Goal: Task Accomplishment & Management: Manage account settings

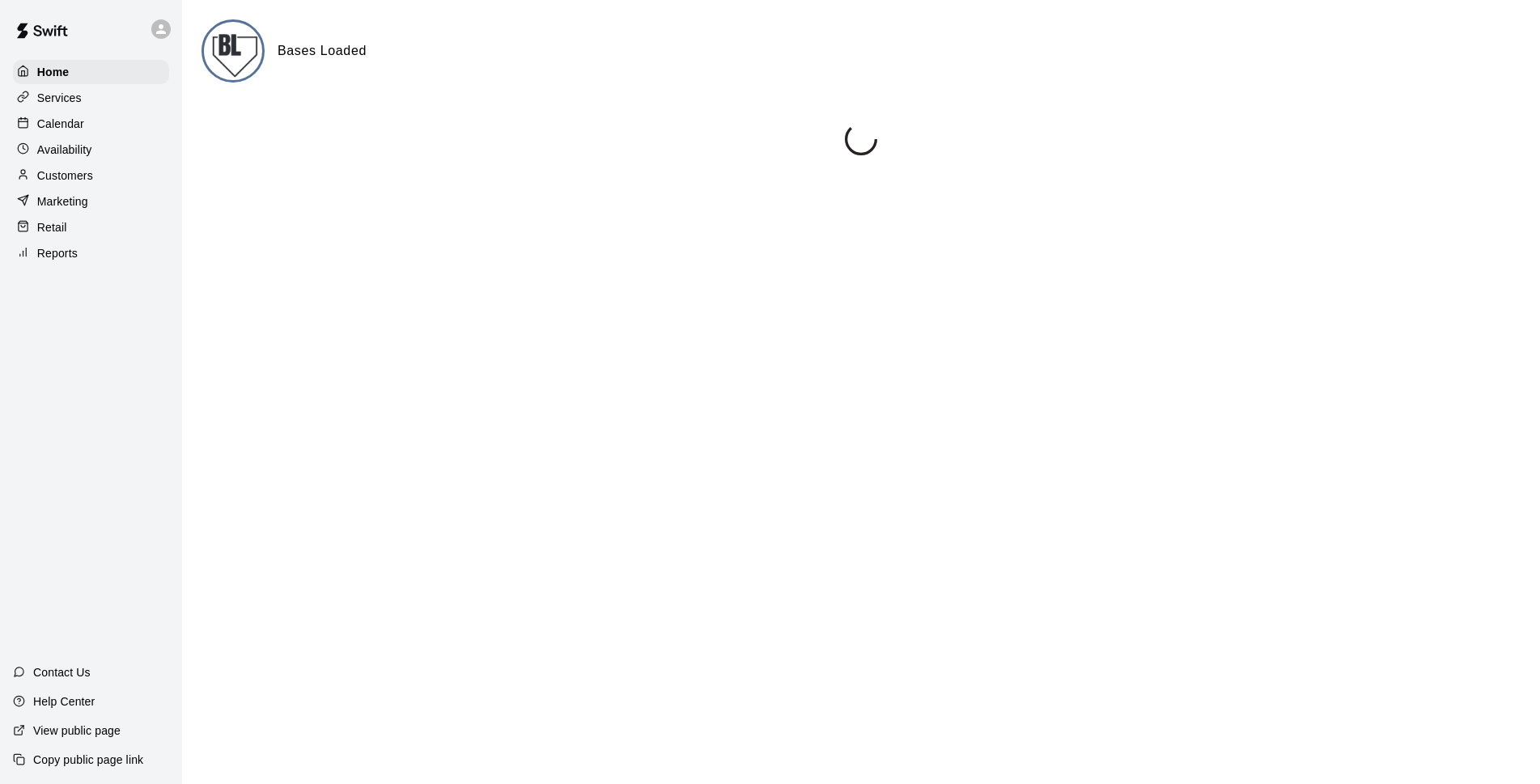
click at [74, 125] on p "Calendar" at bounding box center [60, 123] width 47 height 16
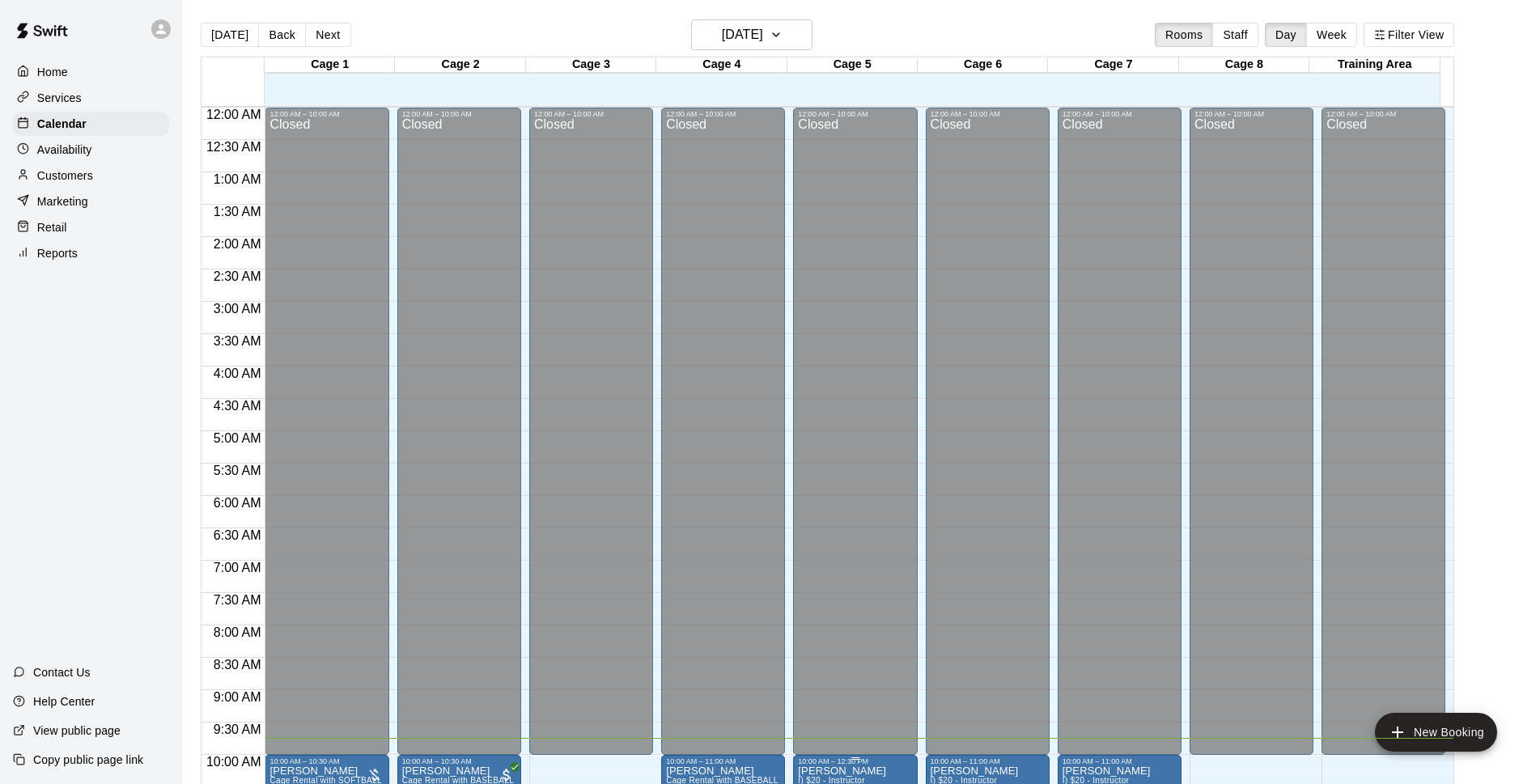
scroll to position [631, 0]
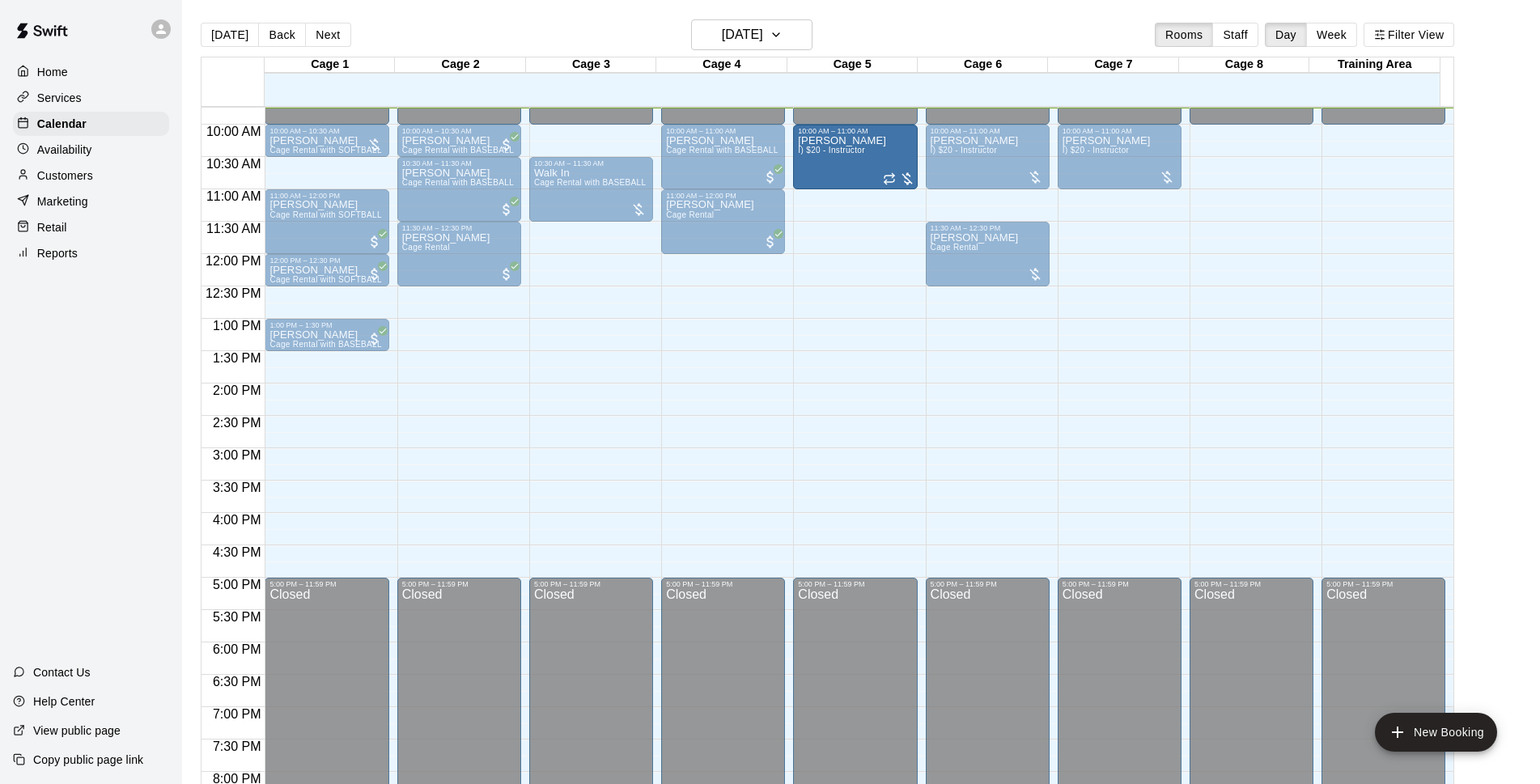
drag, startPoint x: 853, startPoint y: 282, endPoint x: 840, endPoint y: 192, distance: 90.9
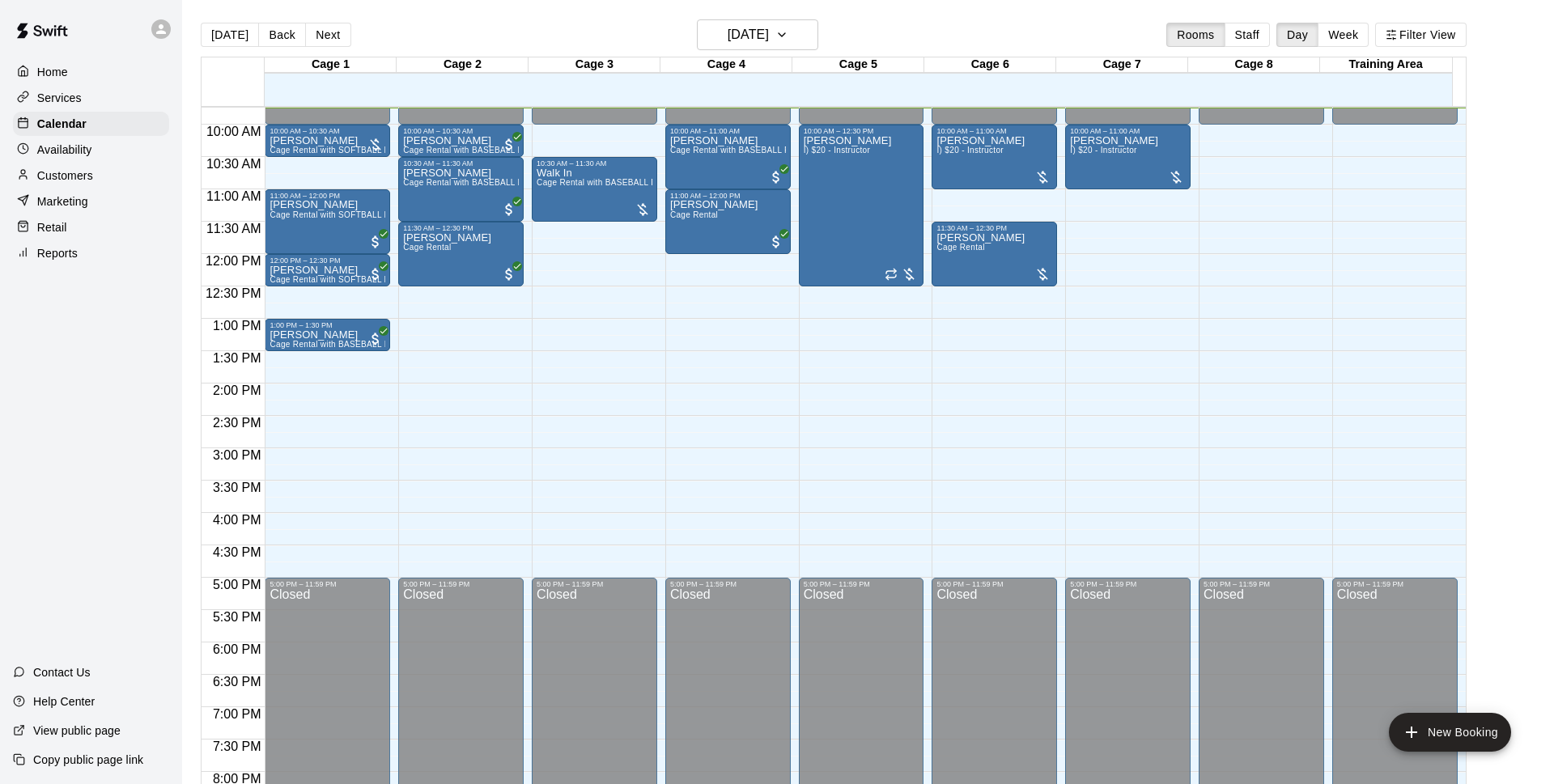
drag, startPoint x: 573, startPoint y: 499, endPoint x: 506, endPoint y: 482, distance: 69.1
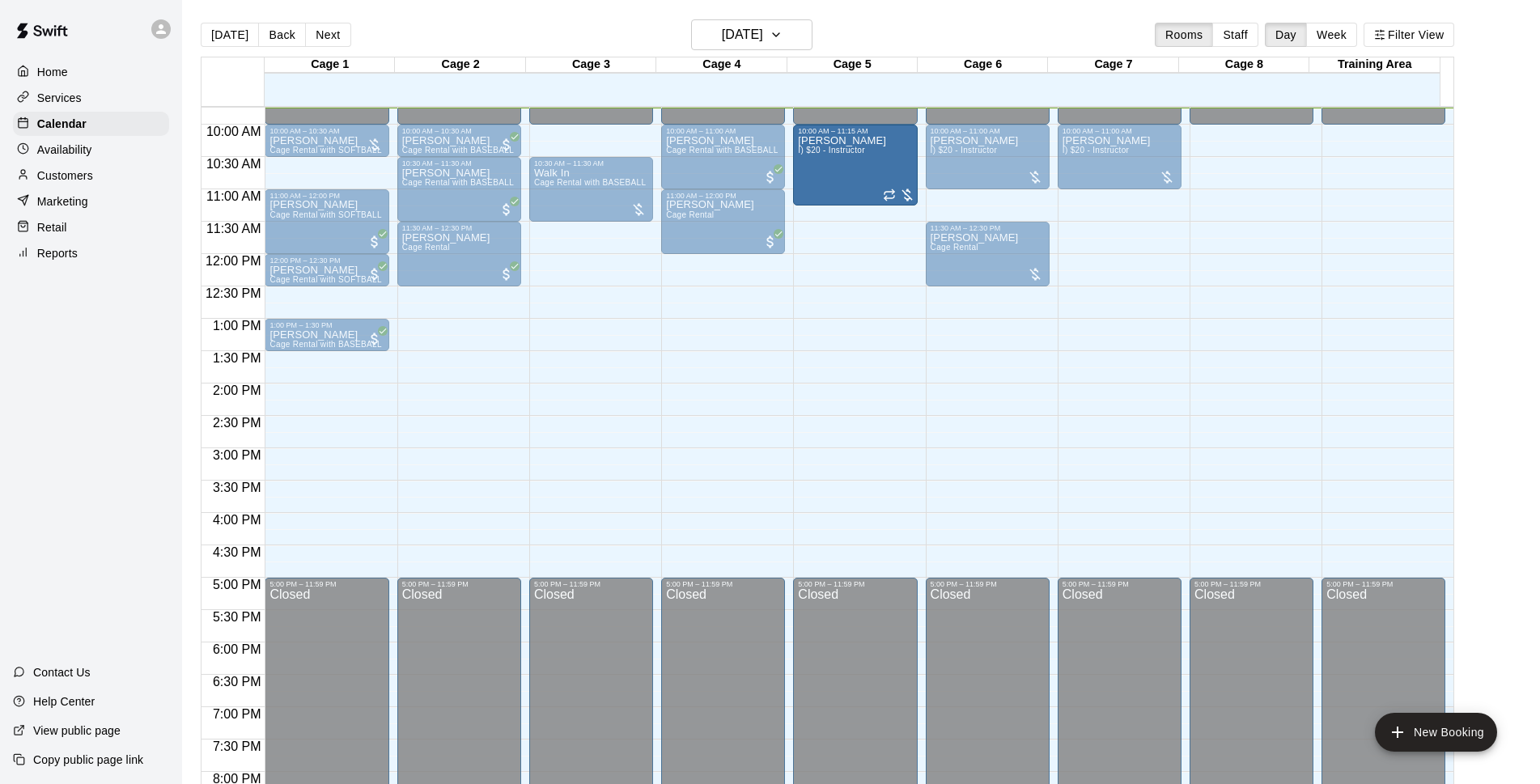
drag, startPoint x: 852, startPoint y: 284, endPoint x: 848, endPoint y: 206, distance: 78.1
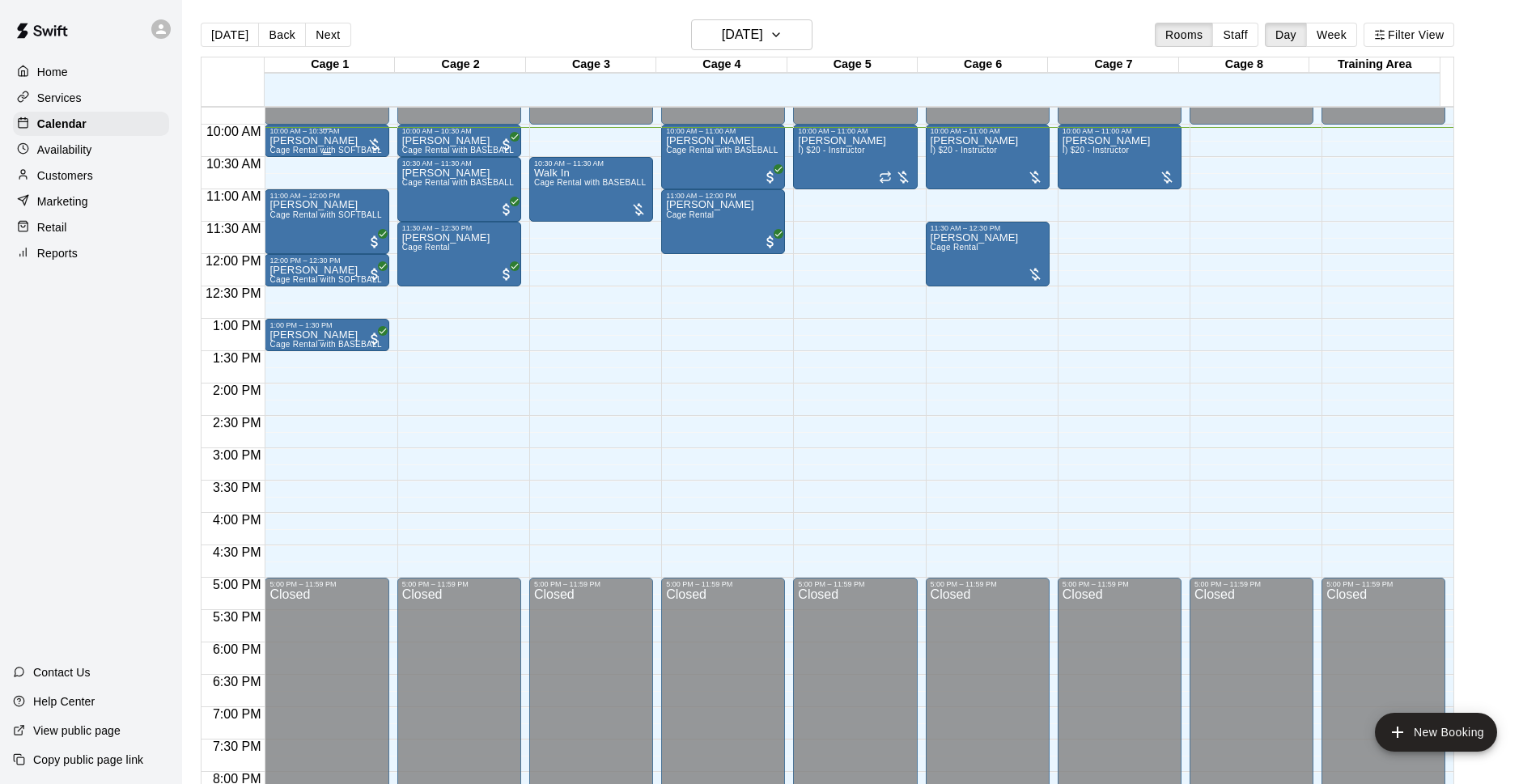
click at [287, 150] on span "Cage Rental with SOFTBALL Pitching Machine" at bounding box center [359, 150] width 180 height 9
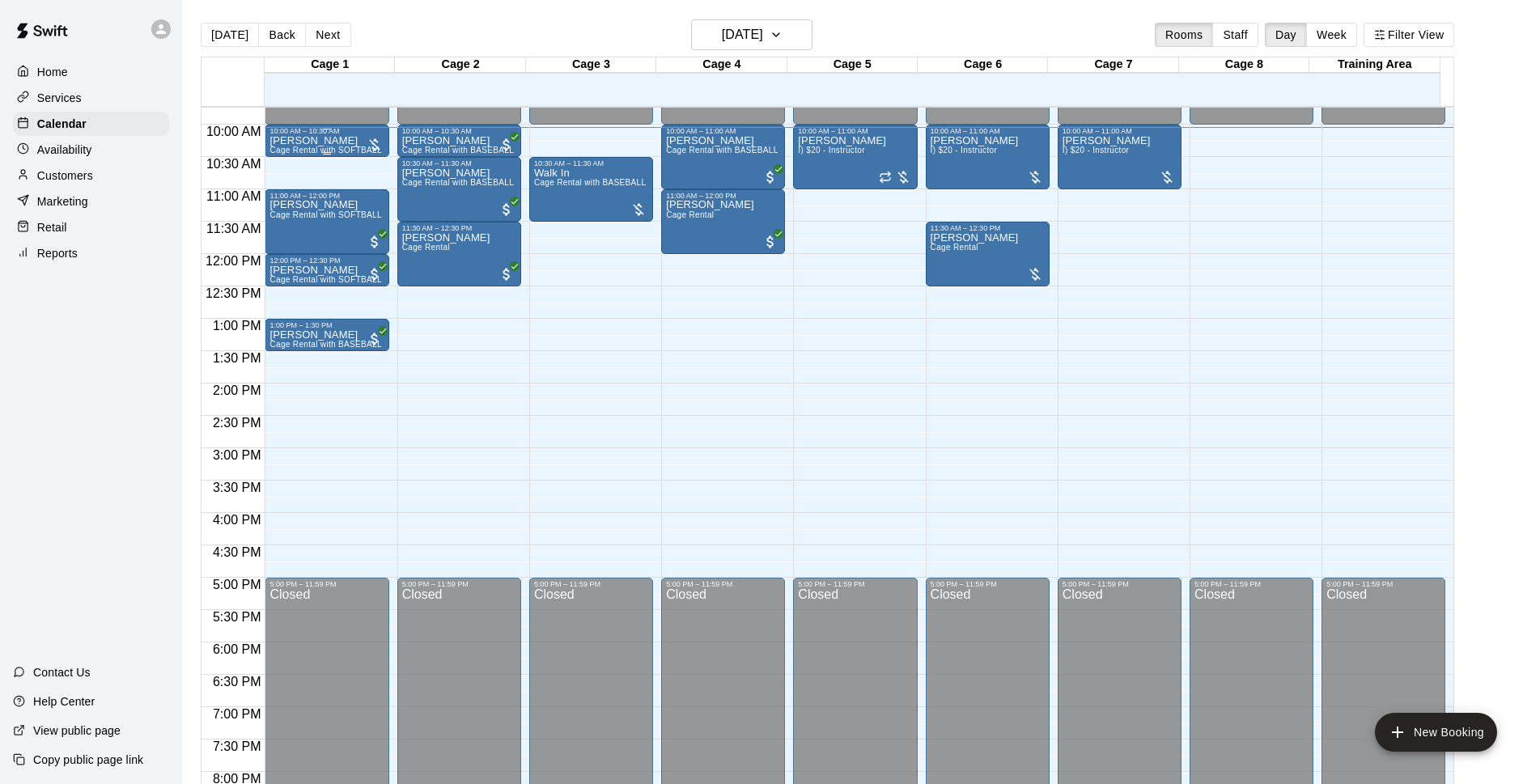
click at [358, 145] on div "[PERSON_NAME] Cage Rental with SOFTBALL Pitching Machine" at bounding box center [326, 527] width 114 height 784
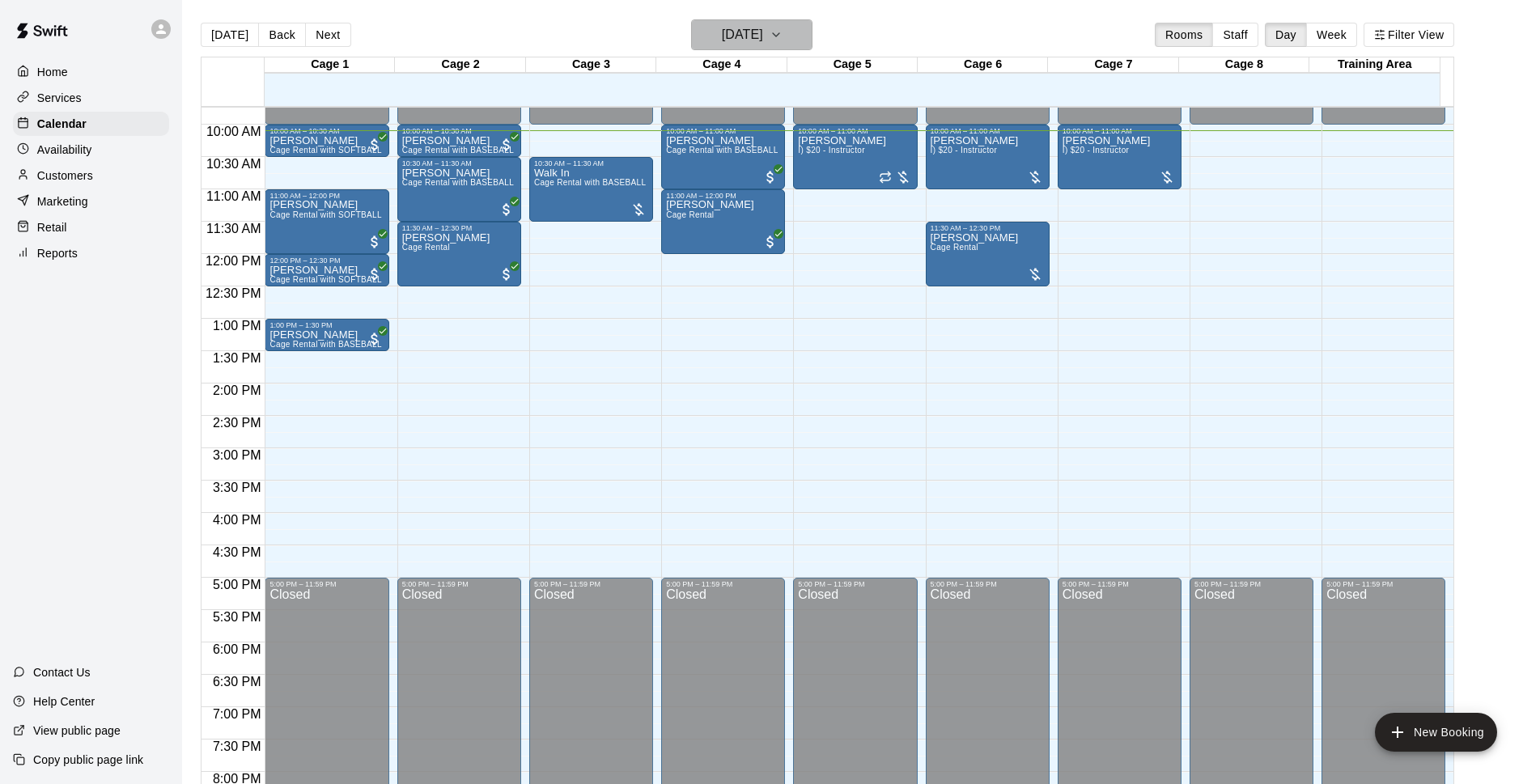
click at [782, 38] on icon "button" at bounding box center [776, 35] width 13 height 20
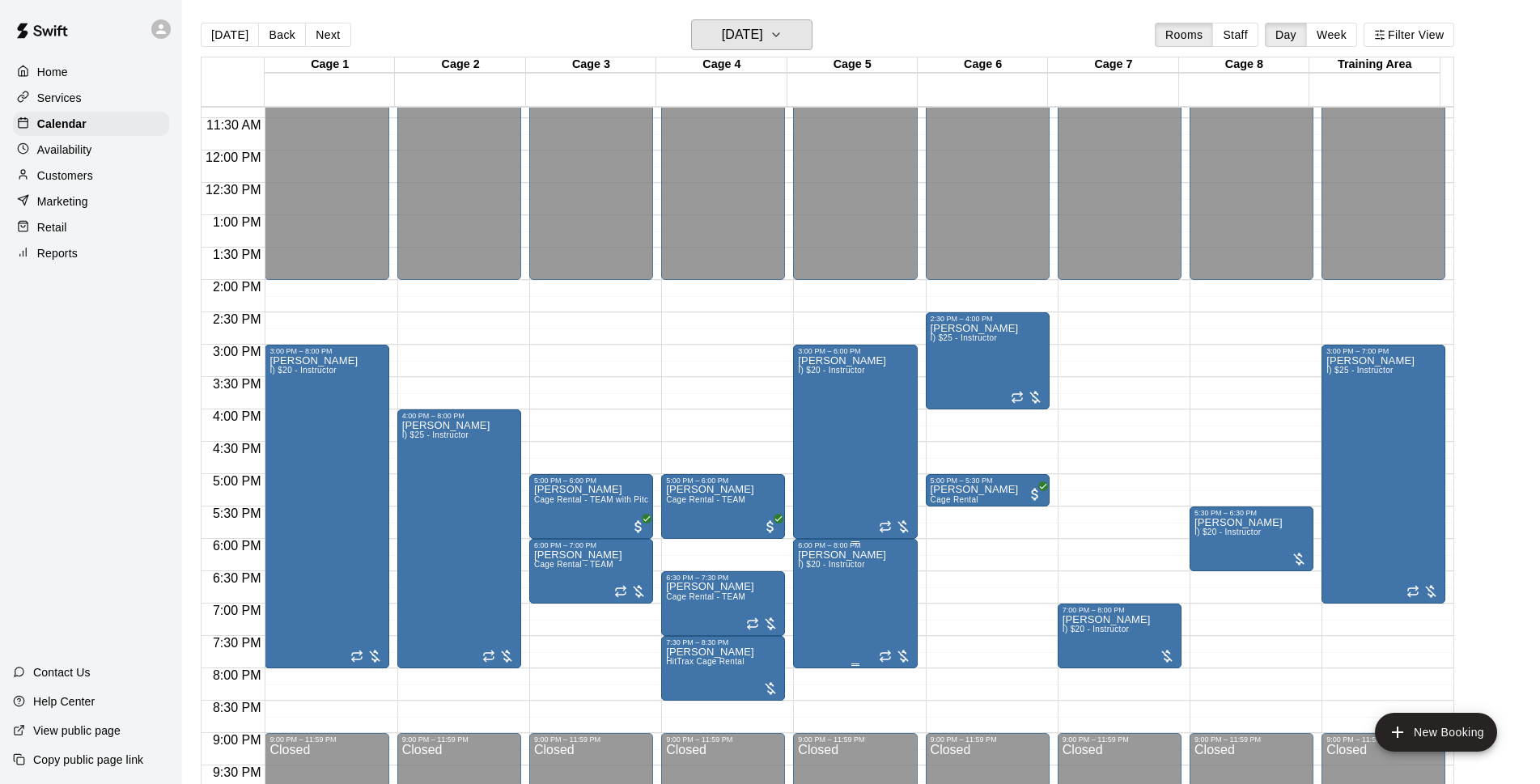
scroll to position [838, 0]
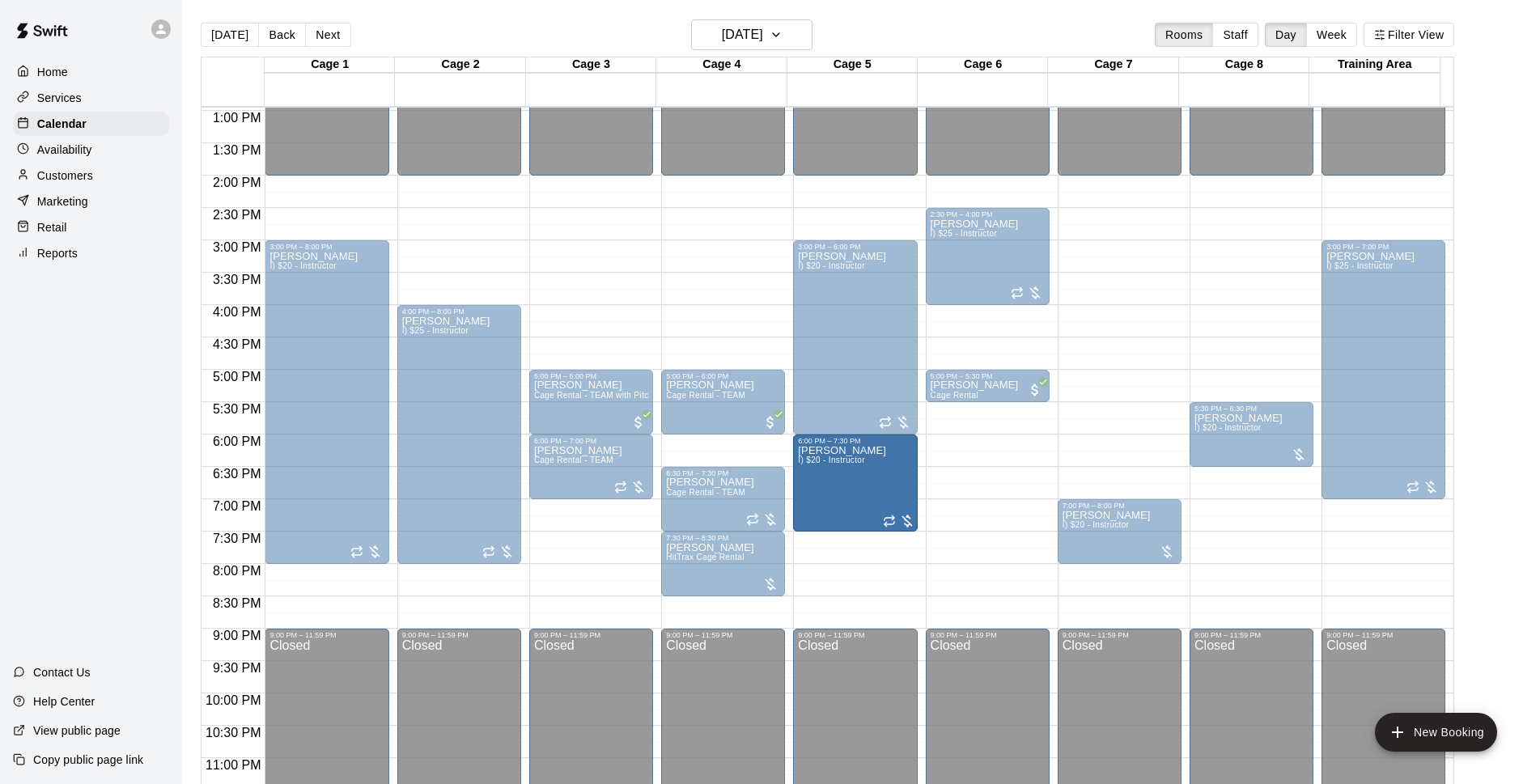
drag, startPoint x: 853, startPoint y: 561, endPoint x: 852, endPoint y: 546, distance: 15.0
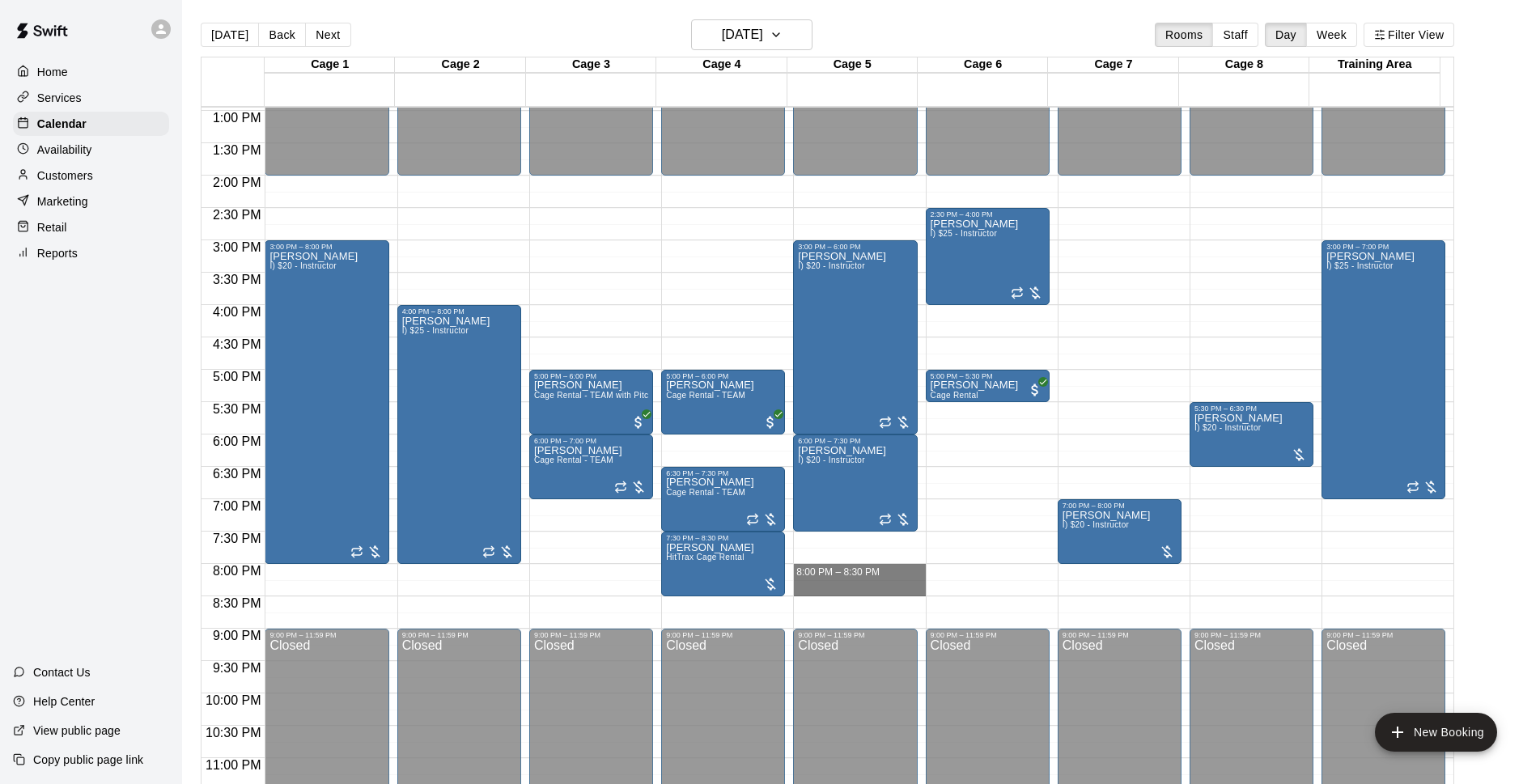
drag, startPoint x: 830, startPoint y: 566, endPoint x: 828, endPoint y: 594, distance: 28.1
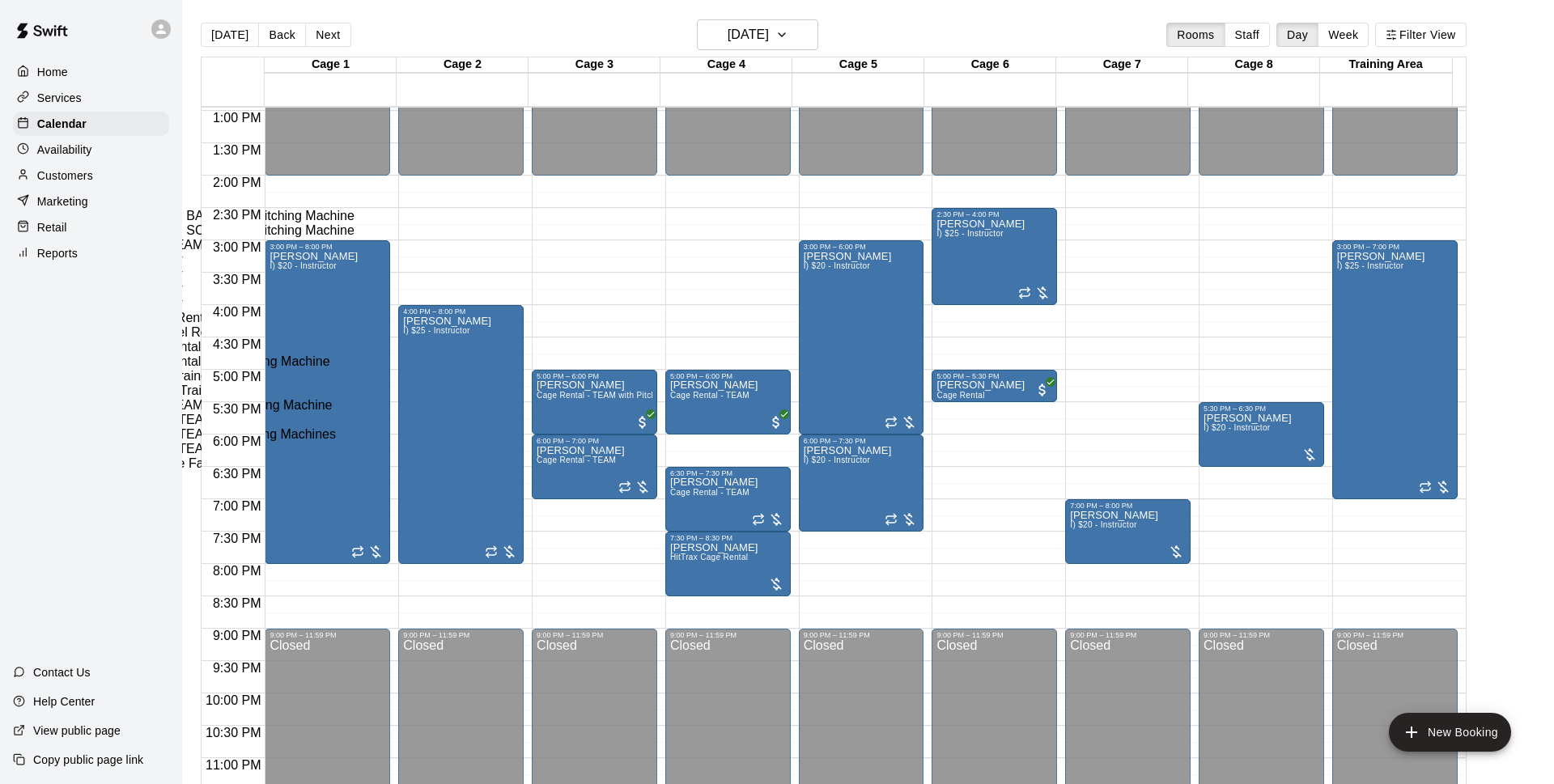
click at [452, 267] on li "I) $20 - Instructor" at bounding box center [268, 260] width 368 height 14
type input "**********"
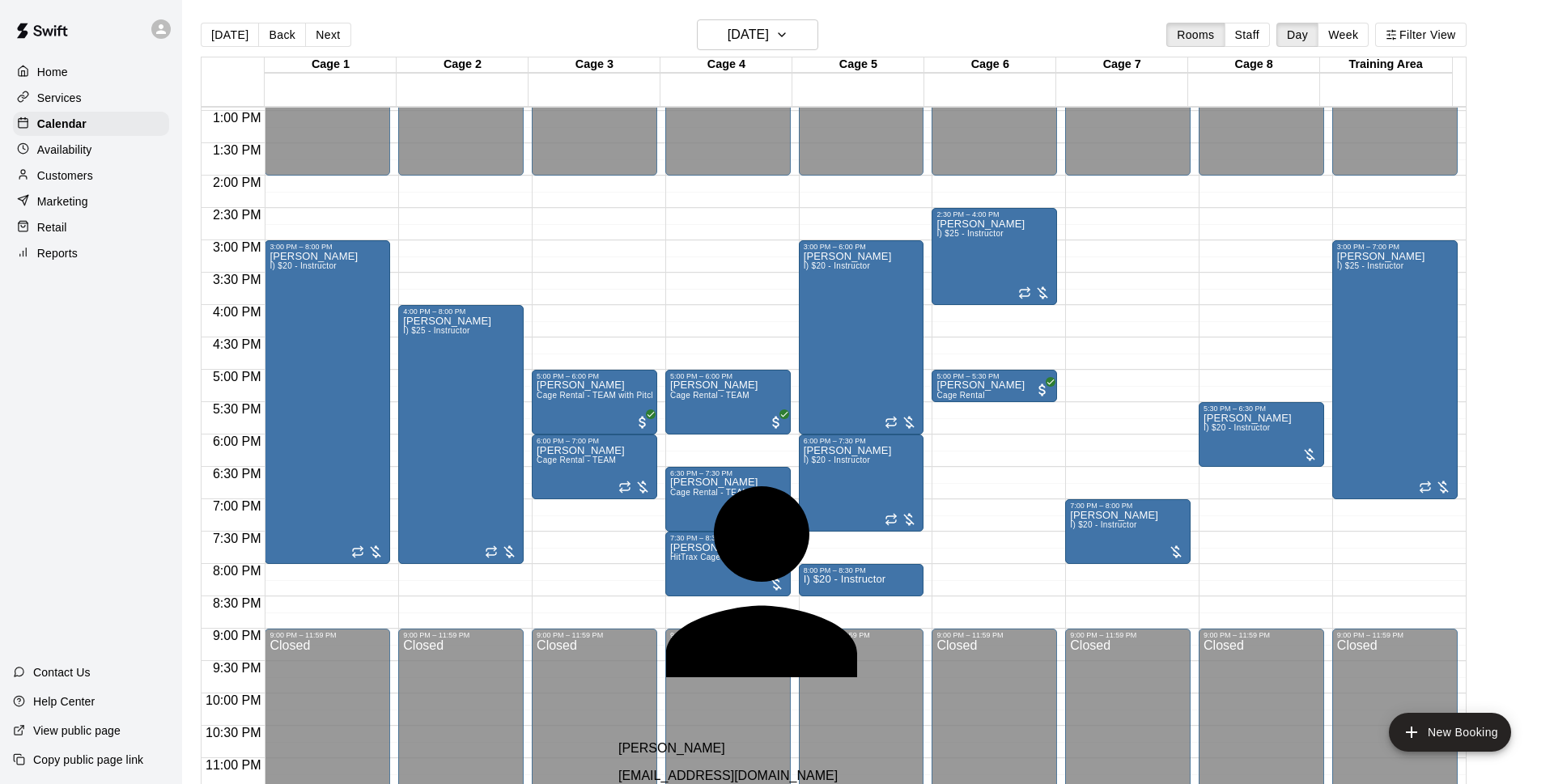
type input "****"
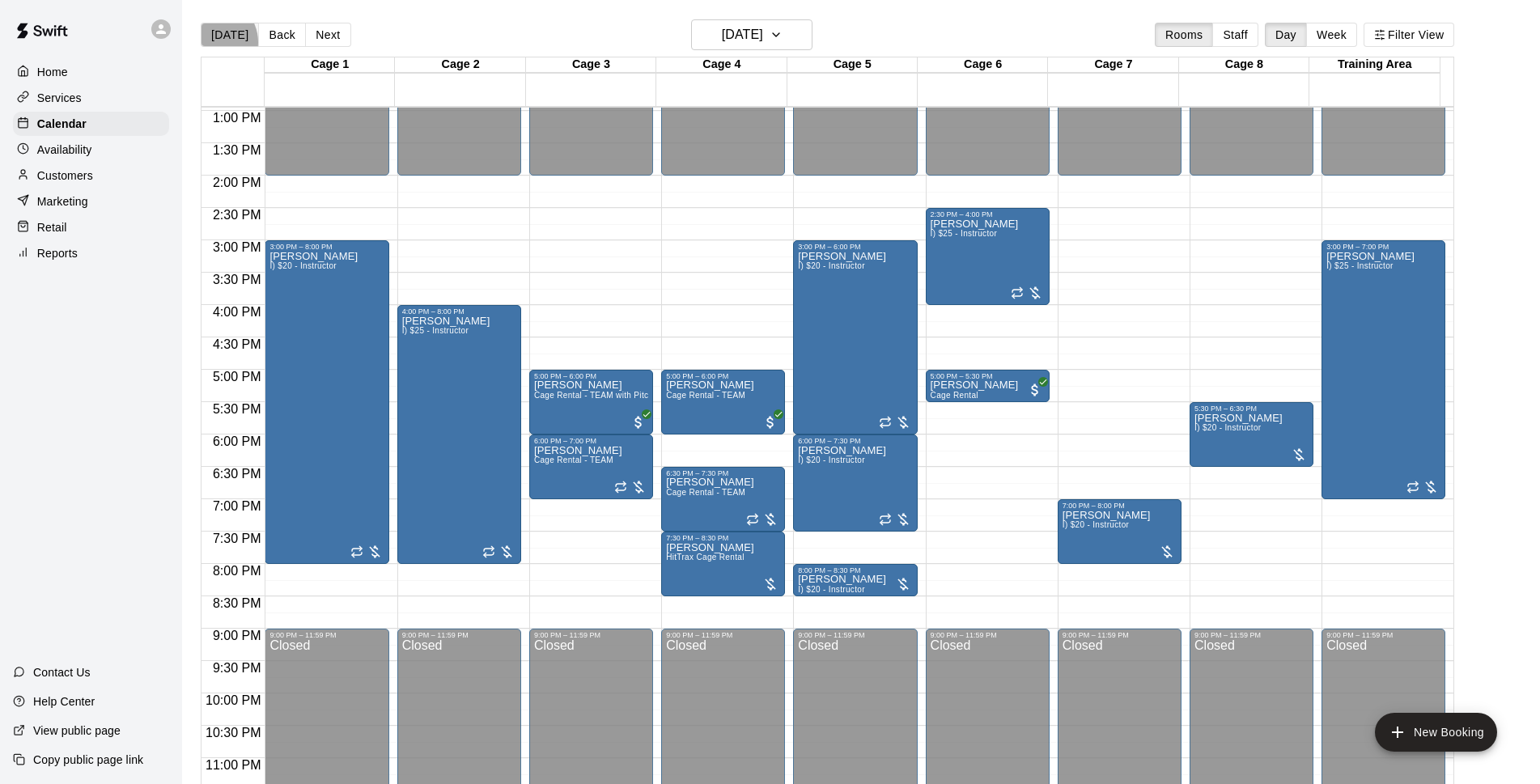
click at [214, 42] on button "[DATE]" at bounding box center [230, 35] width 59 height 24
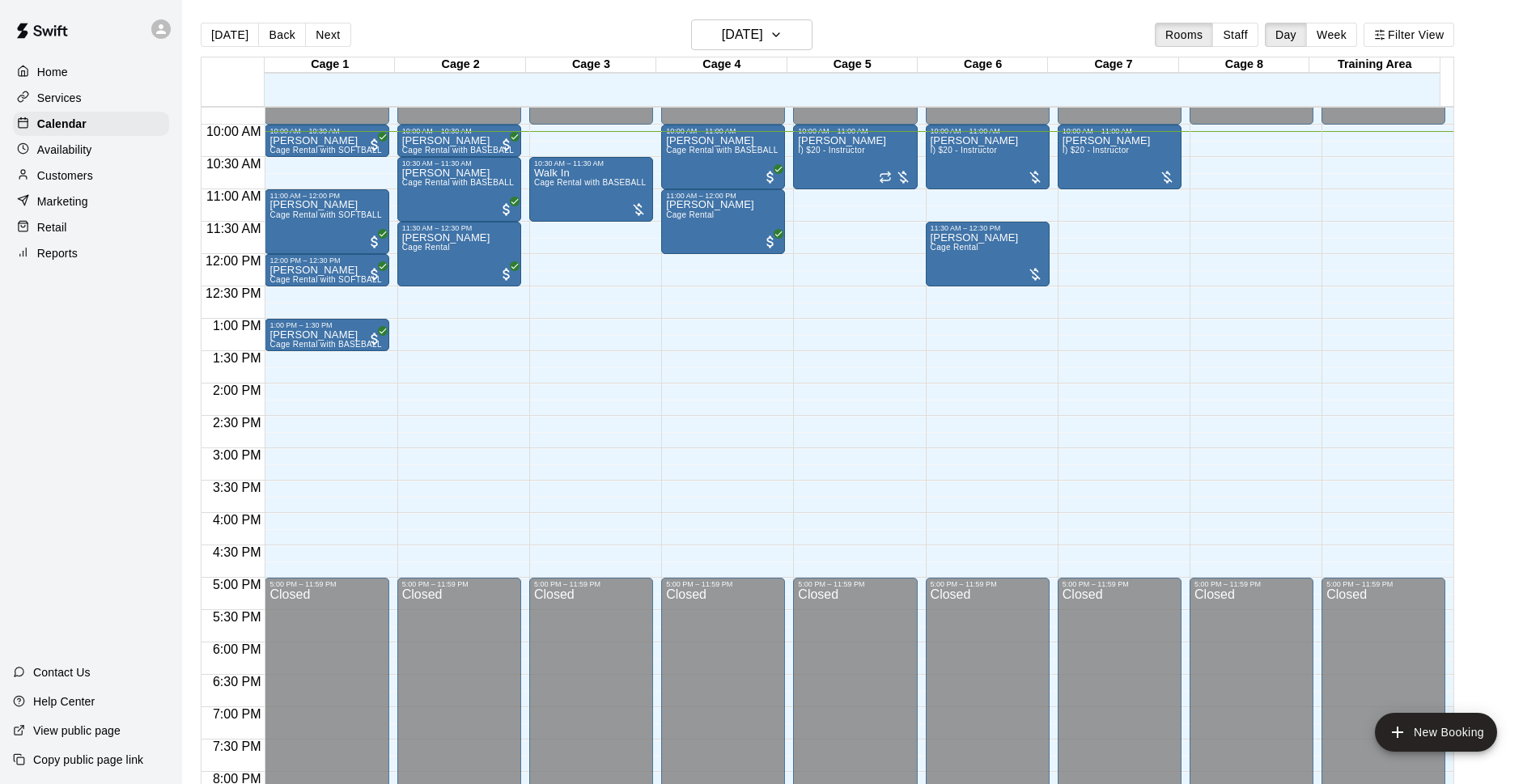
scroll to position [526, 0]
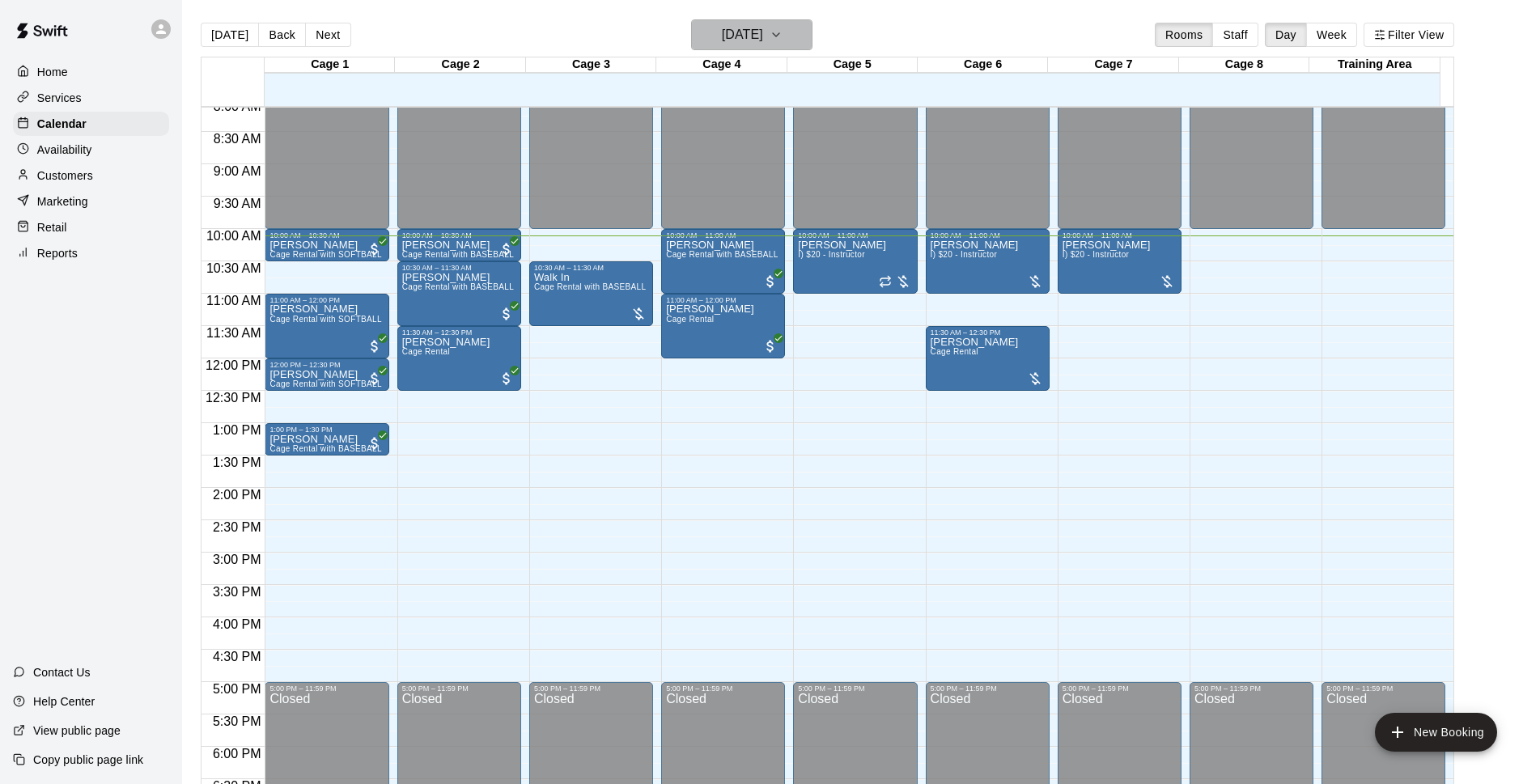
click at [744, 34] on h6 "[DATE]" at bounding box center [742, 35] width 42 height 23
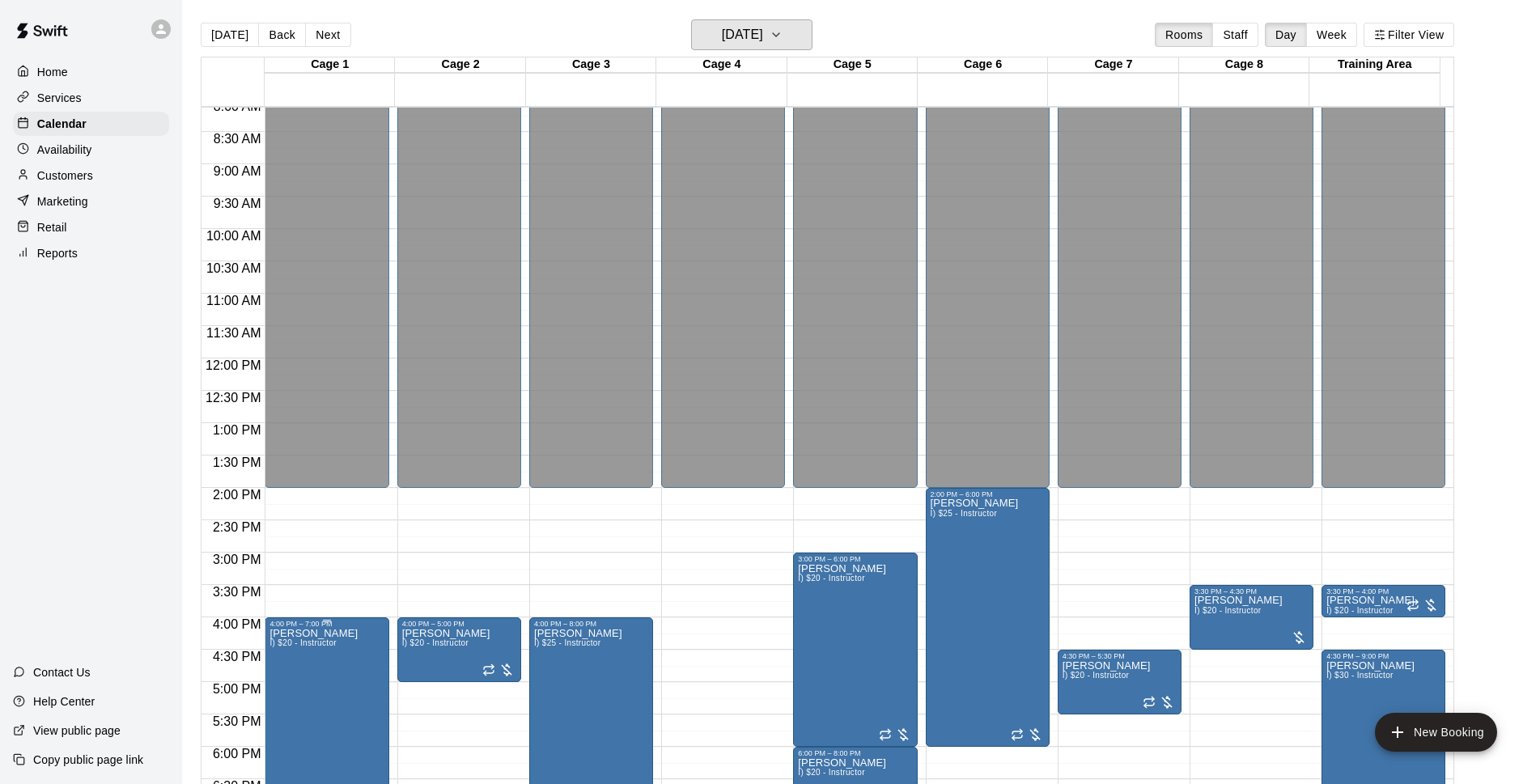
scroll to position [631, 0]
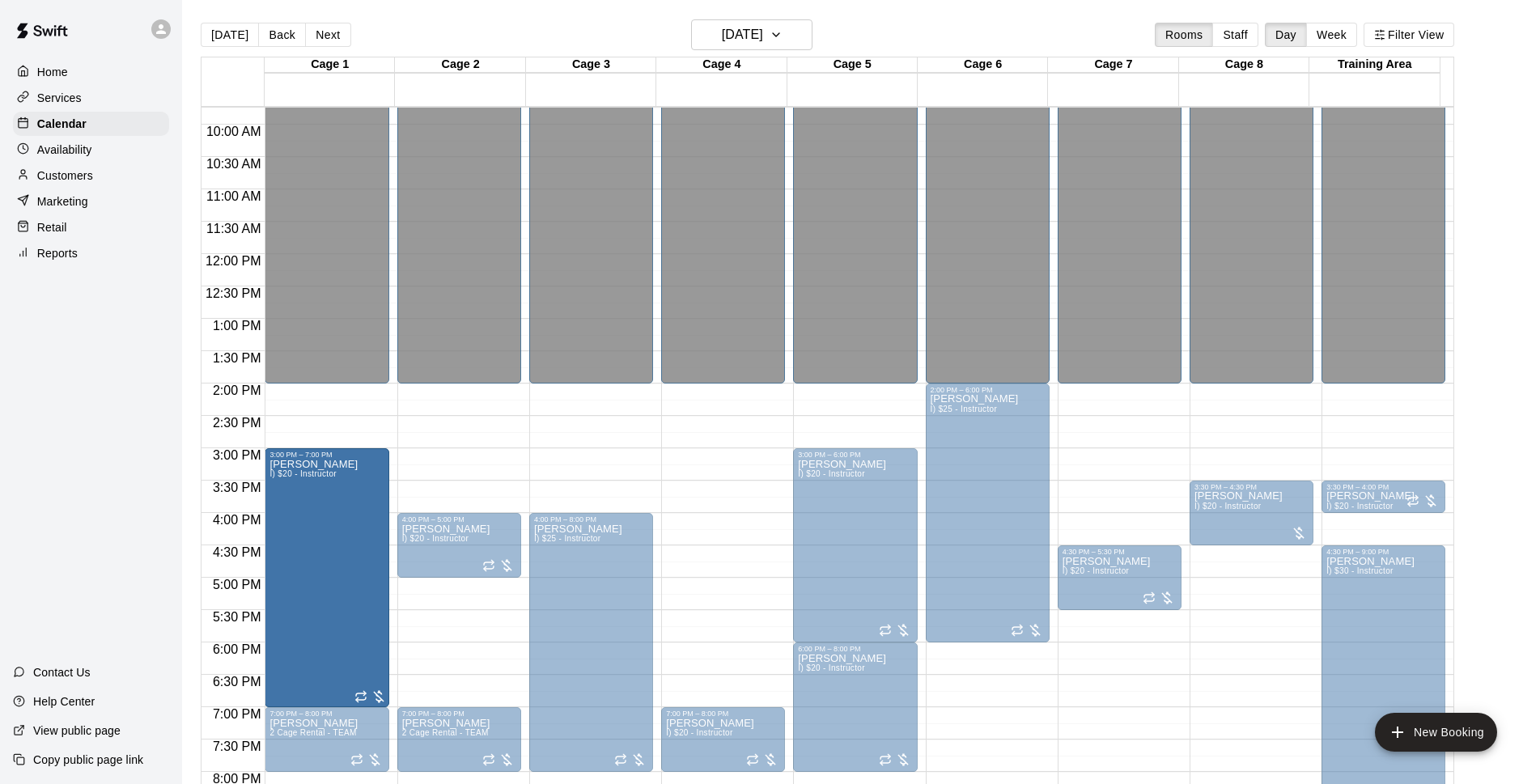
drag, startPoint x: 327, startPoint y: 517, endPoint x: 324, endPoint y: 462, distance: 55.1
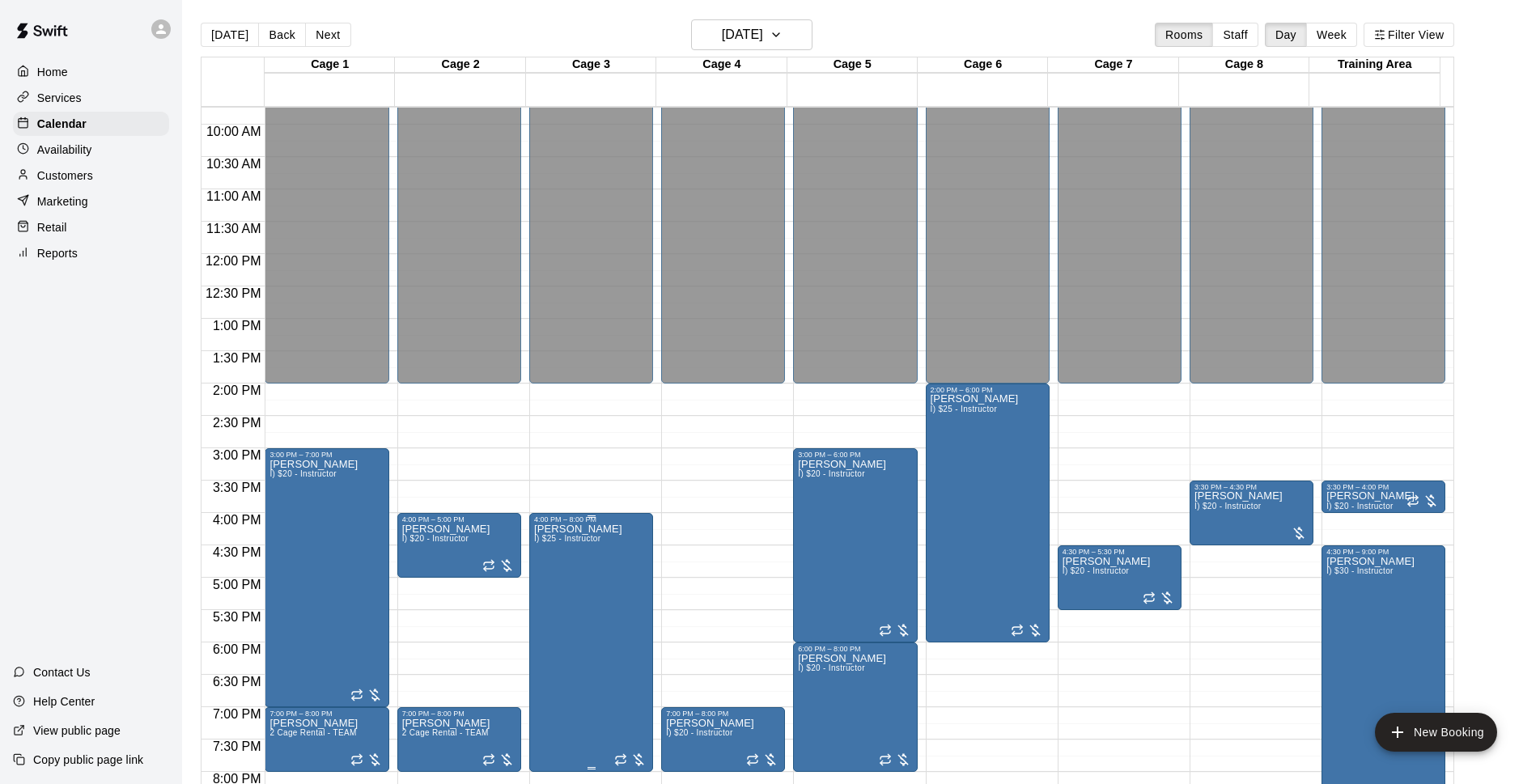
scroll to position [734, 0]
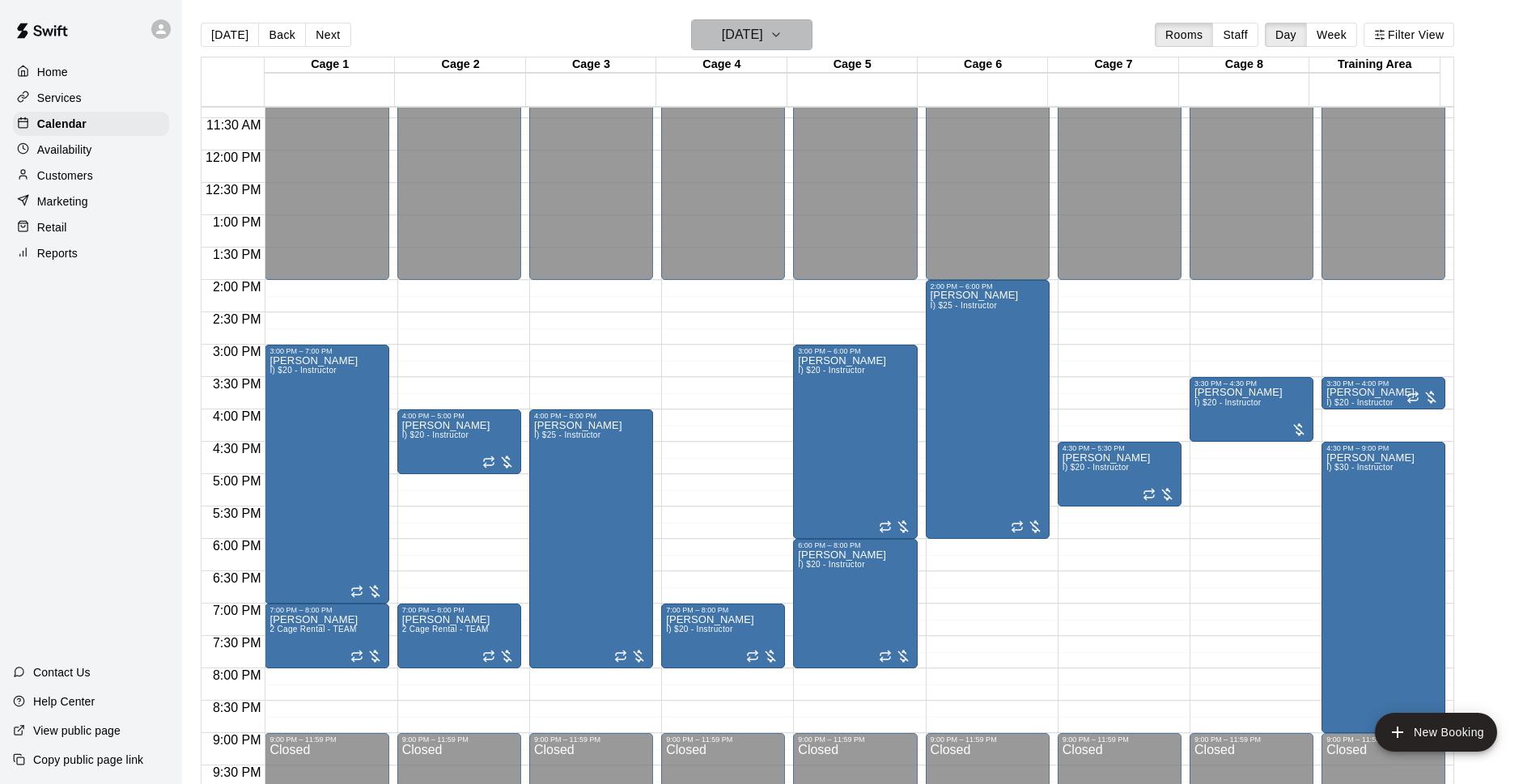
click at [763, 32] on h6 "[DATE]" at bounding box center [742, 35] width 42 height 23
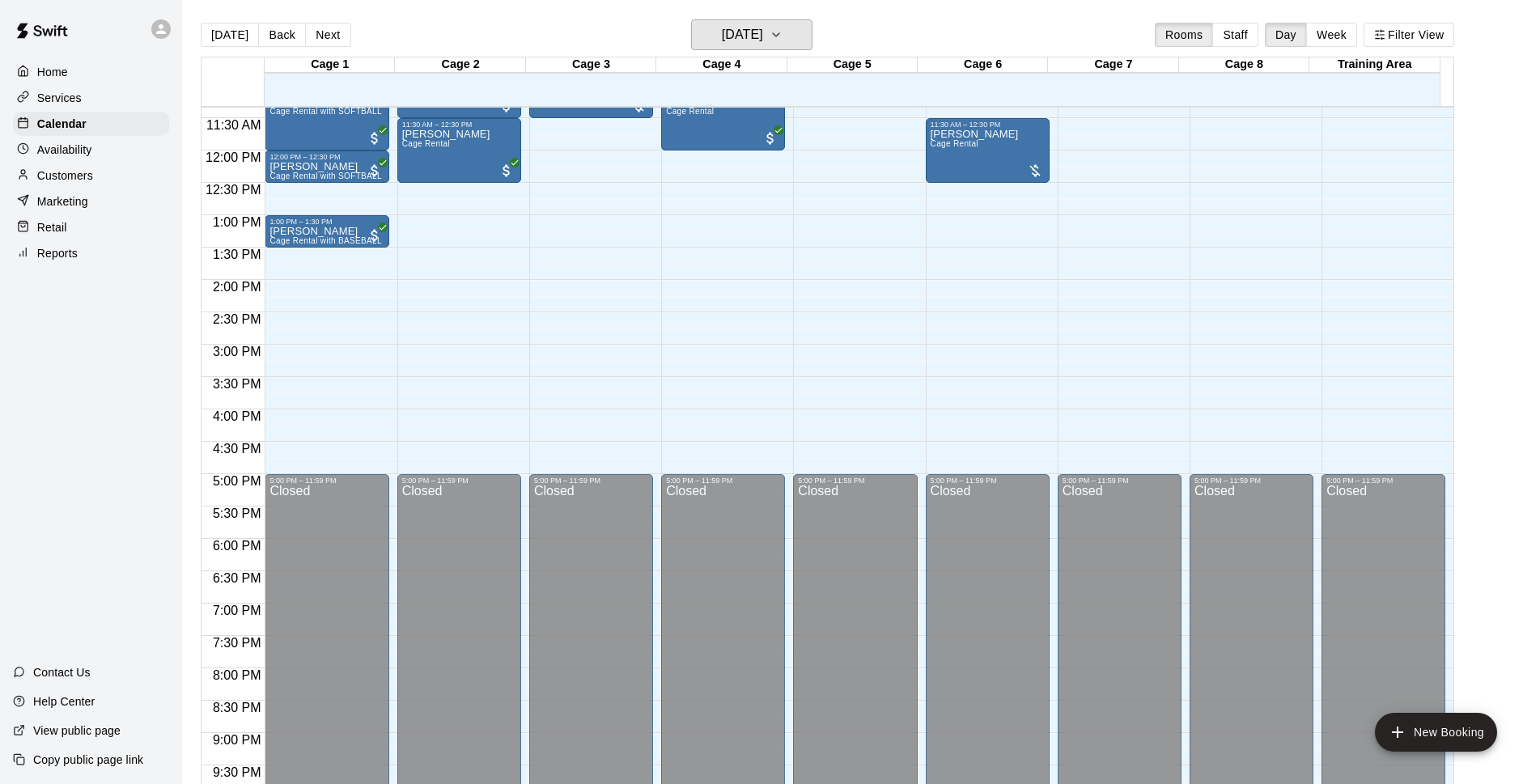
scroll to position [526, 0]
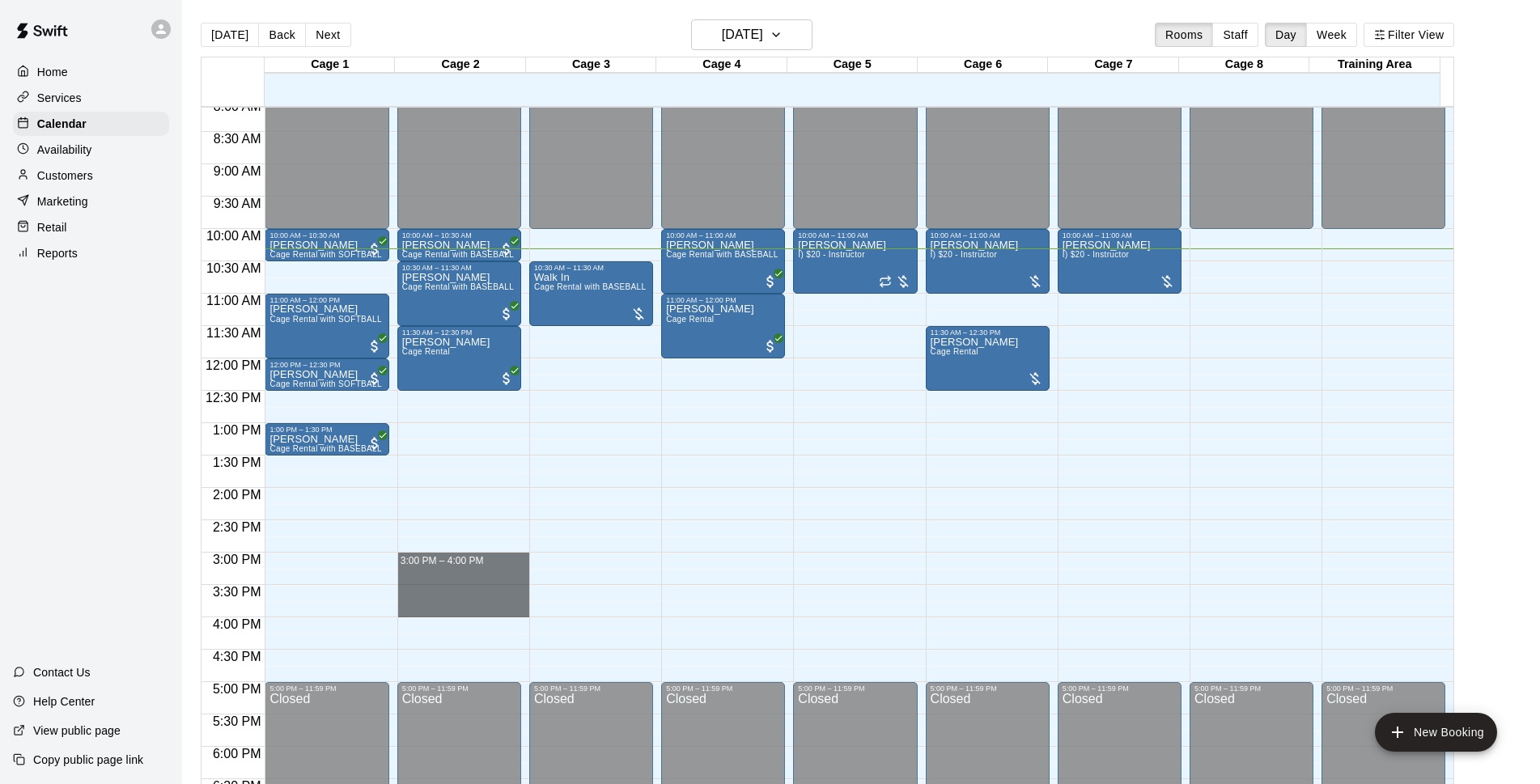
drag, startPoint x: 424, startPoint y: 555, endPoint x: 428, endPoint y: 612, distance: 57.1
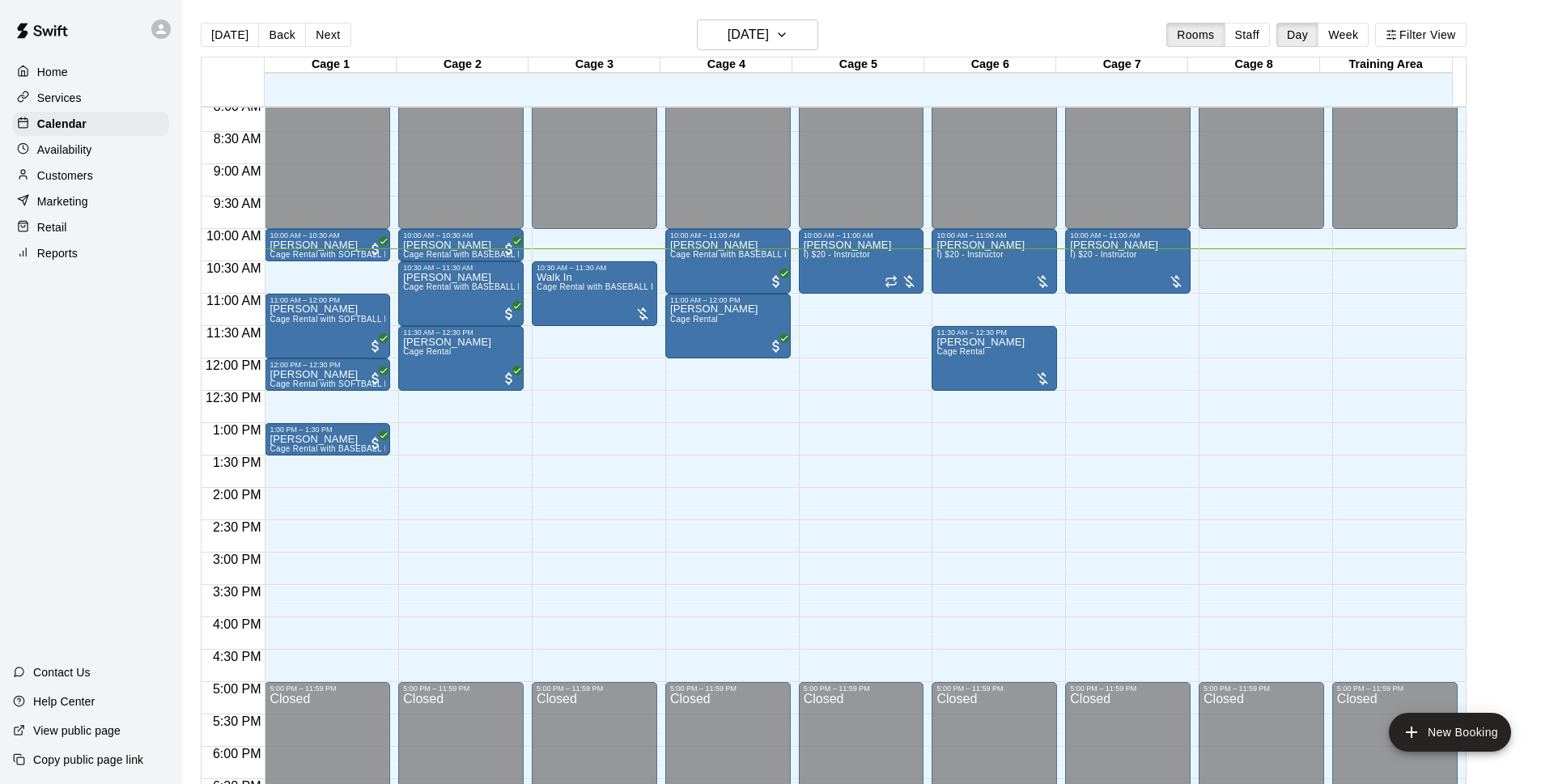
click at [452, 223] on li "Cage Rental with BASEBALL Pitching Machine" at bounding box center [268, 216] width 368 height 14
type input "**********"
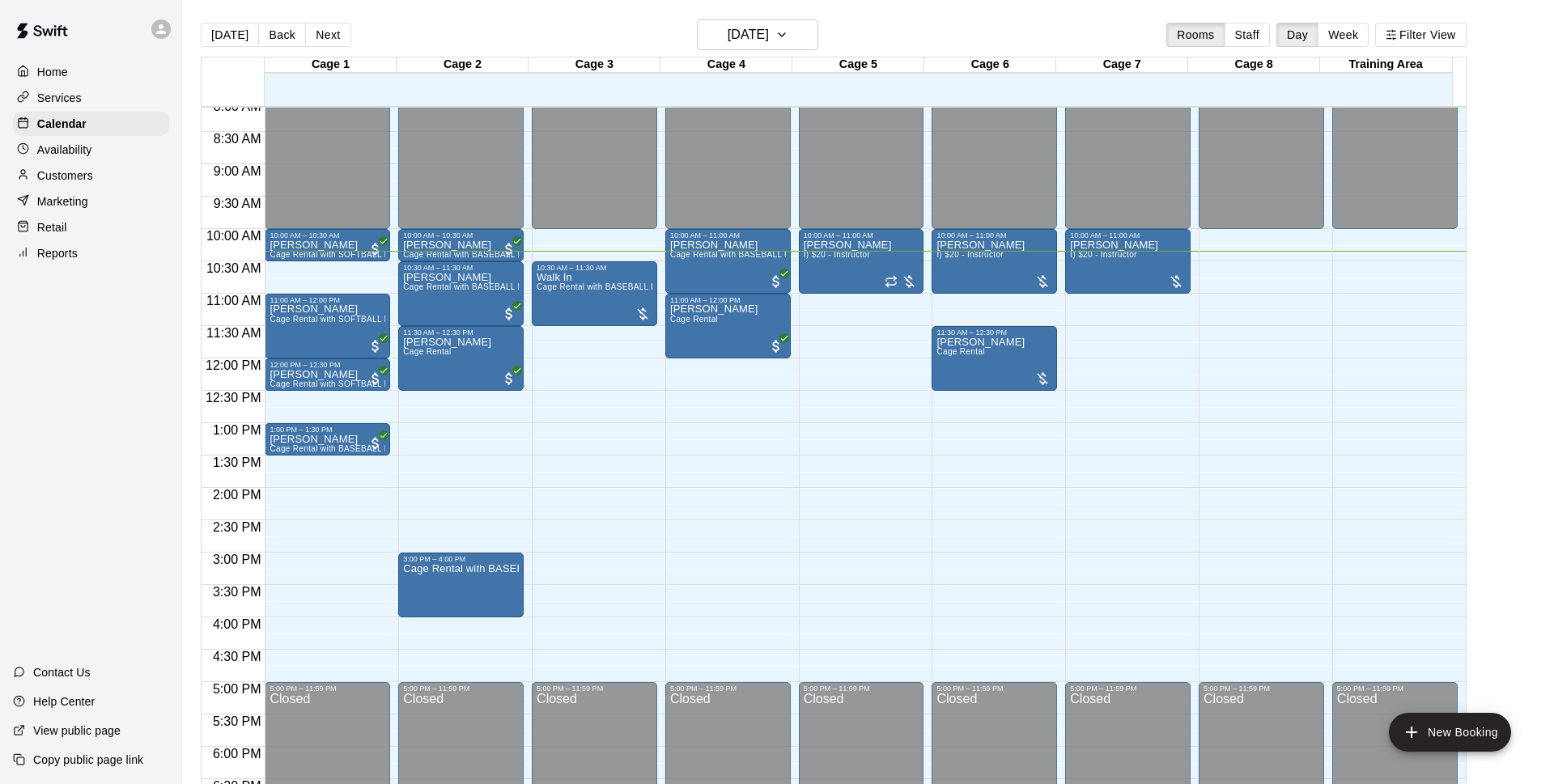
type input "*******"
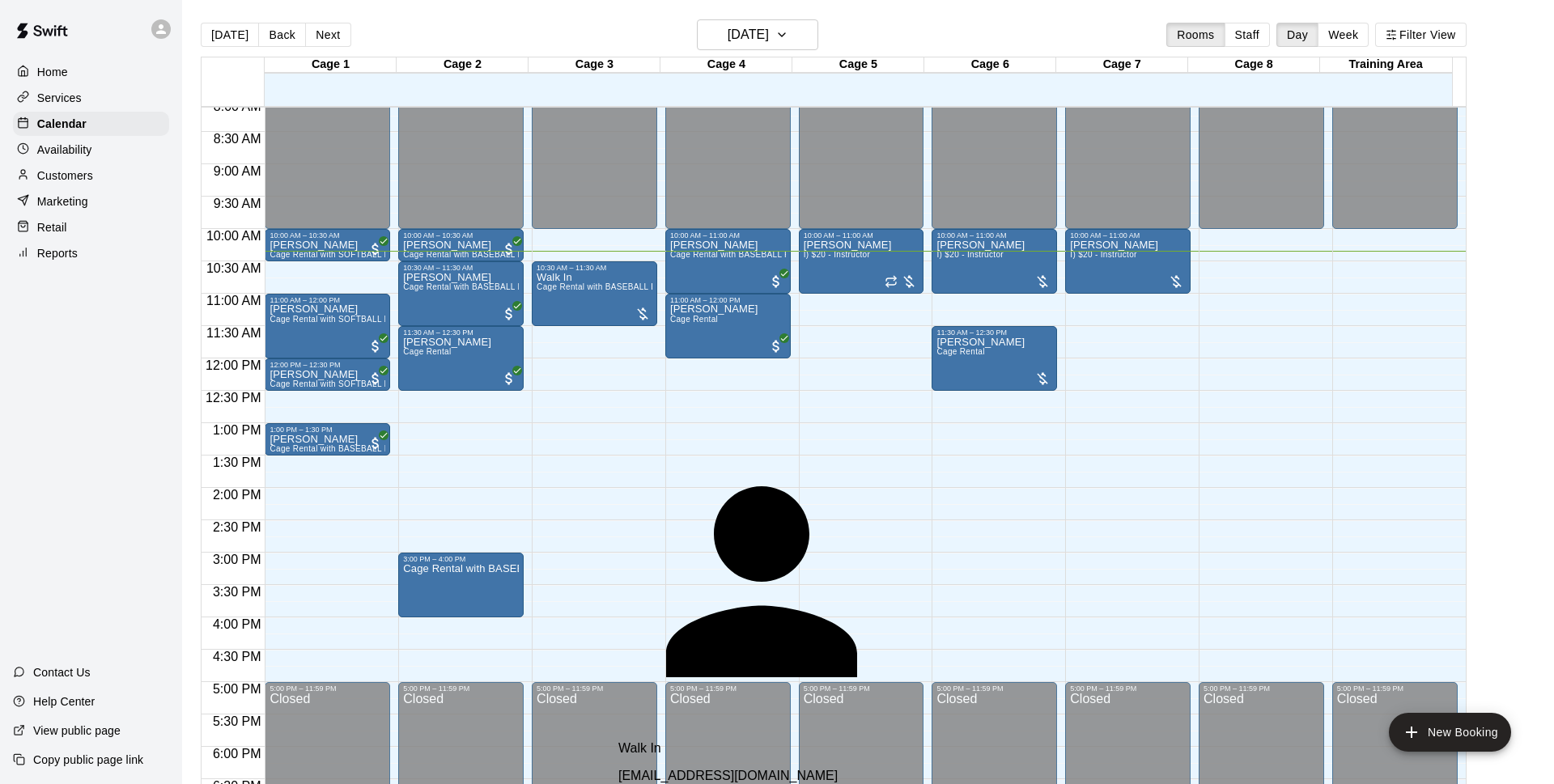
click at [723, 741] on div "Walk In" at bounding box center [809, 749] width 382 height 14
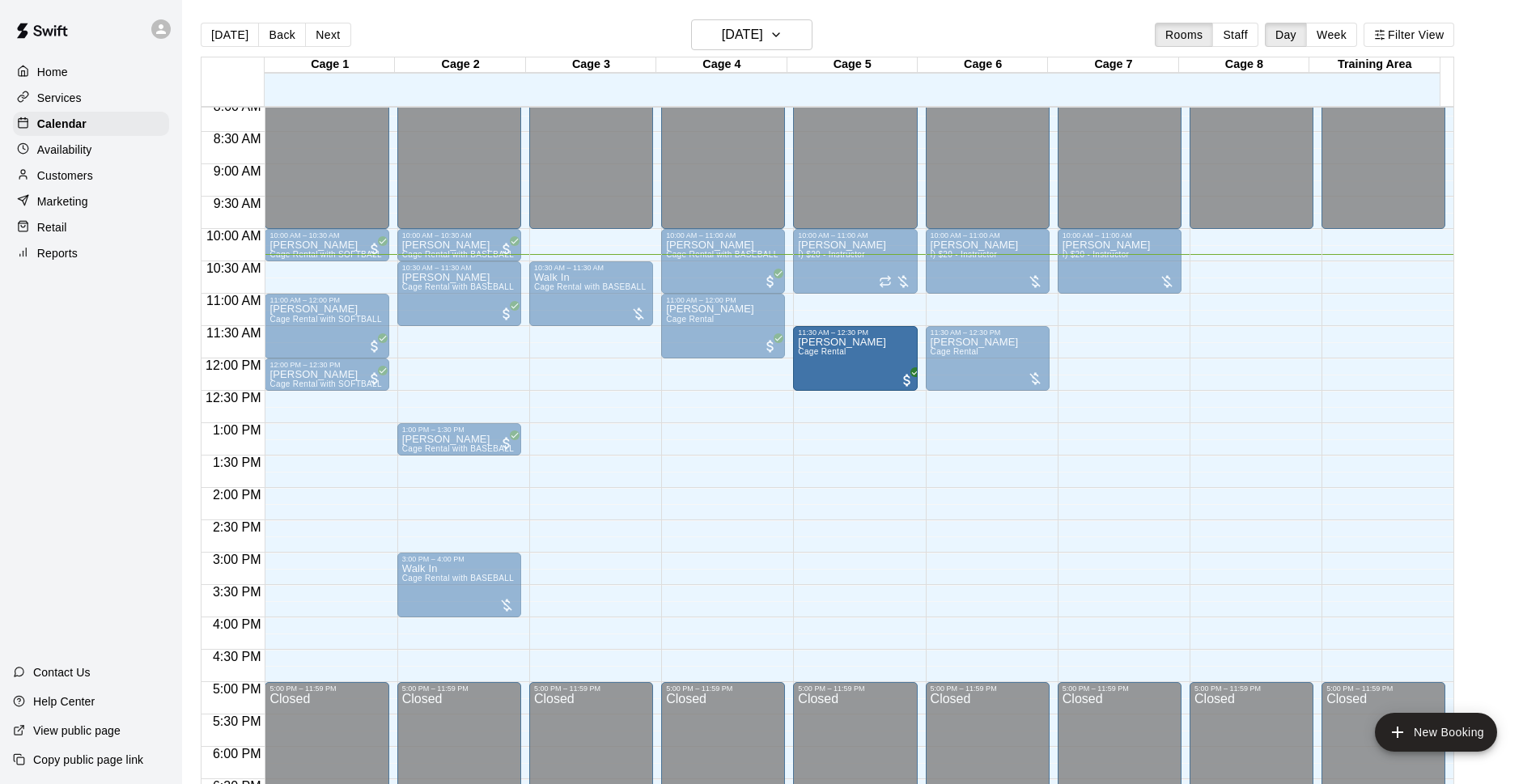
drag, startPoint x: 794, startPoint y: 355, endPoint x: 844, endPoint y: 352, distance: 50.1
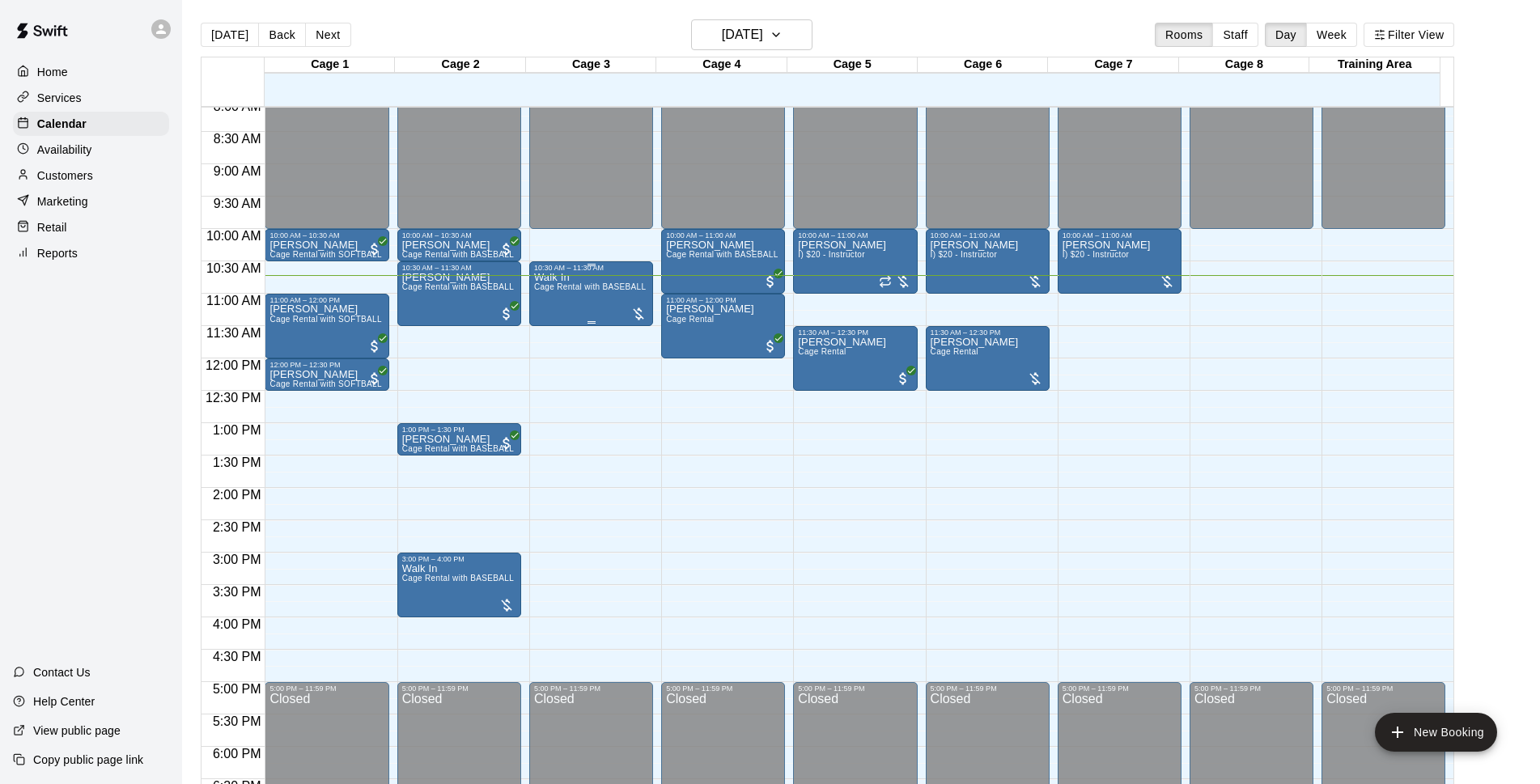
click at [546, 278] on p "Walk In" at bounding box center [591, 278] width 114 height 0
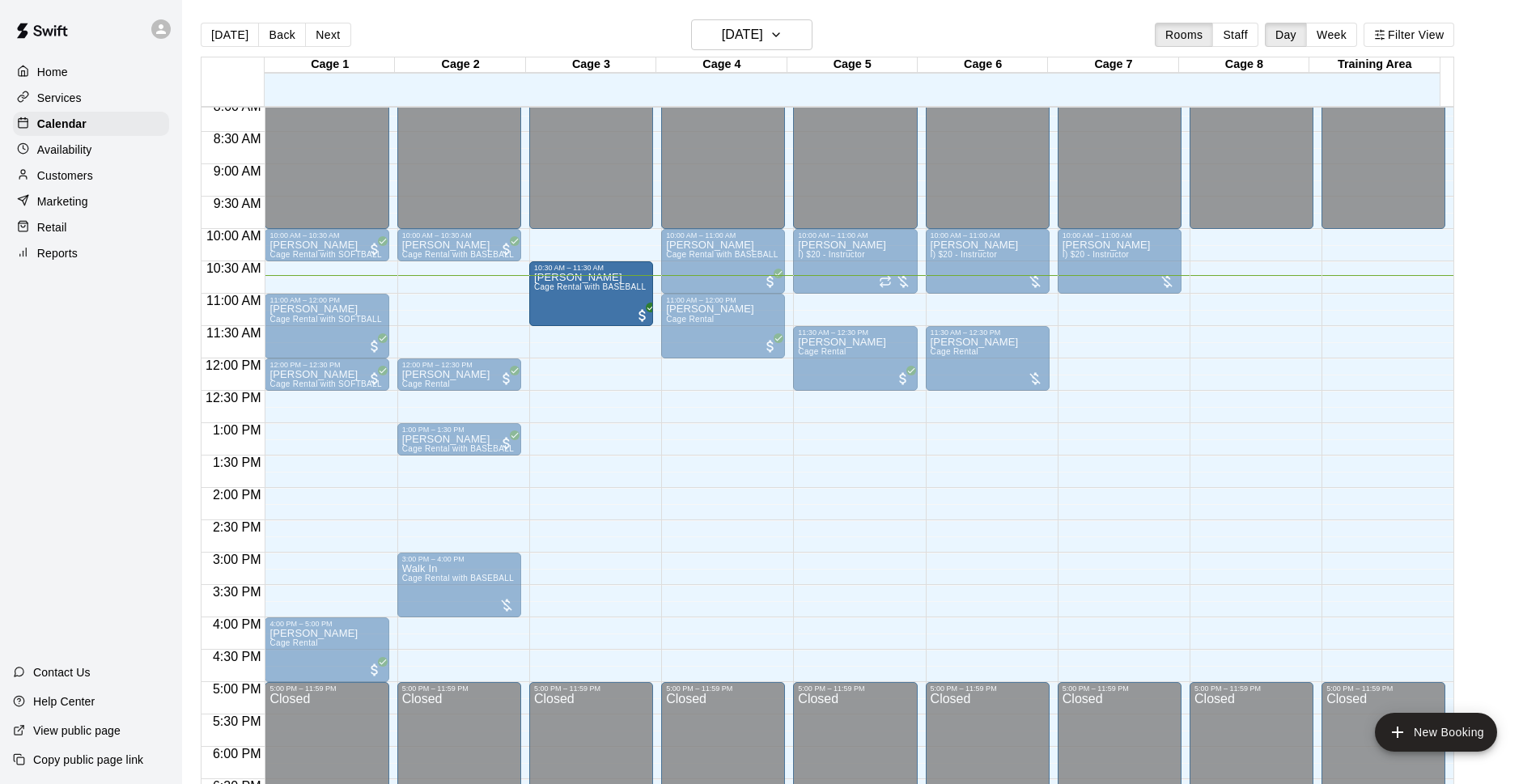
drag, startPoint x: 452, startPoint y: 302, endPoint x: 571, endPoint y: 304, distance: 119.0
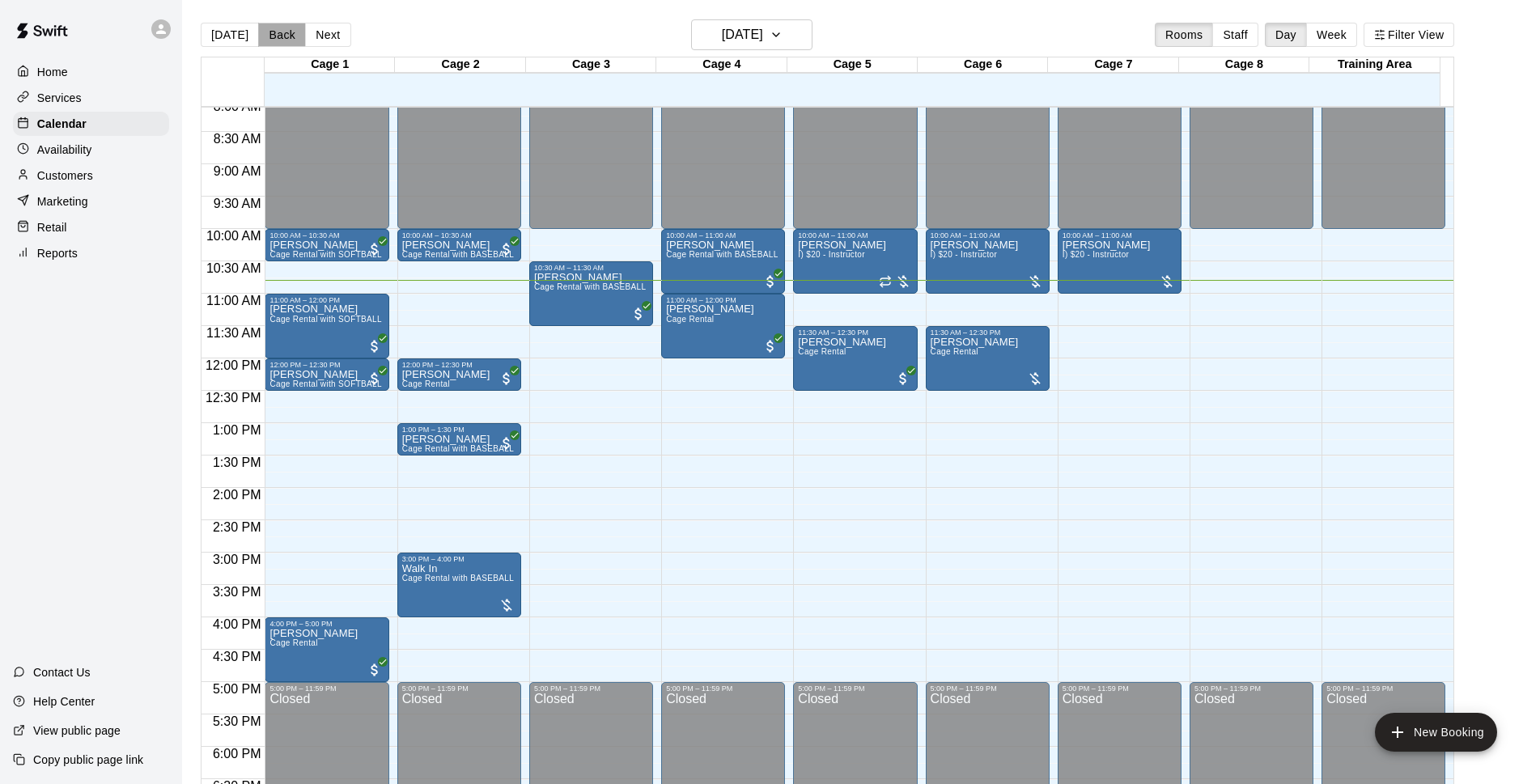
click at [274, 38] on button "Back" at bounding box center [282, 35] width 48 height 24
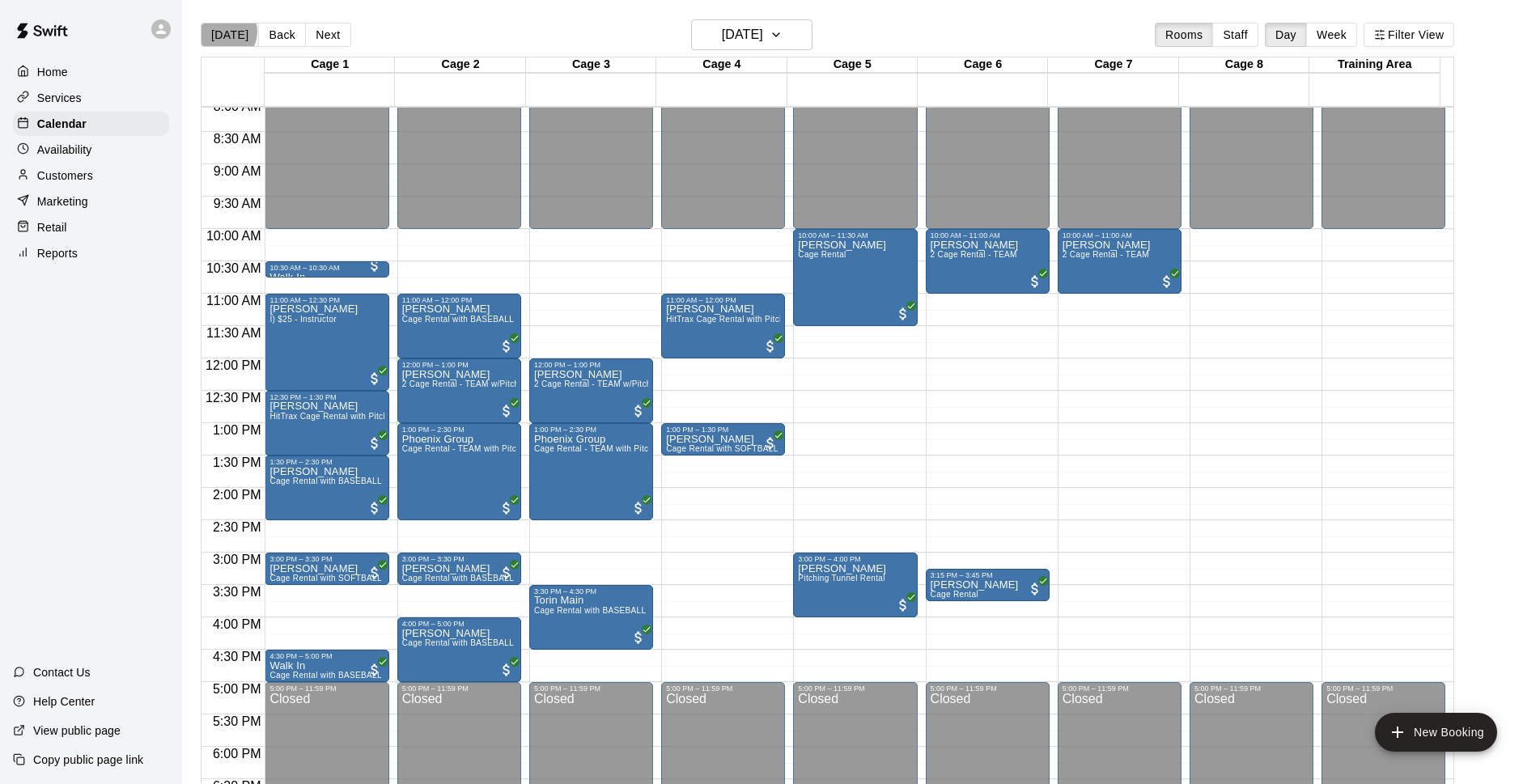
click at [225, 32] on button "[DATE]" at bounding box center [230, 35] width 59 height 24
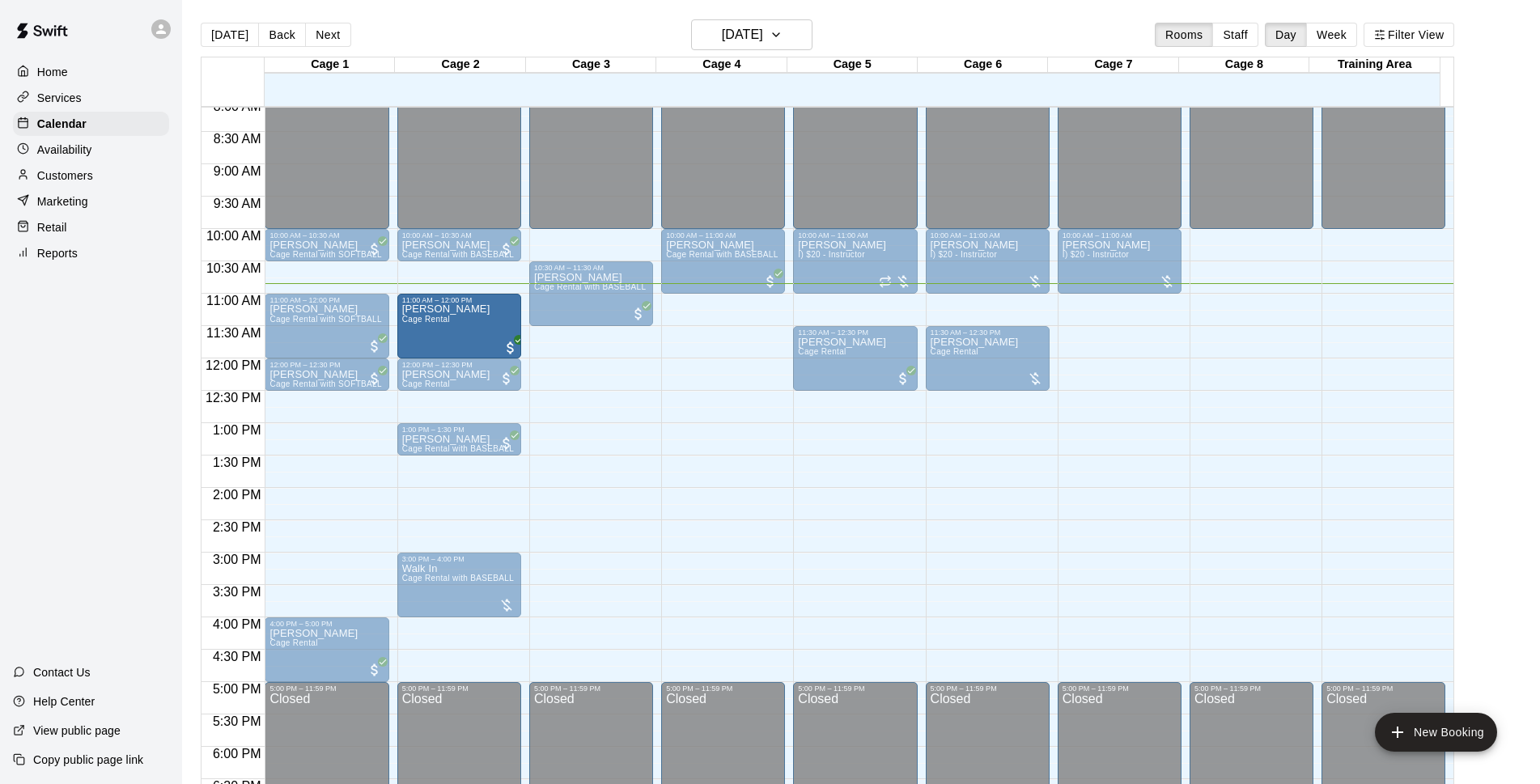
drag, startPoint x: 735, startPoint y: 327, endPoint x: 444, endPoint y: 329, distance: 291.0
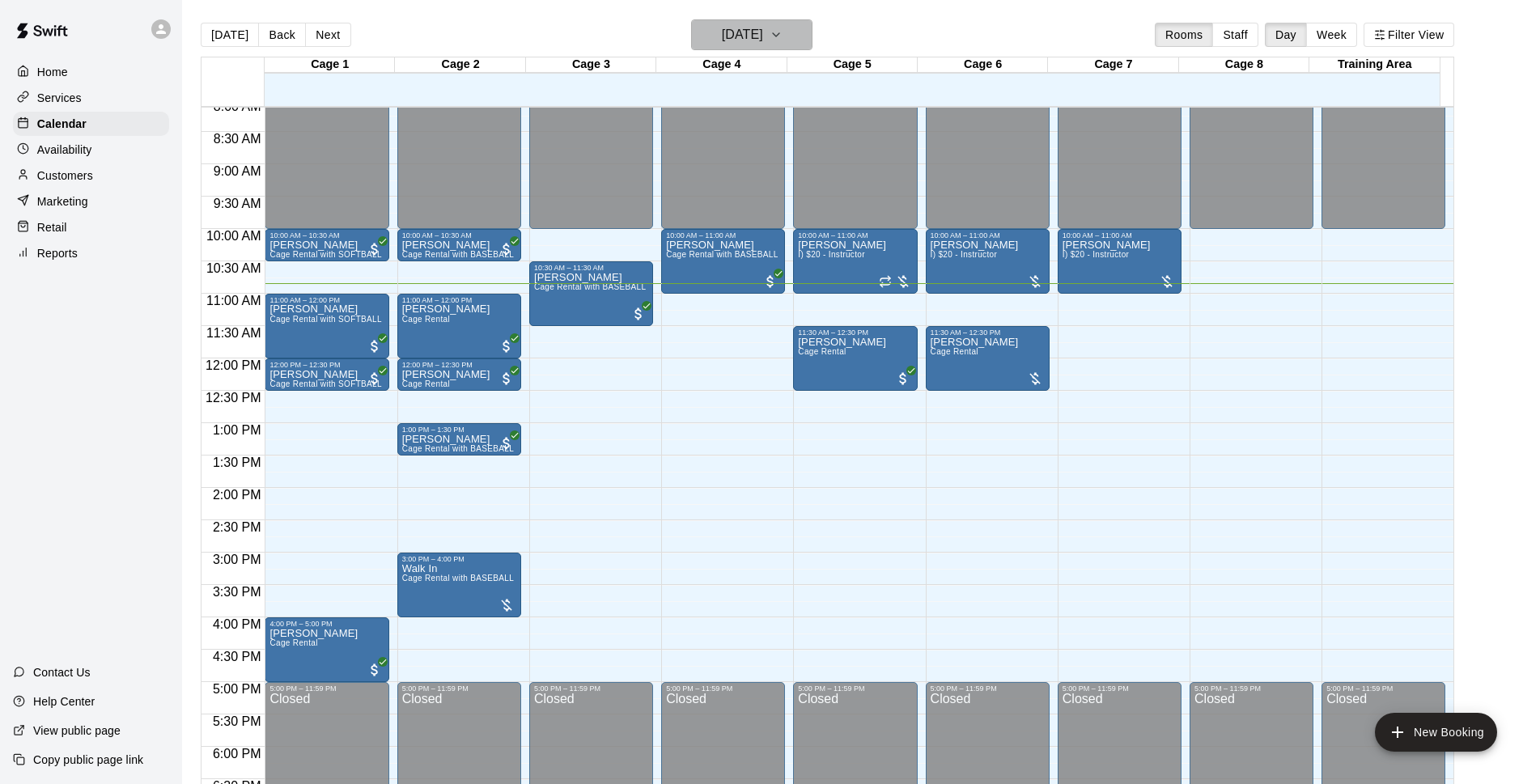
click at [754, 43] on h6 "[DATE]" at bounding box center [742, 35] width 42 height 23
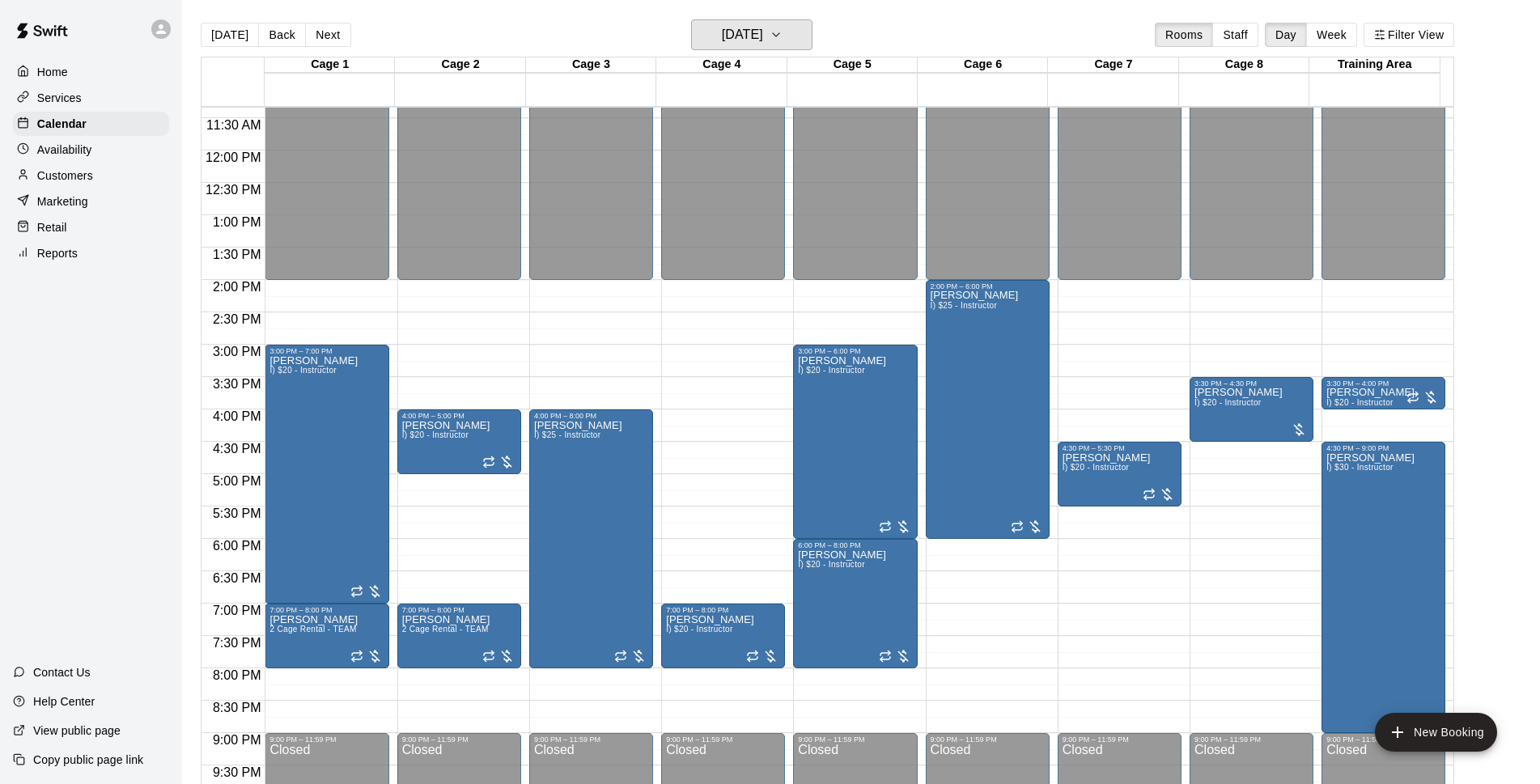
scroll to position [860, 0]
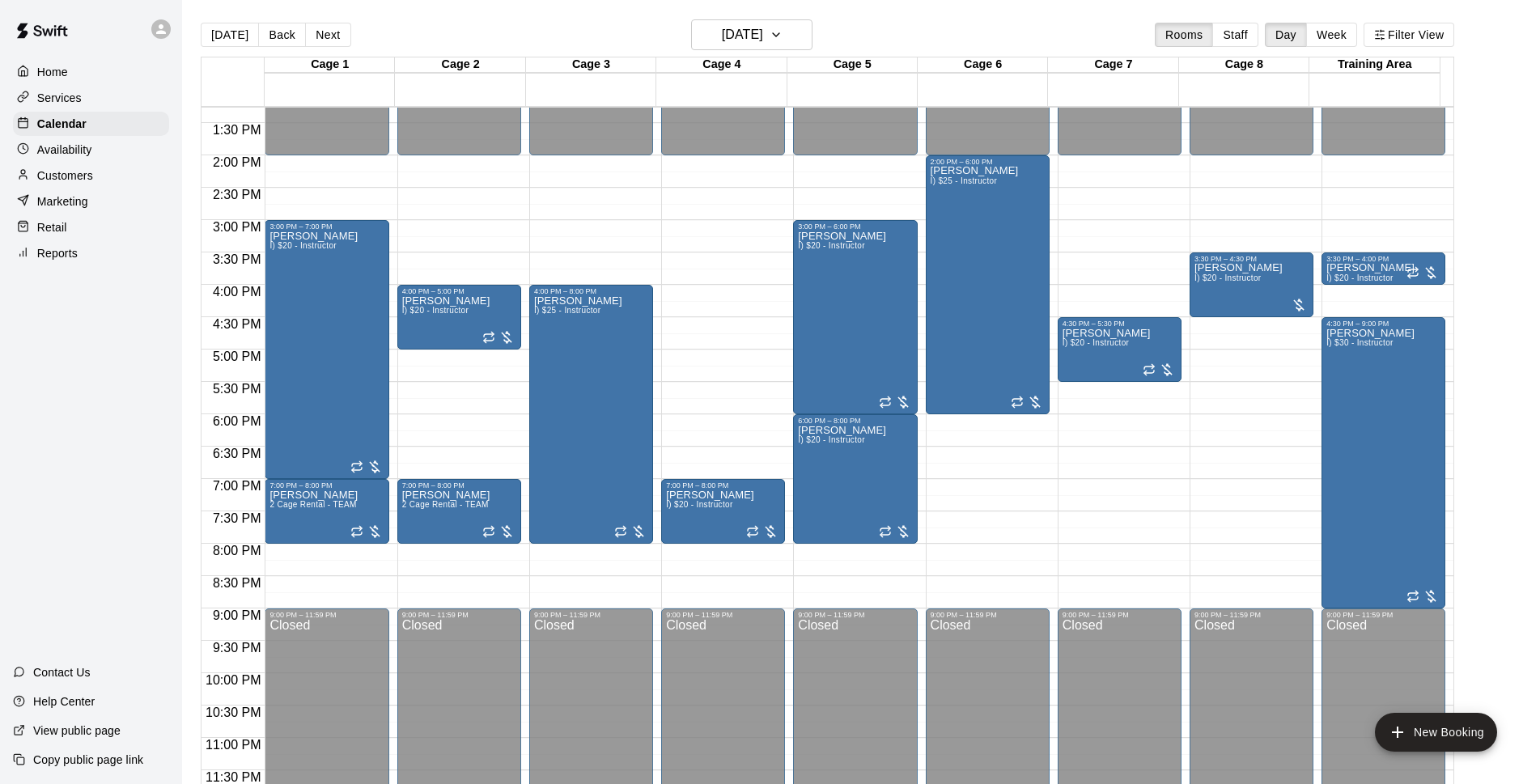
click at [227, 47] on div "[DATE] Back [DATE][DATE] Rooms Staff Day Week Filter View" at bounding box center [827, 38] width 1253 height 37
click at [232, 20] on div "[DATE] Back [DATE][DATE] Rooms Staff Day Week Filter View" at bounding box center [827, 38] width 1253 height 37
click at [227, 25] on button "[DATE]" at bounding box center [230, 35] width 59 height 24
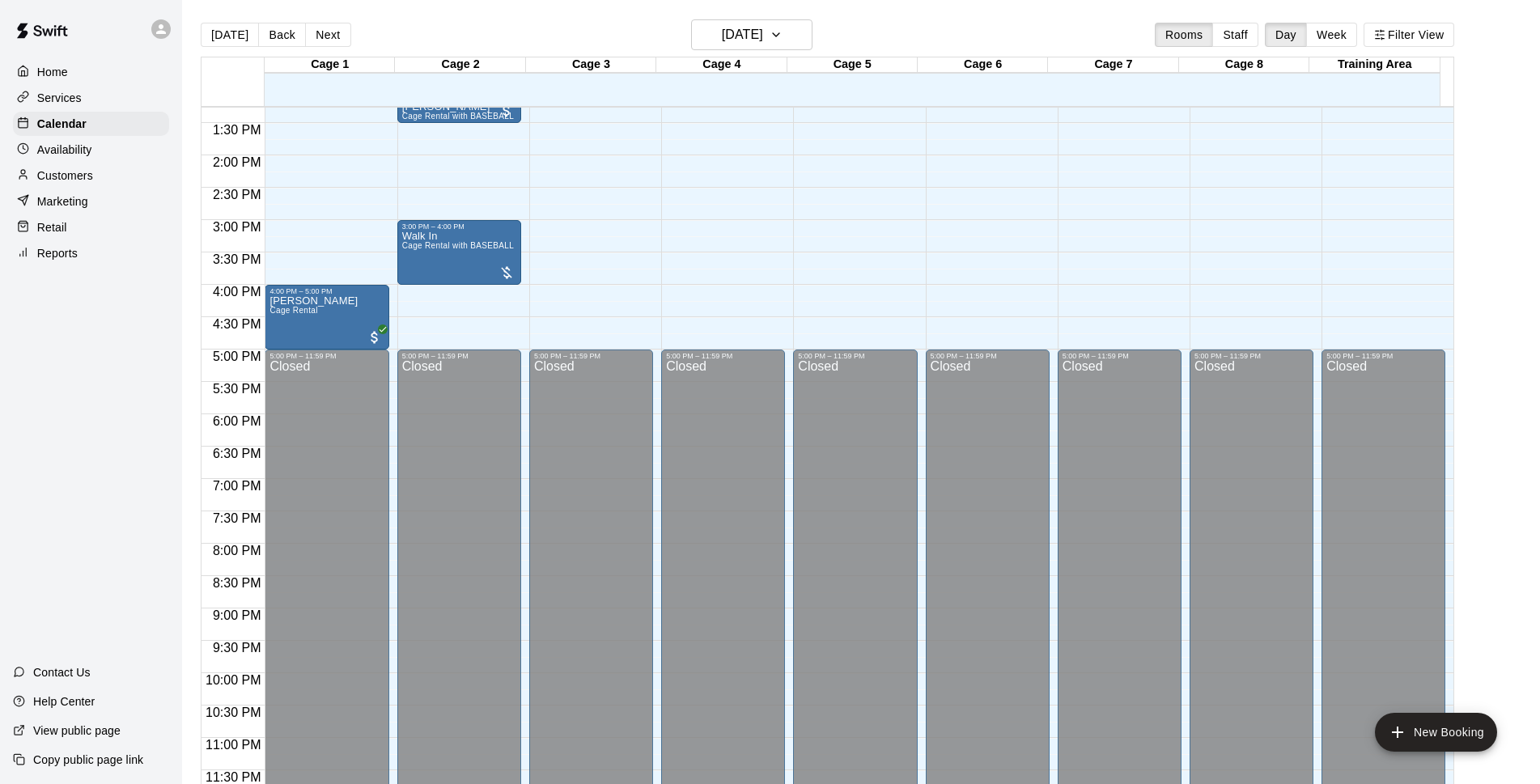
scroll to position [548, 0]
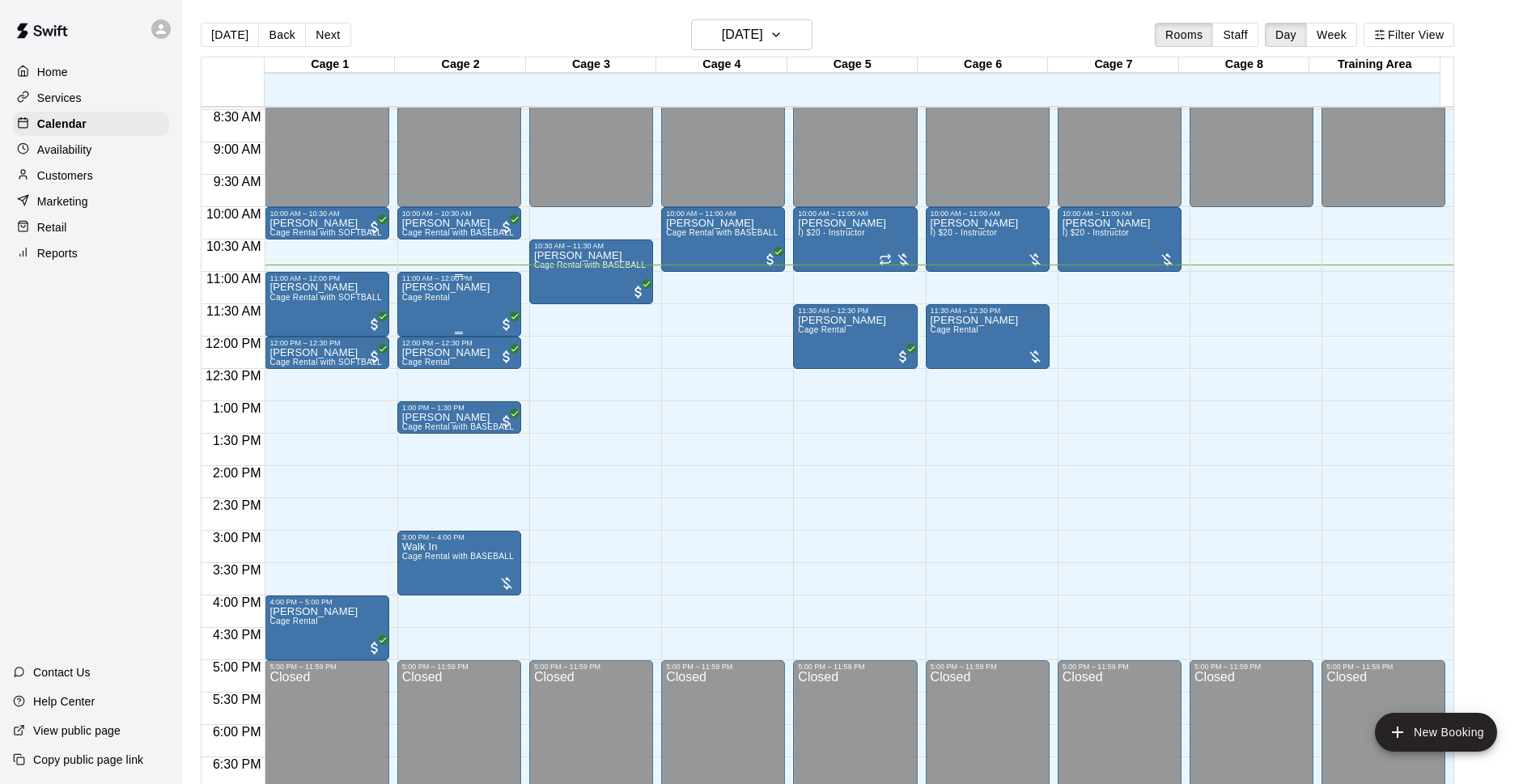
click at [483, 300] on div "[PERSON_NAME] Cage Rental" at bounding box center [459, 674] width 114 height 784
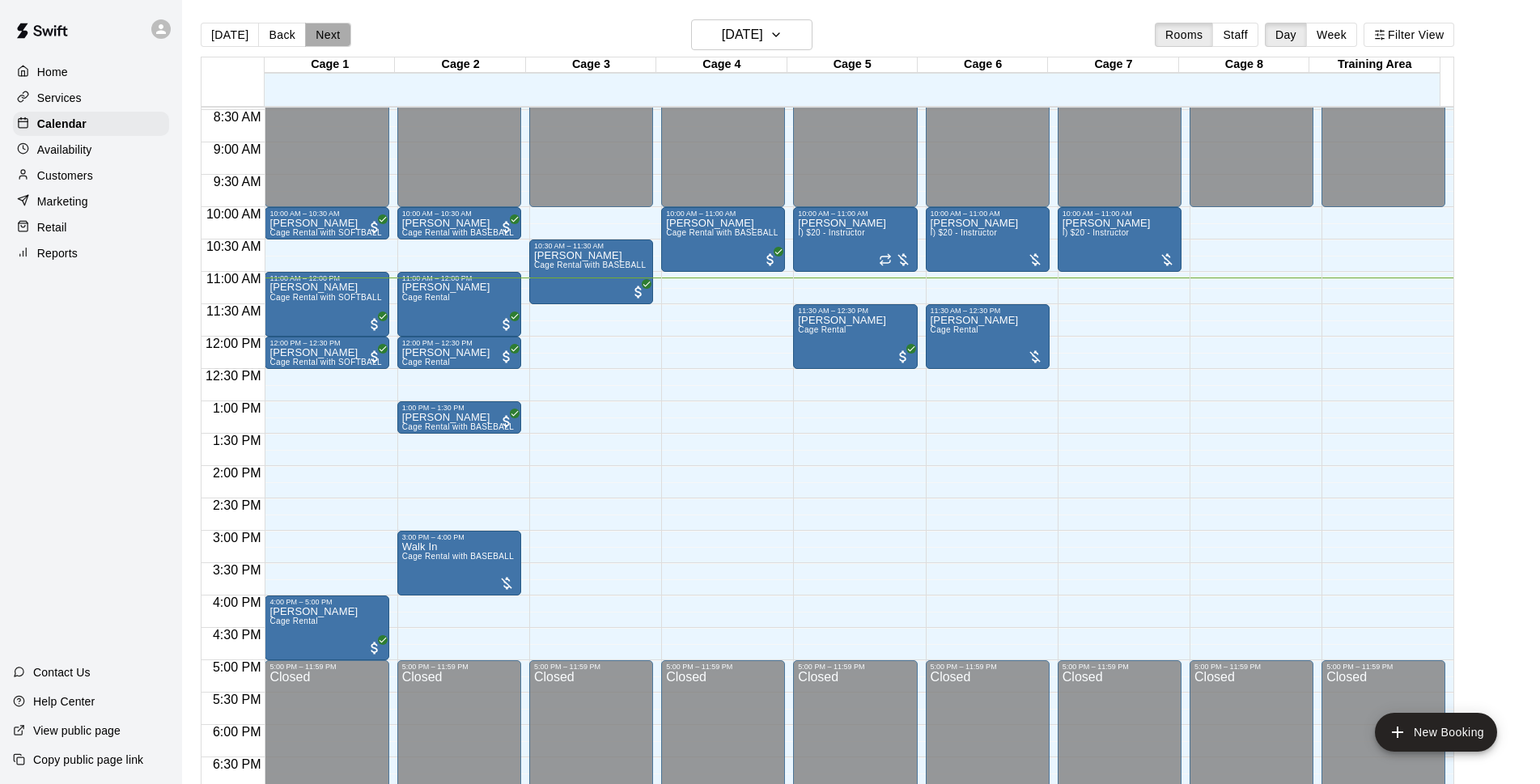
click at [329, 30] on button "Next" at bounding box center [327, 35] width 45 height 24
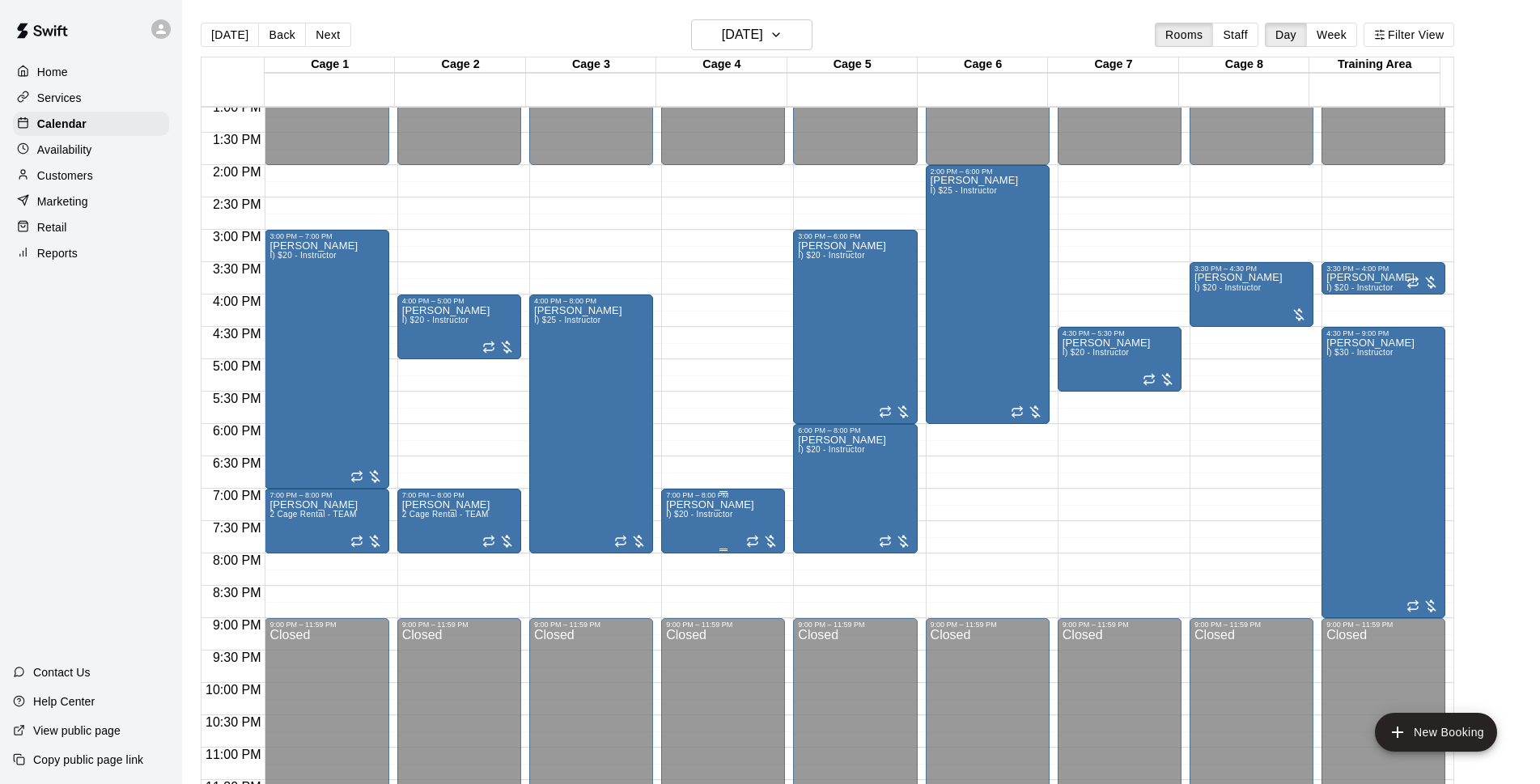
scroll to position [860, 0]
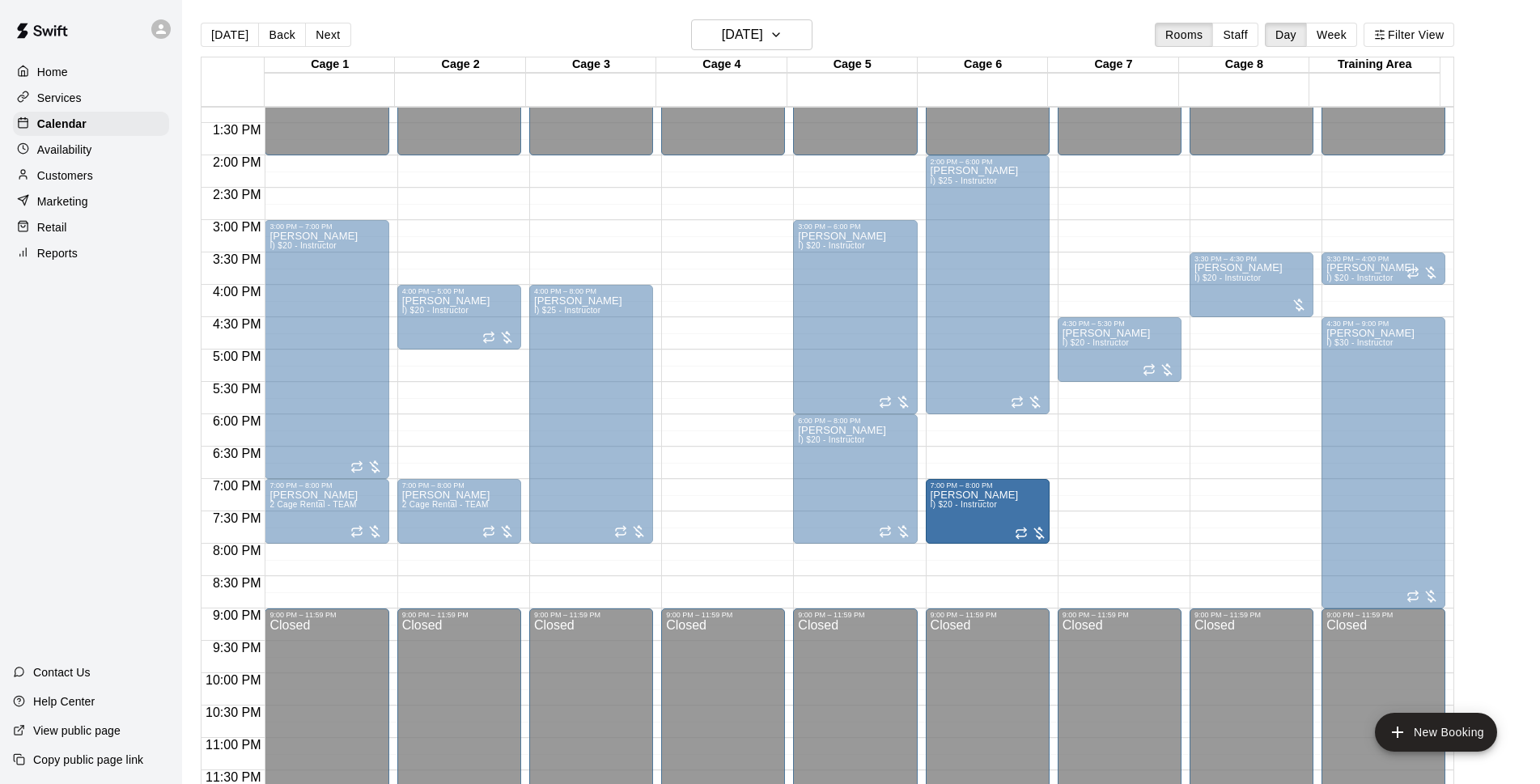
drag, startPoint x: 725, startPoint y: 518, endPoint x: 966, endPoint y: 527, distance: 241.2
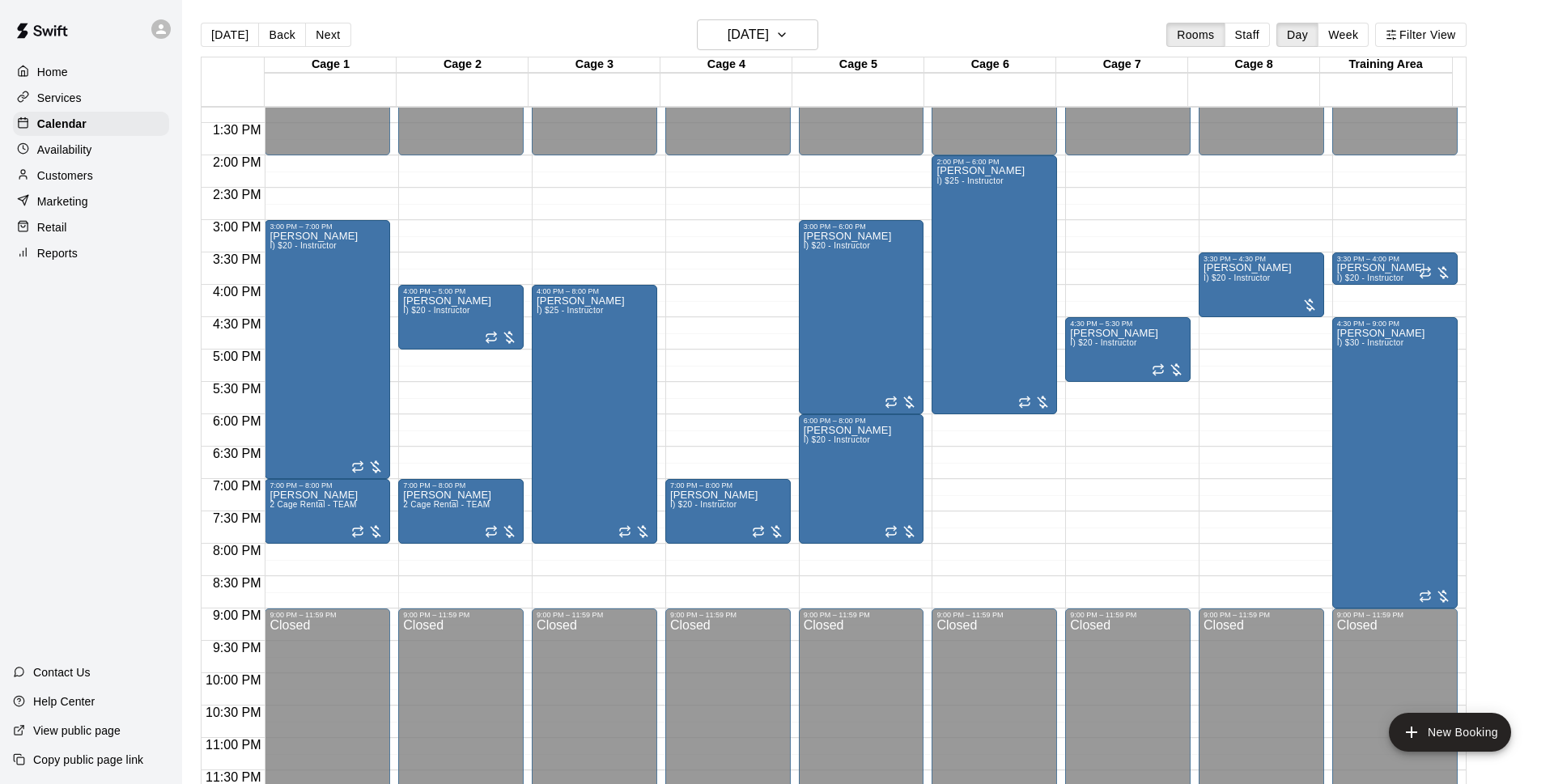
drag, startPoint x: 994, startPoint y: 466, endPoint x: 706, endPoint y: 575, distance: 307.9
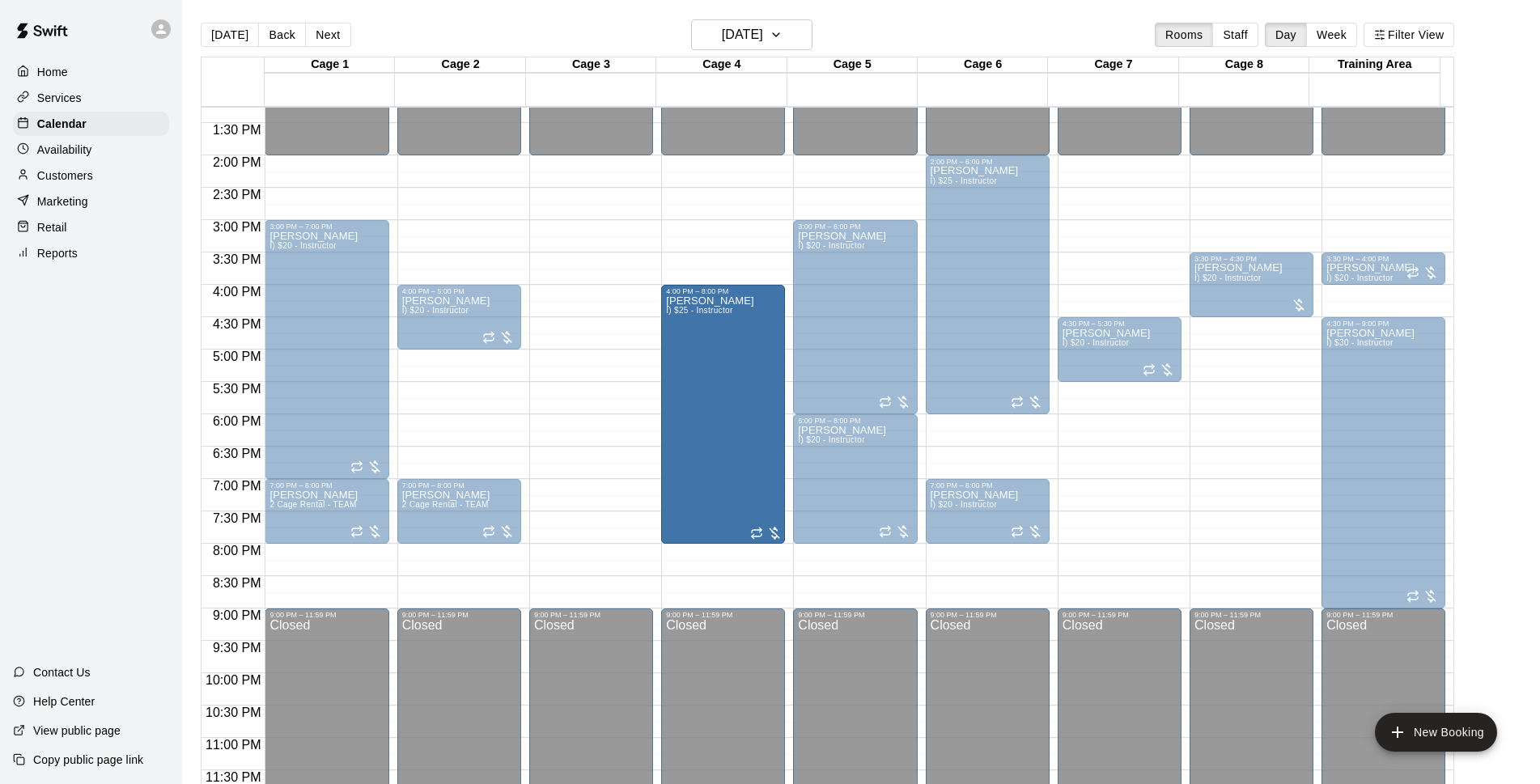
drag, startPoint x: 594, startPoint y: 441, endPoint x: 698, endPoint y: 446, distance: 104.1
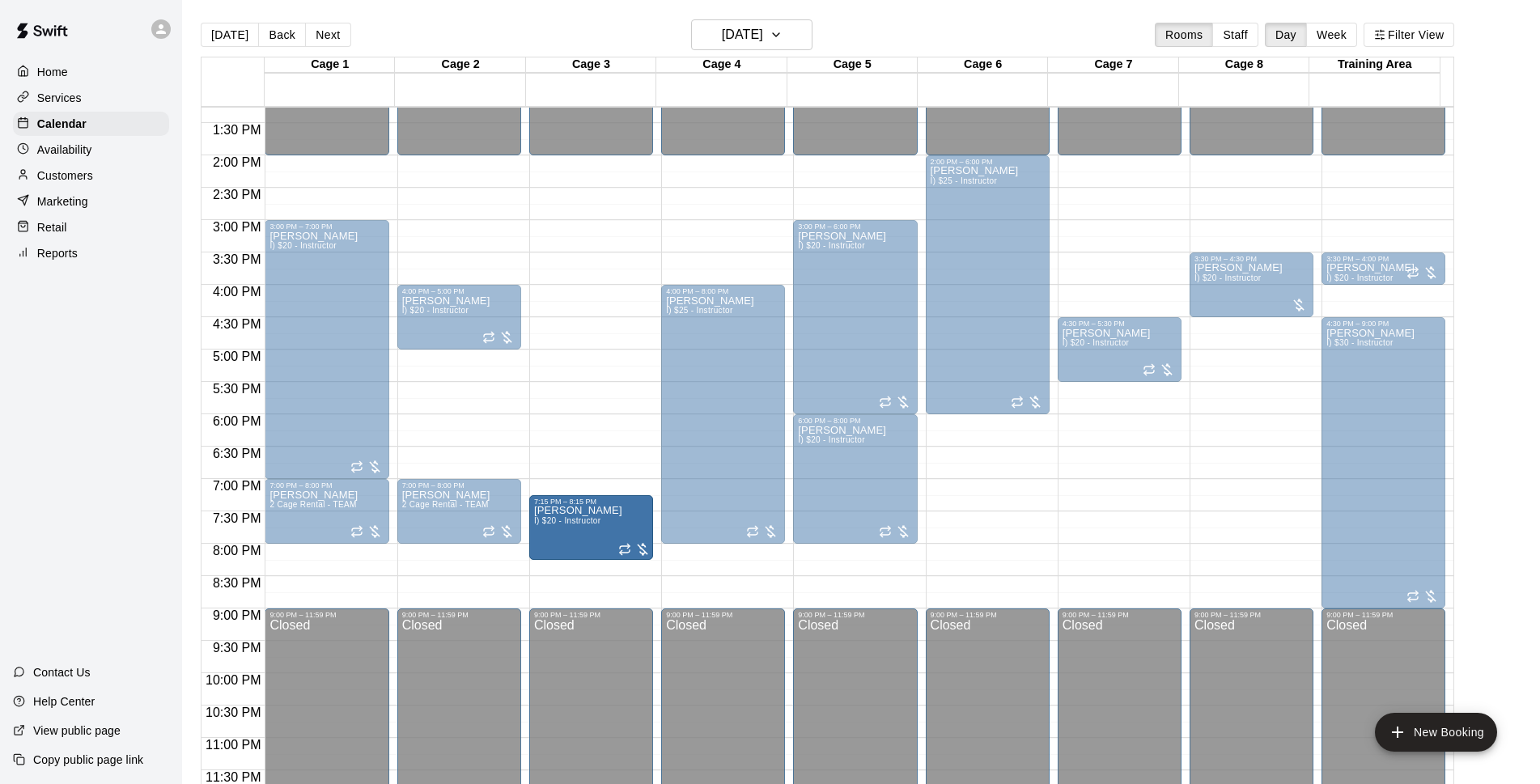
drag, startPoint x: 983, startPoint y: 513, endPoint x: 586, endPoint y: 517, distance: 397.0
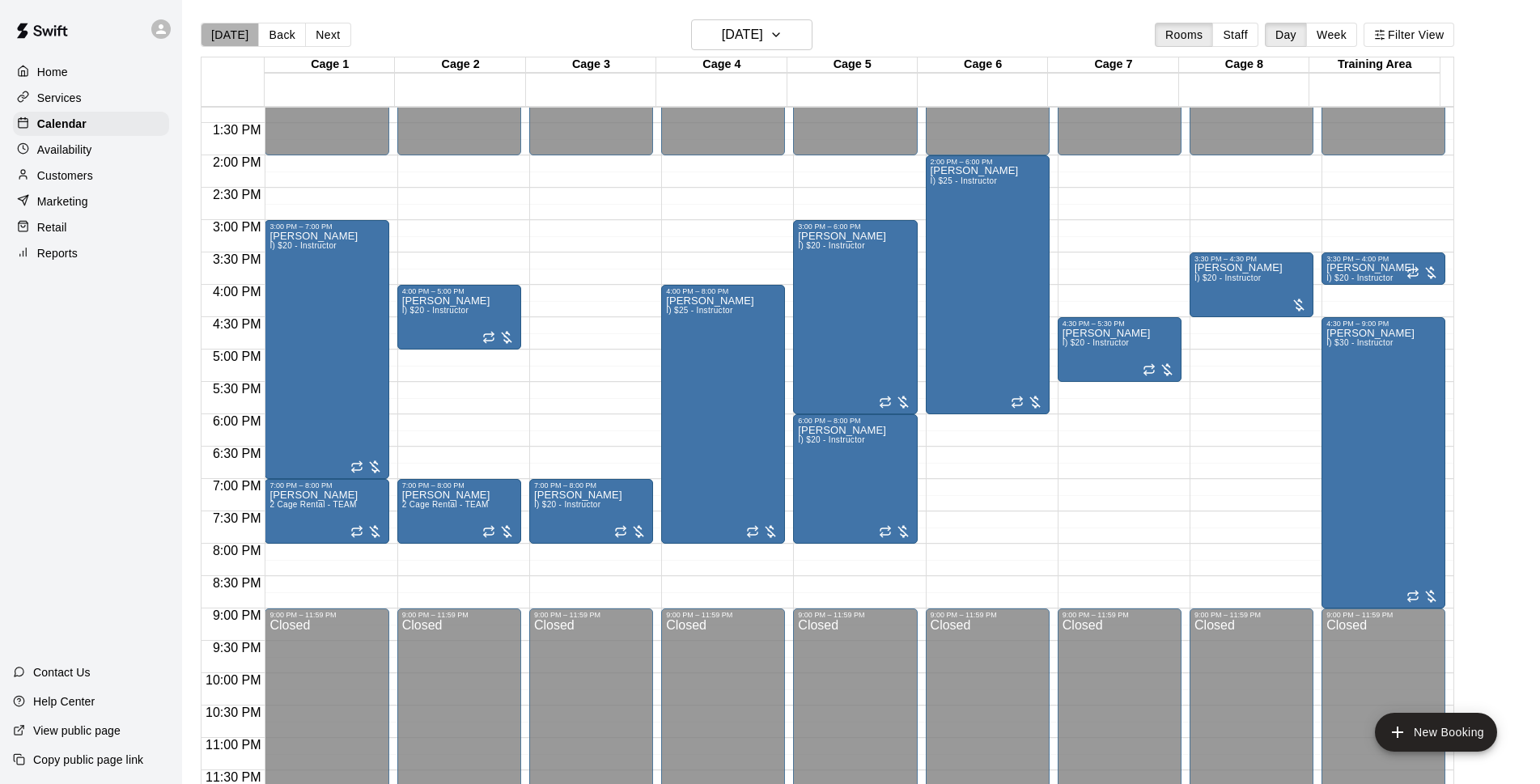
click at [235, 35] on button "[DATE]" at bounding box center [230, 35] width 59 height 24
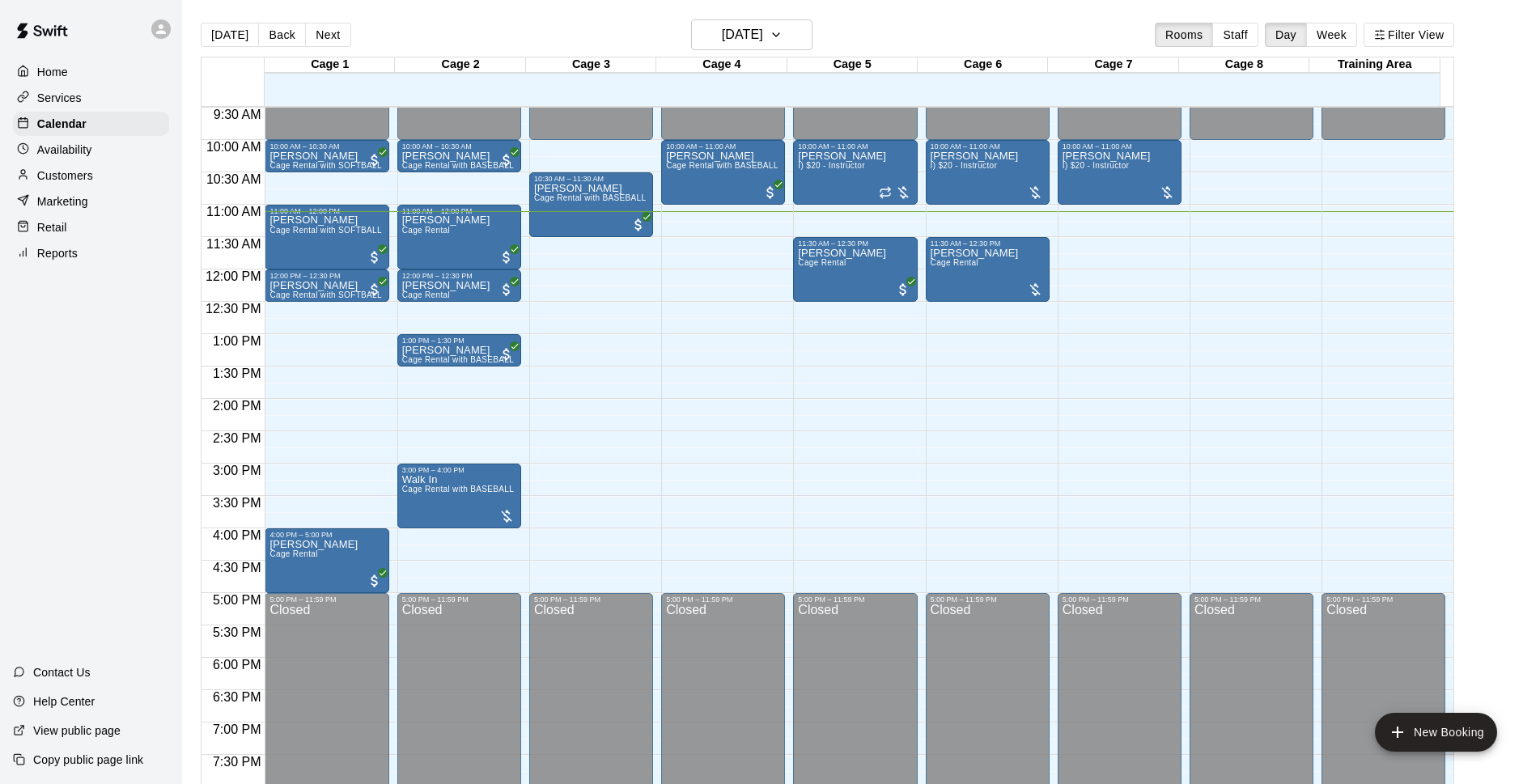
scroll to position [548, 0]
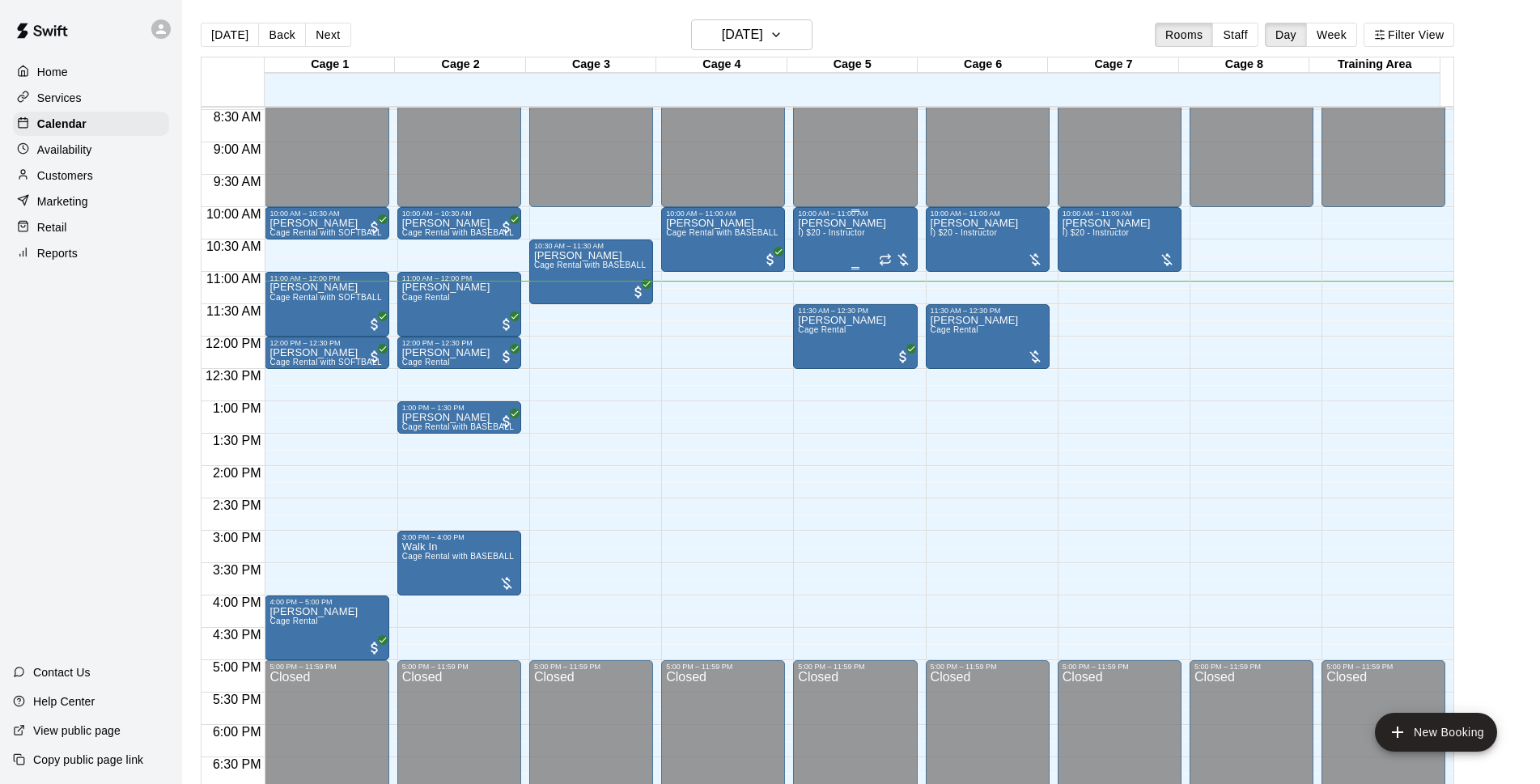
click at [813, 247] on div "[PERSON_NAME] I) $20 - Instructor" at bounding box center [842, 609] width 88 height 784
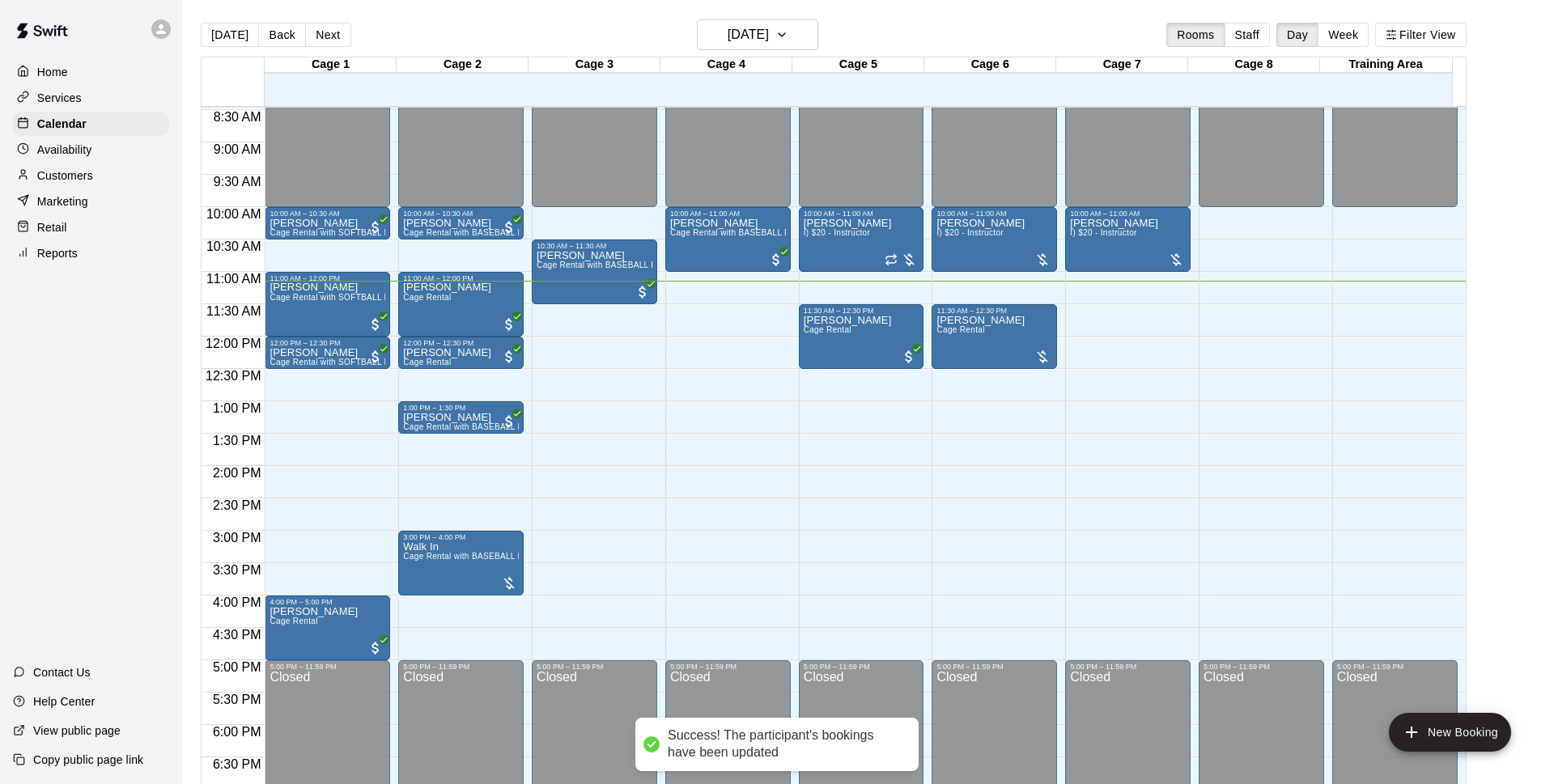
click at [985, 245] on div "[PERSON_NAME] I) $20 - Instructor" at bounding box center [980, 609] width 88 height 784
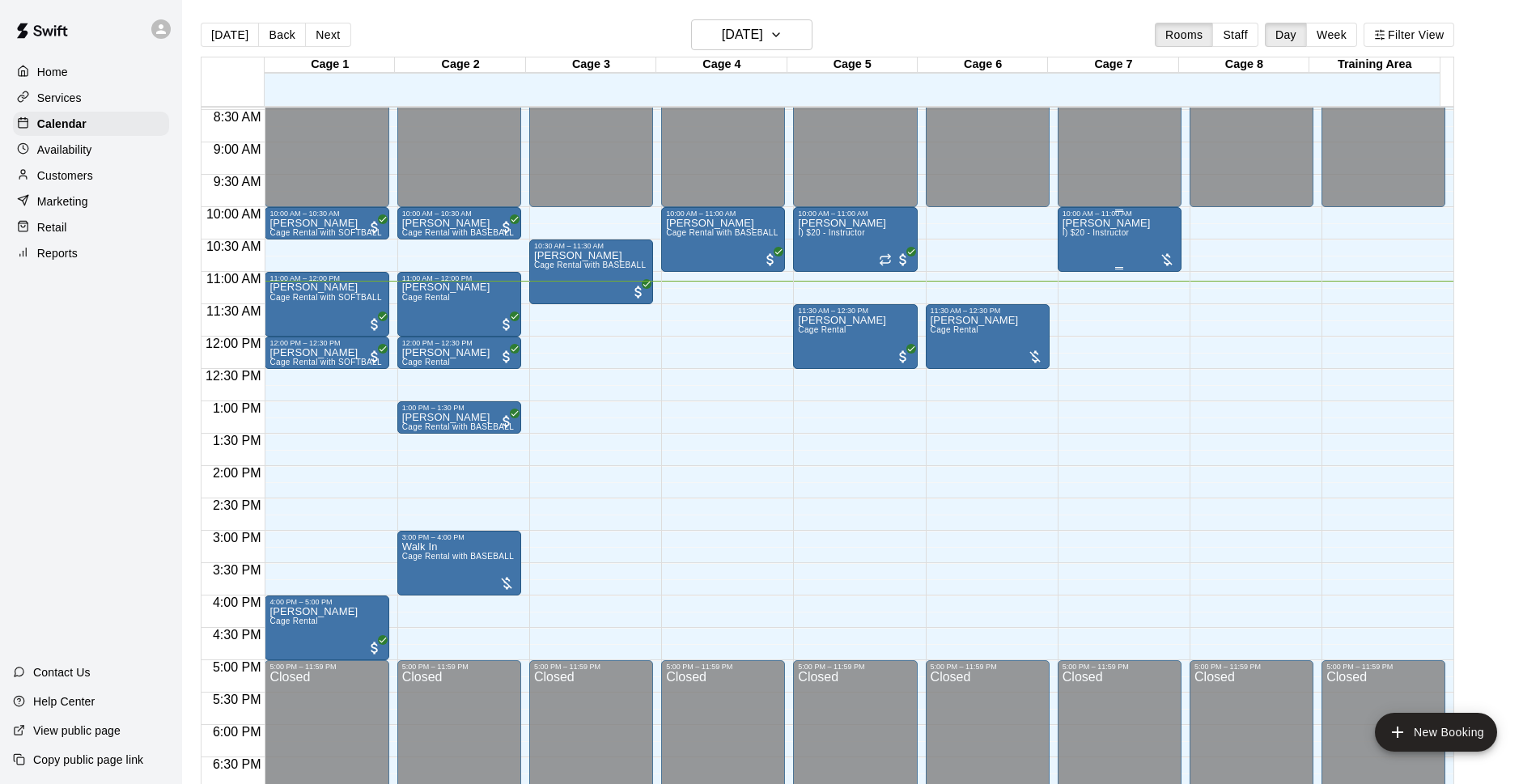
click at [1121, 237] on span "I) $20 - Instructor" at bounding box center [1096, 232] width 67 height 9
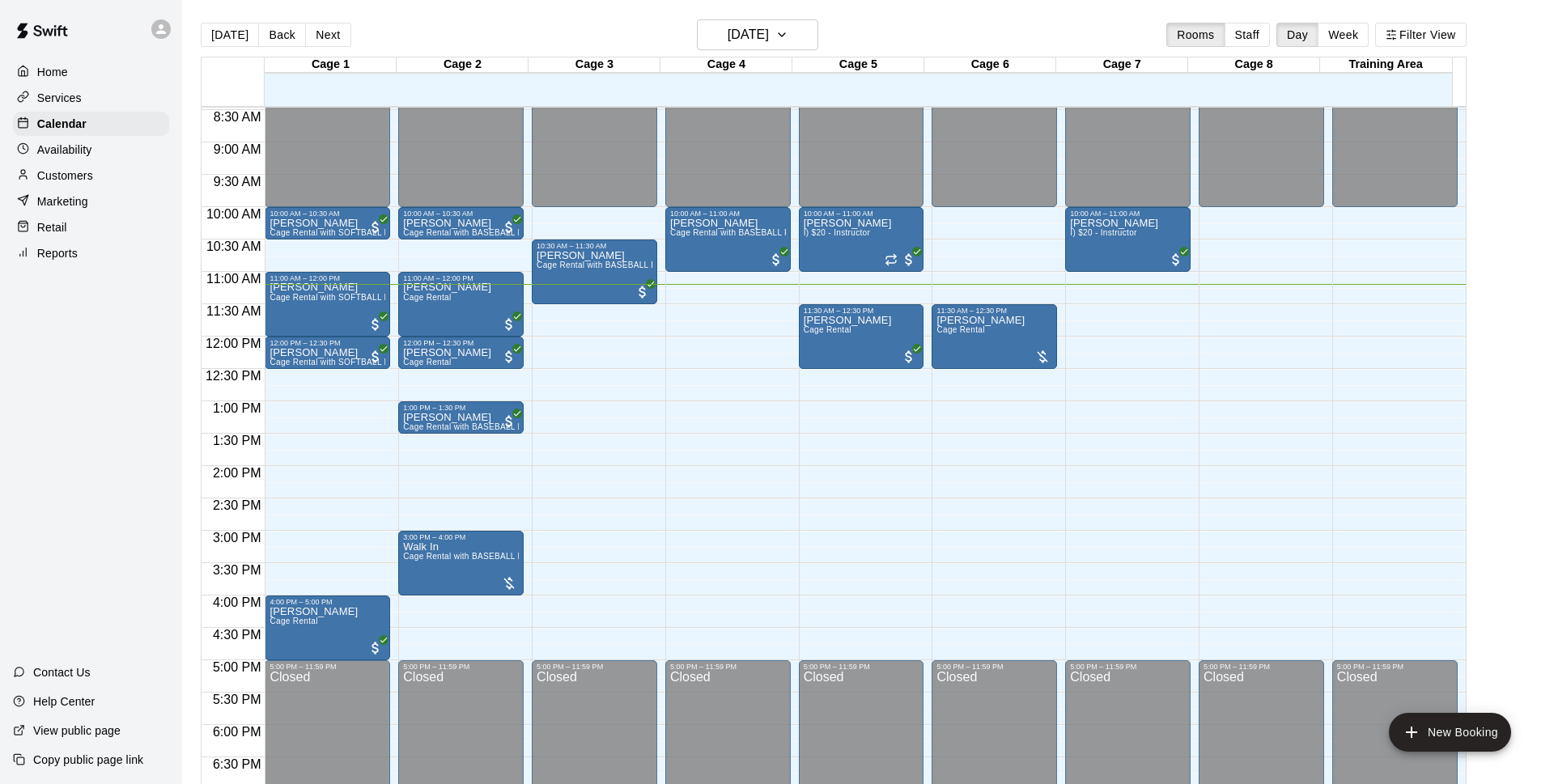
drag, startPoint x: 1002, startPoint y: 448, endPoint x: 1011, endPoint y: 453, distance: 10.3
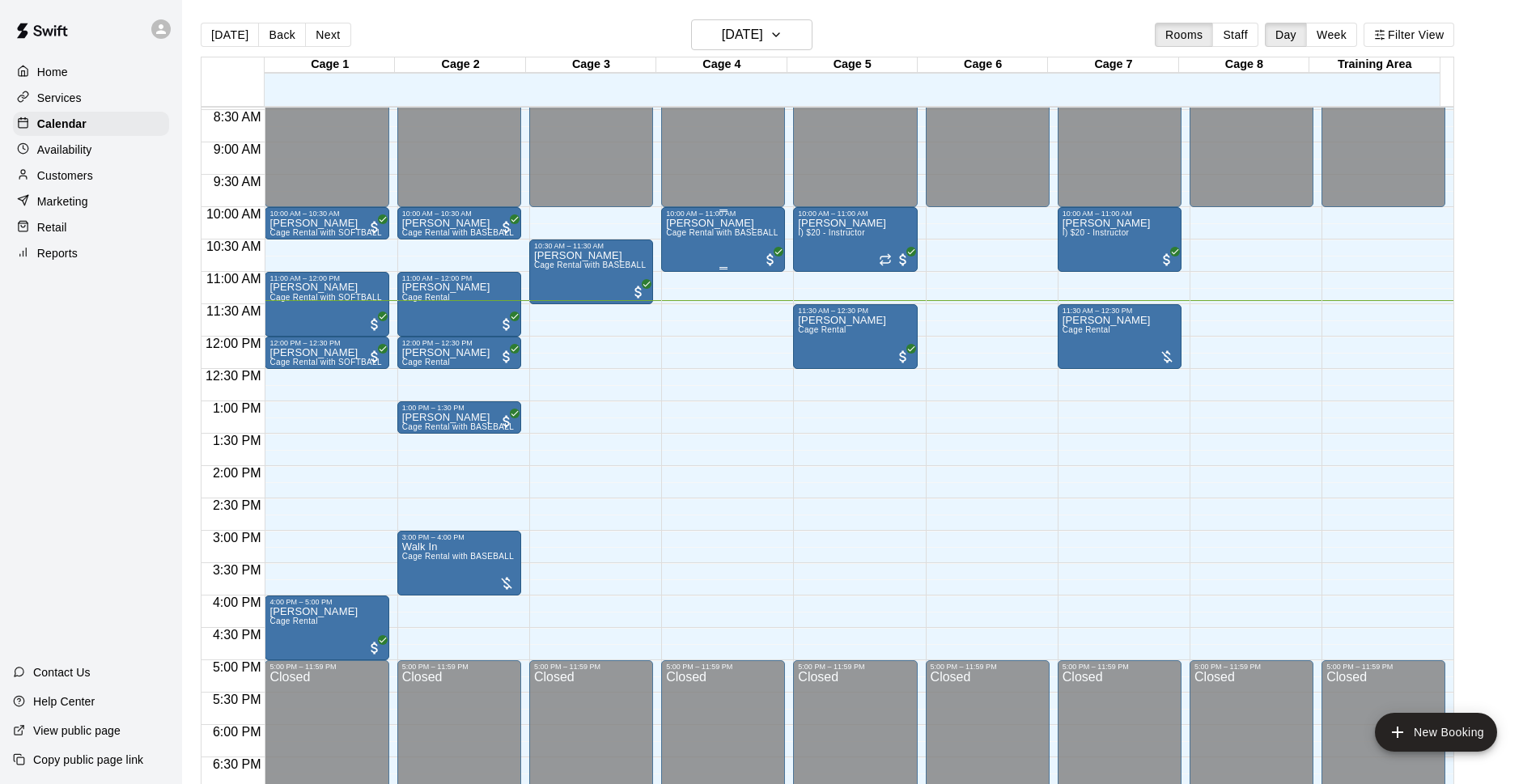
click at [694, 223] on p "[PERSON_NAME]" at bounding box center [723, 223] width 114 height 0
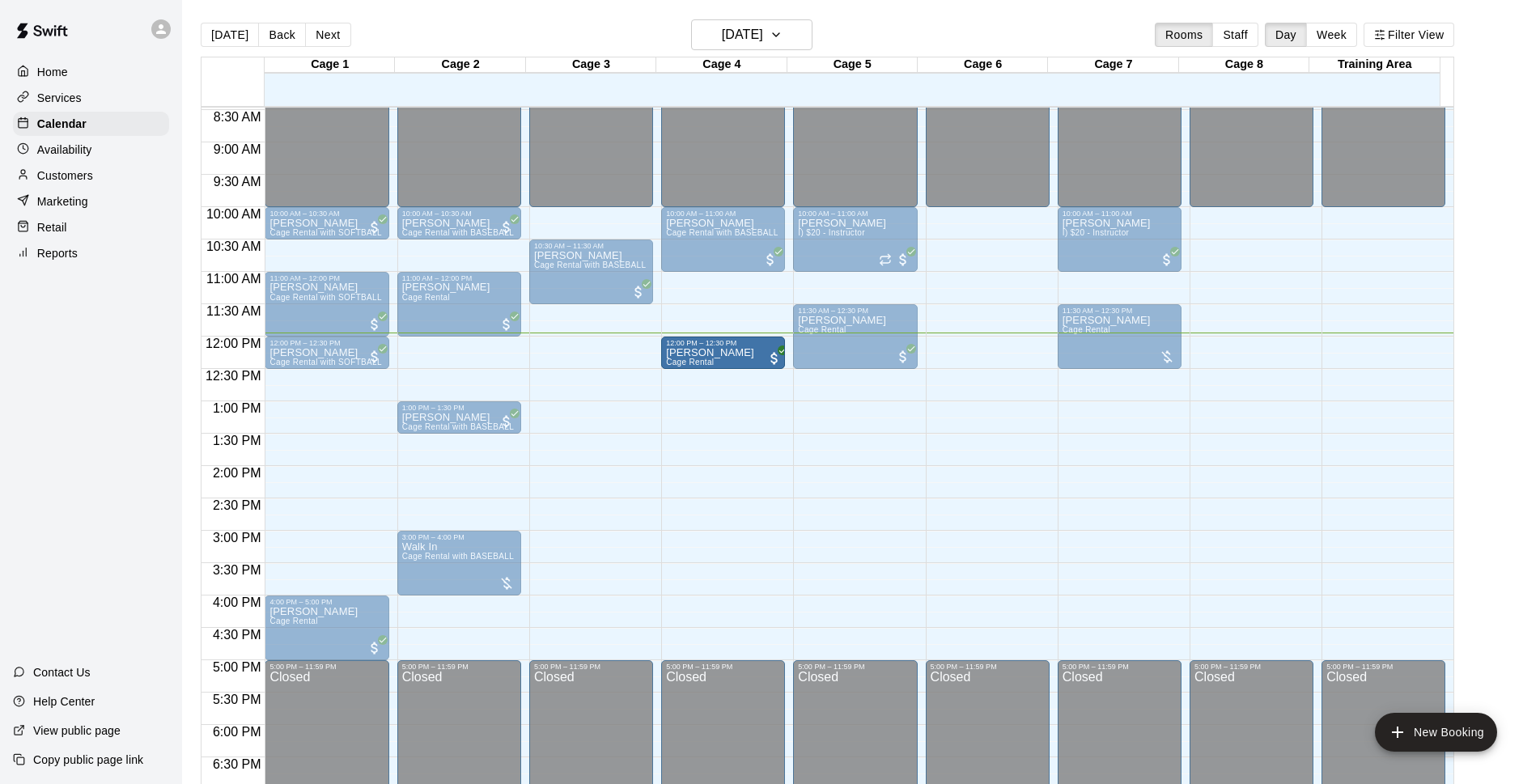
drag, startPoint x: 599, startPoint y: 359, endPoint x: 690, endPoint y: 359, distance: 91.0
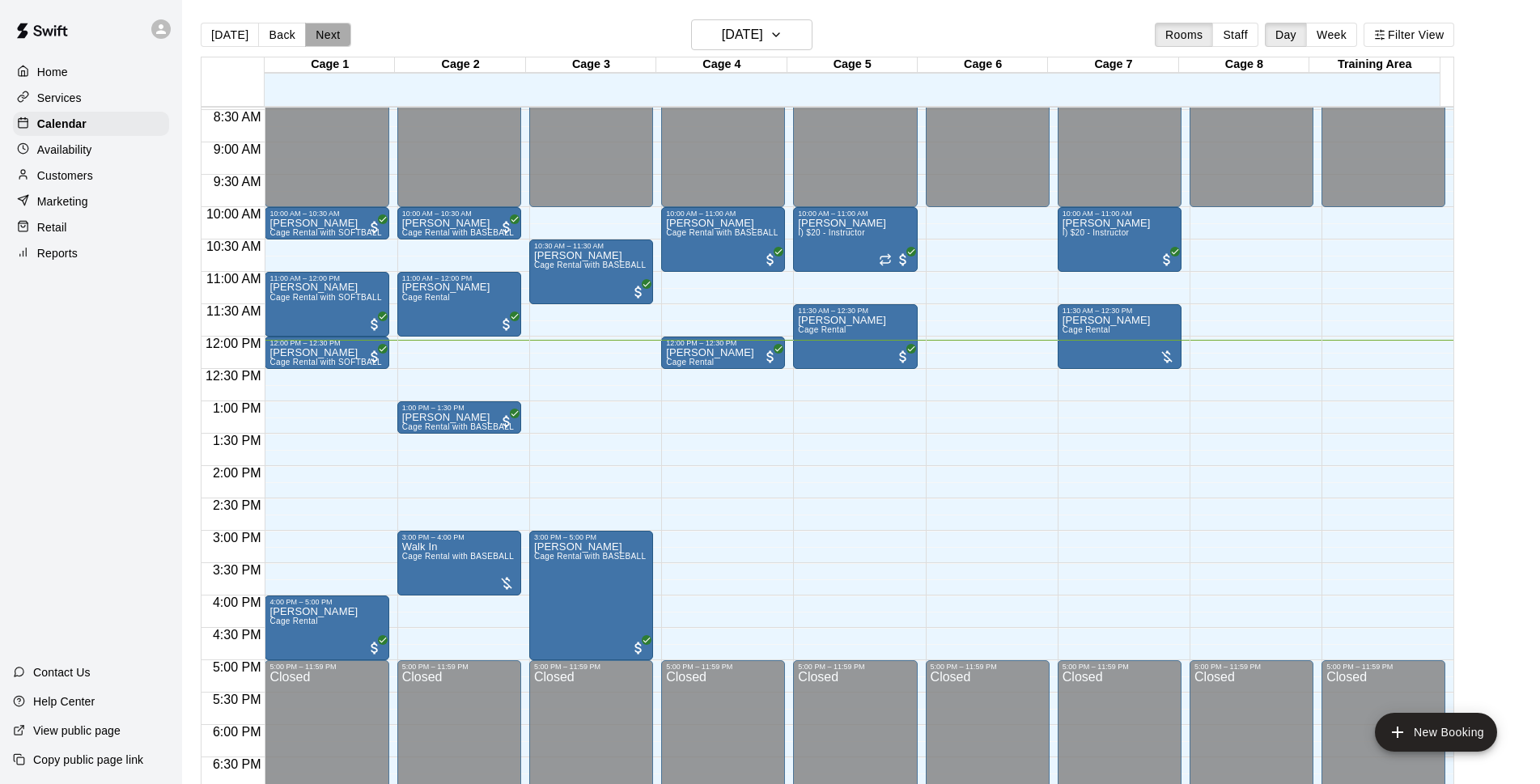
click at [315, 37] on button "Next" at bounding box center [327, 35] width 45 height 24
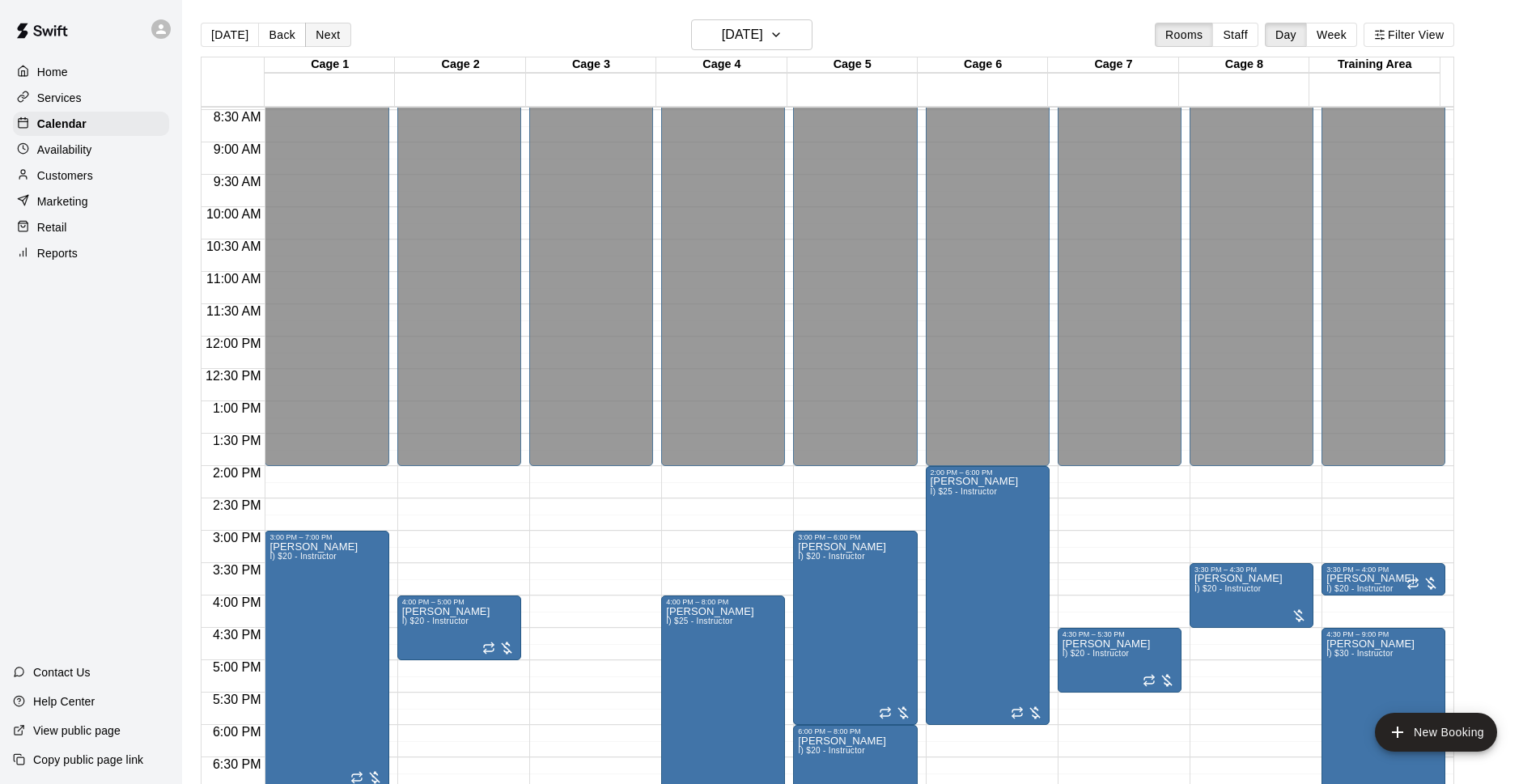
click at [321, 38] on button "Next" at bounding box center [327, 35] width 45 height 24
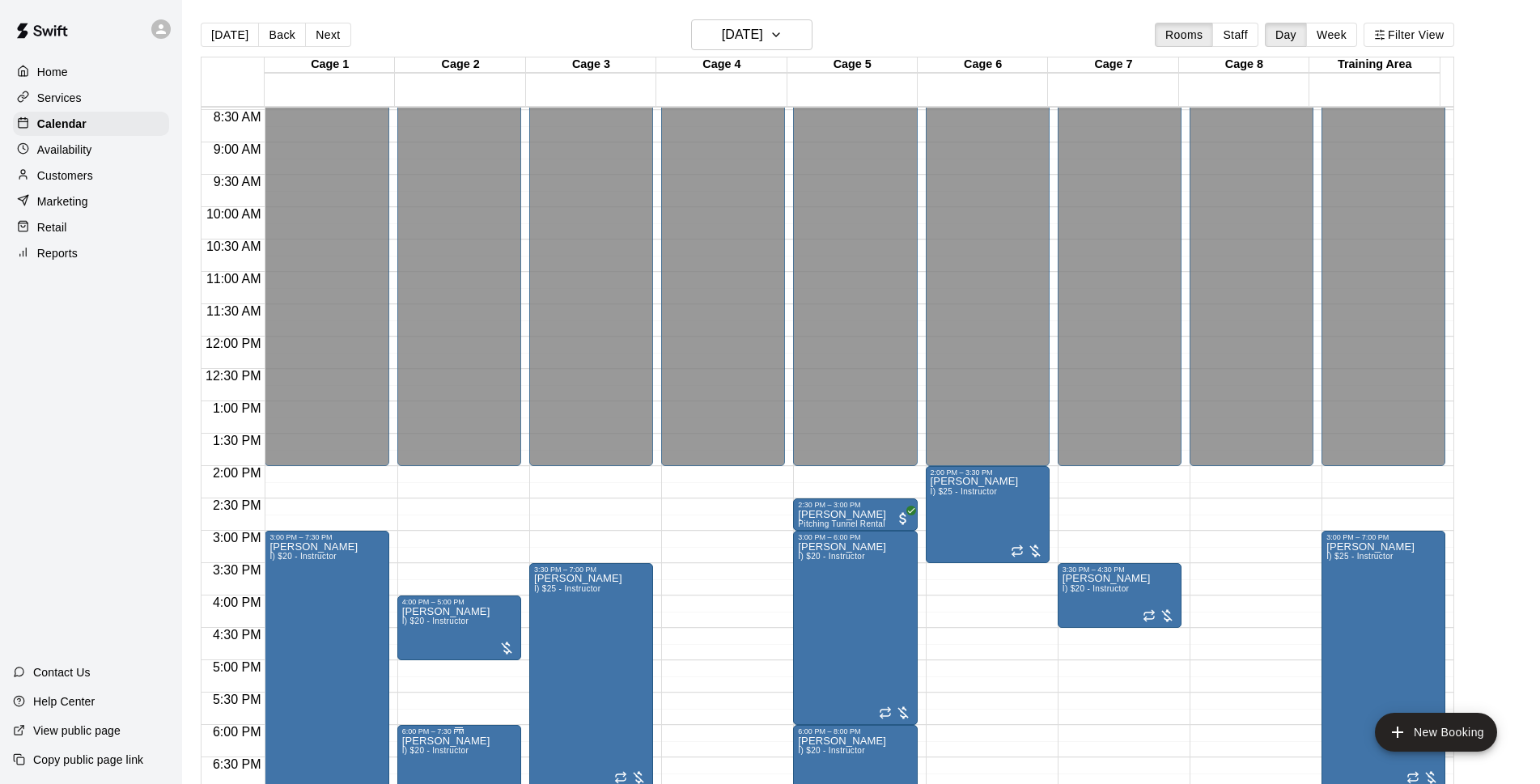
scroll to position [756, 0]
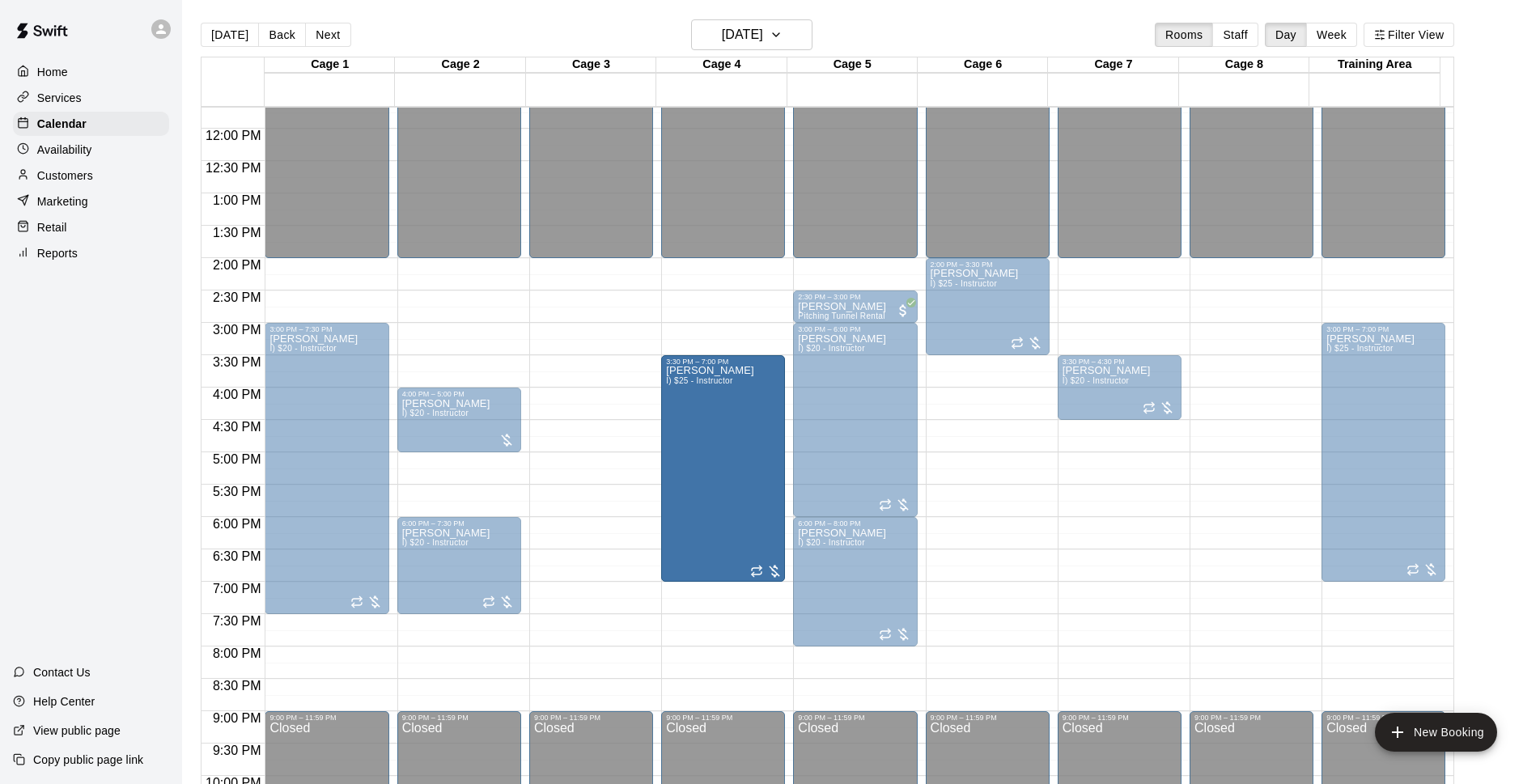
drag, startPoint x: 594, startPoint y: 494, endPoint x: 695, endPoint y: 495, distance: 101.0
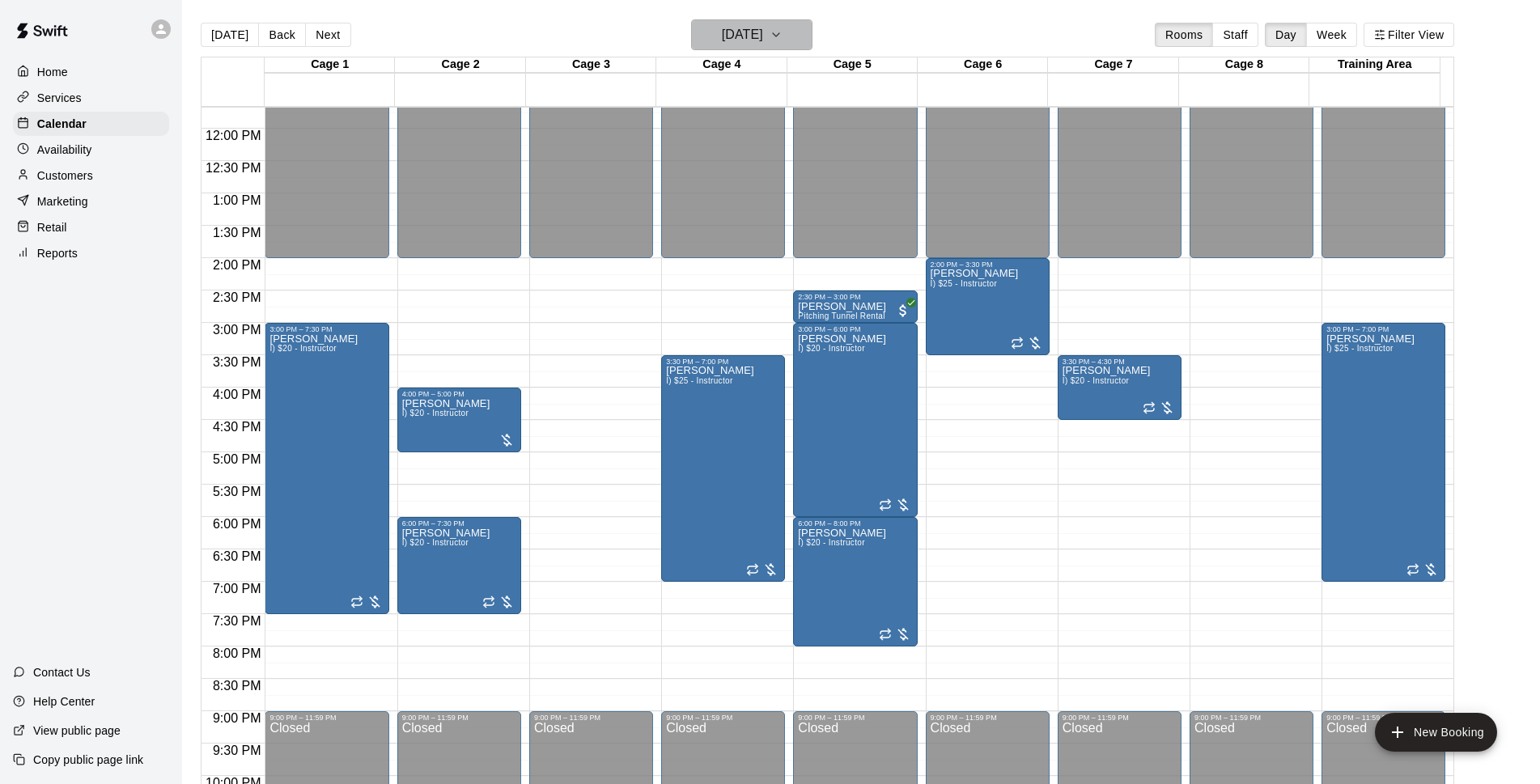
click at [763, 37] on h6 "[DATE]" at bounding box center [742, 35] width 42 height 23
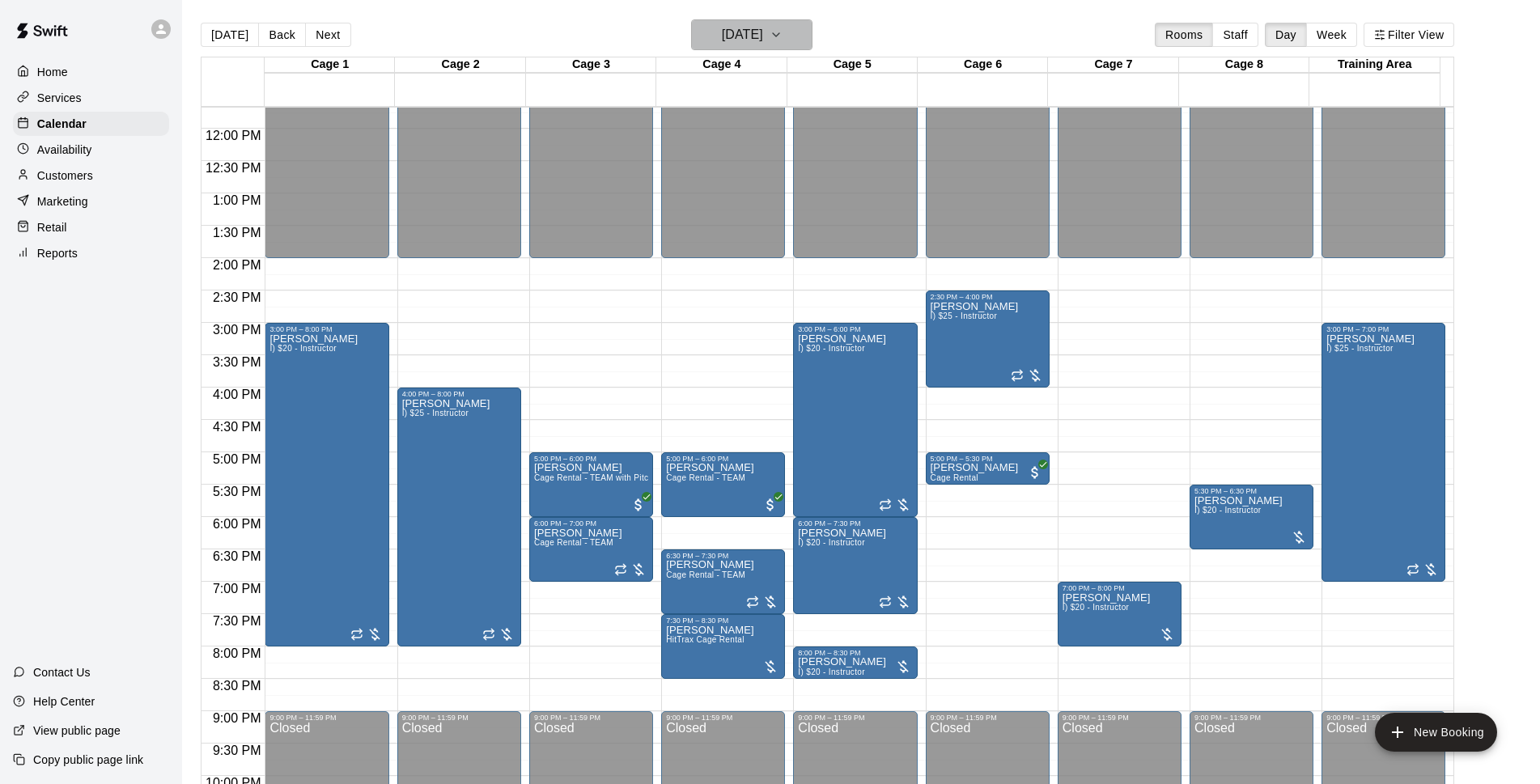
click at [782, 41] on icon "button" at bounding box center [776, 35] width 13 height 20
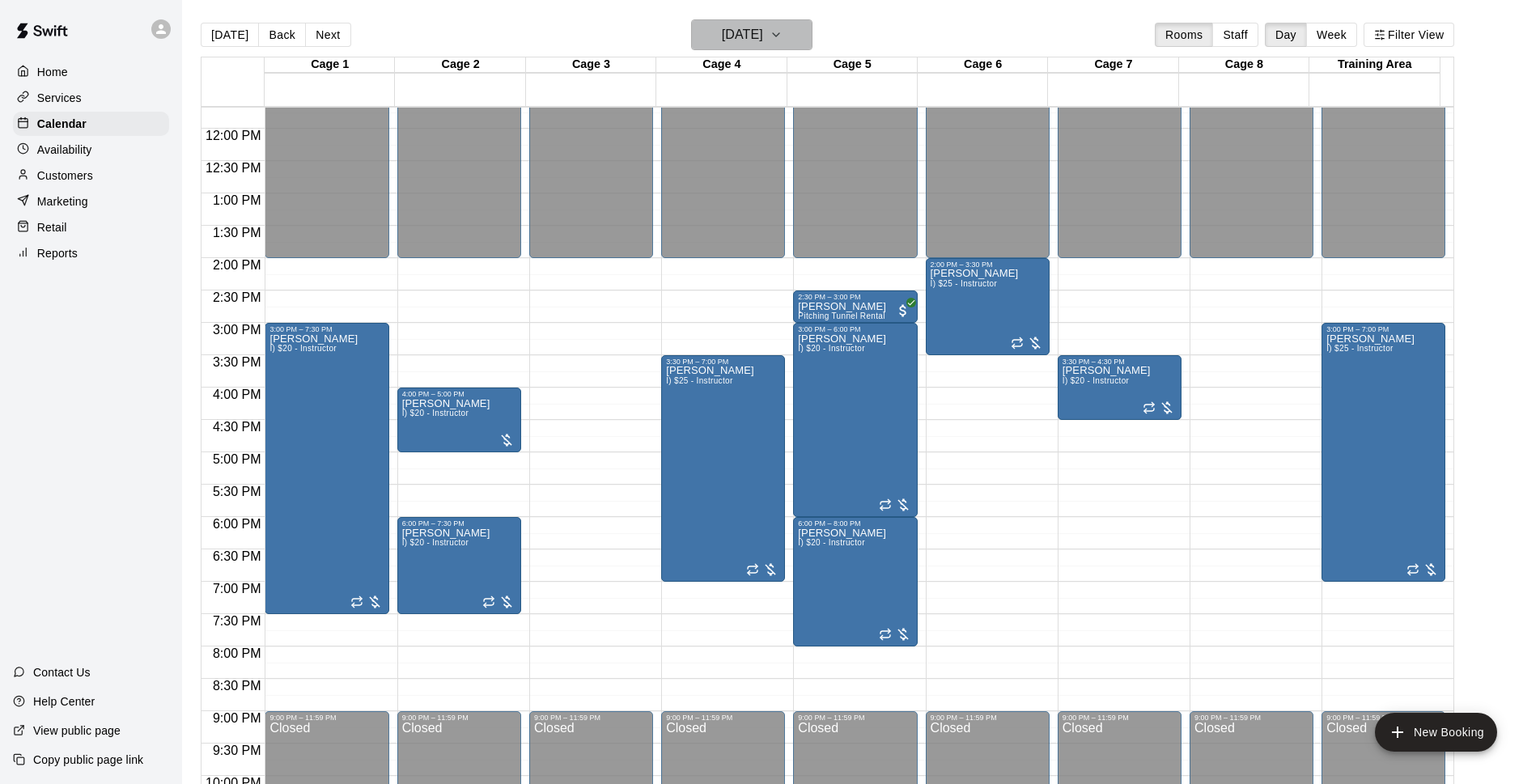
click at [722, 38] on h6 "[DATE]" at bounding box center [742, 35] width 42 height 23
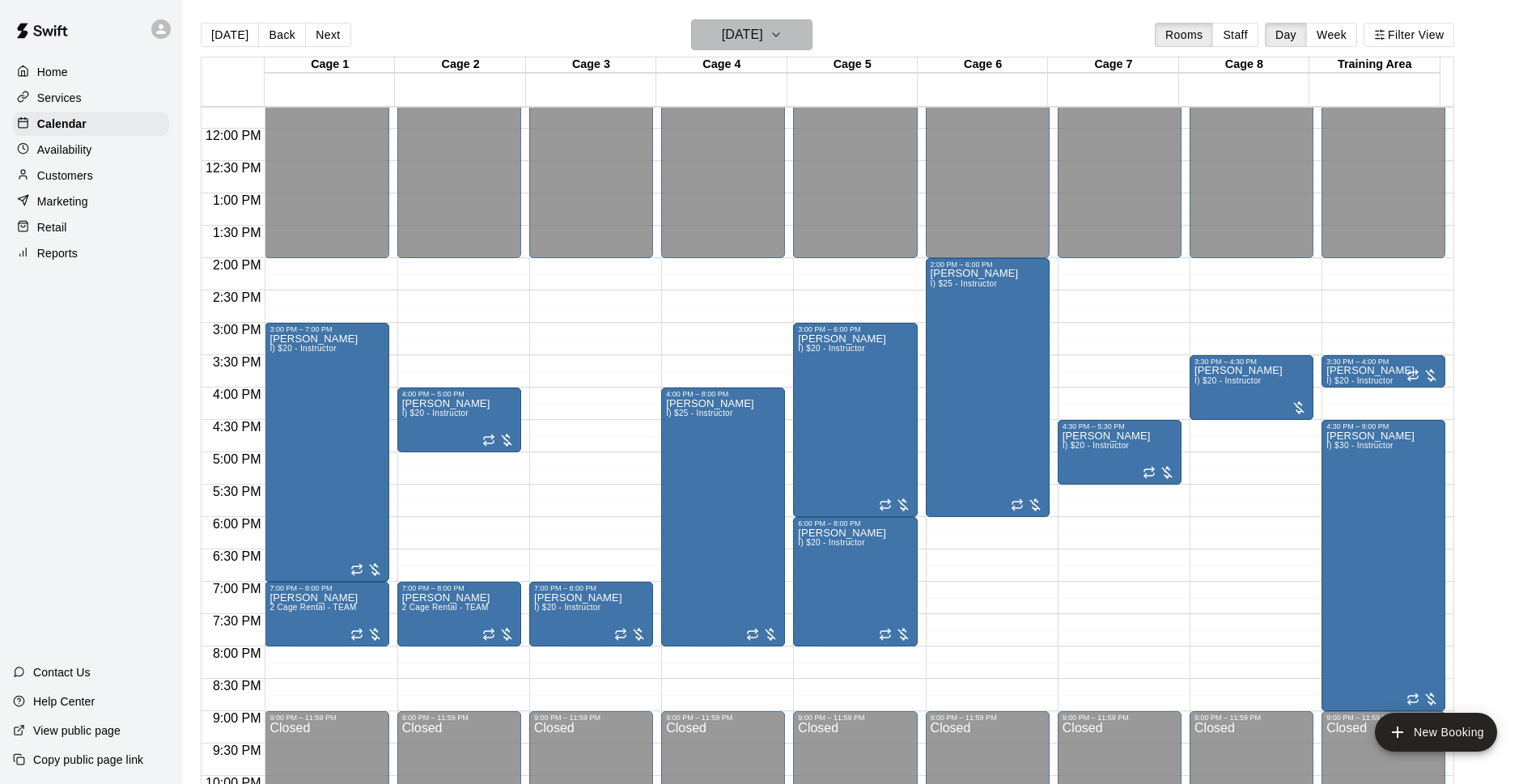
click at [747, 43] on h6 "[DATE]" at bounding box center [742, 35] width 42 height 23
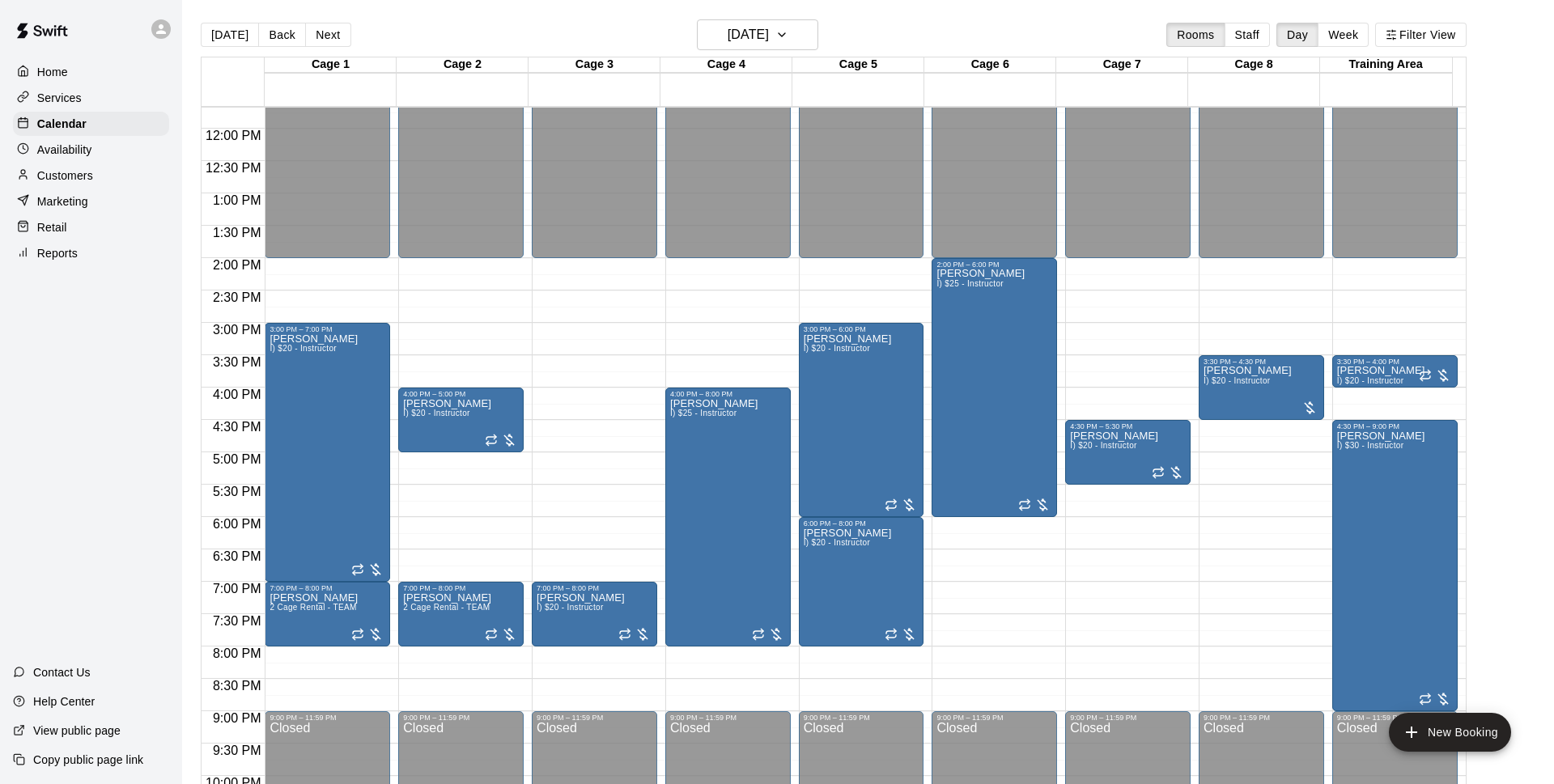
drag, startPoint x: 664, startPoint y: 241, endPoint x: 655, endPoint y: 263, distance: 23.8
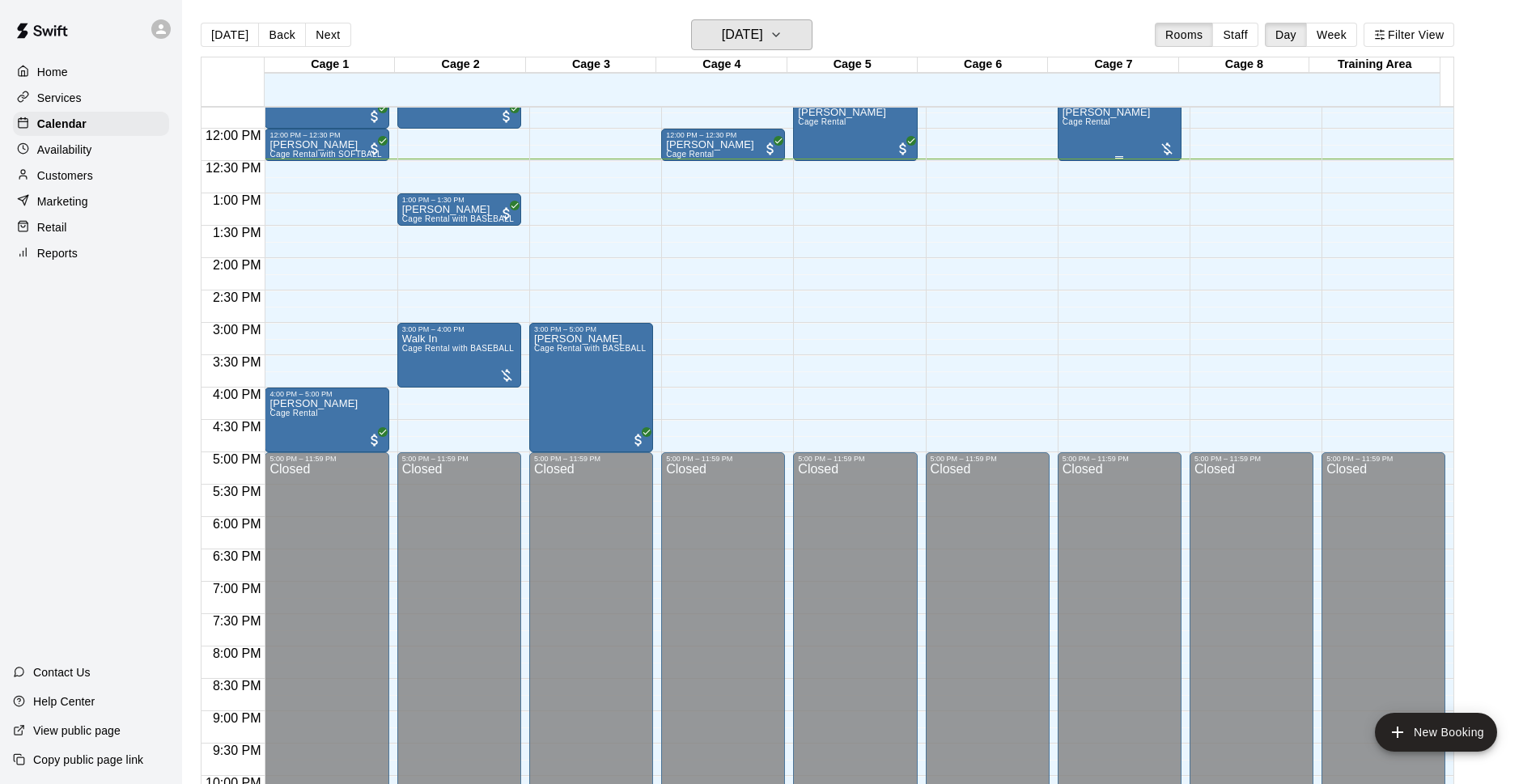
scroll to position [651, 0]
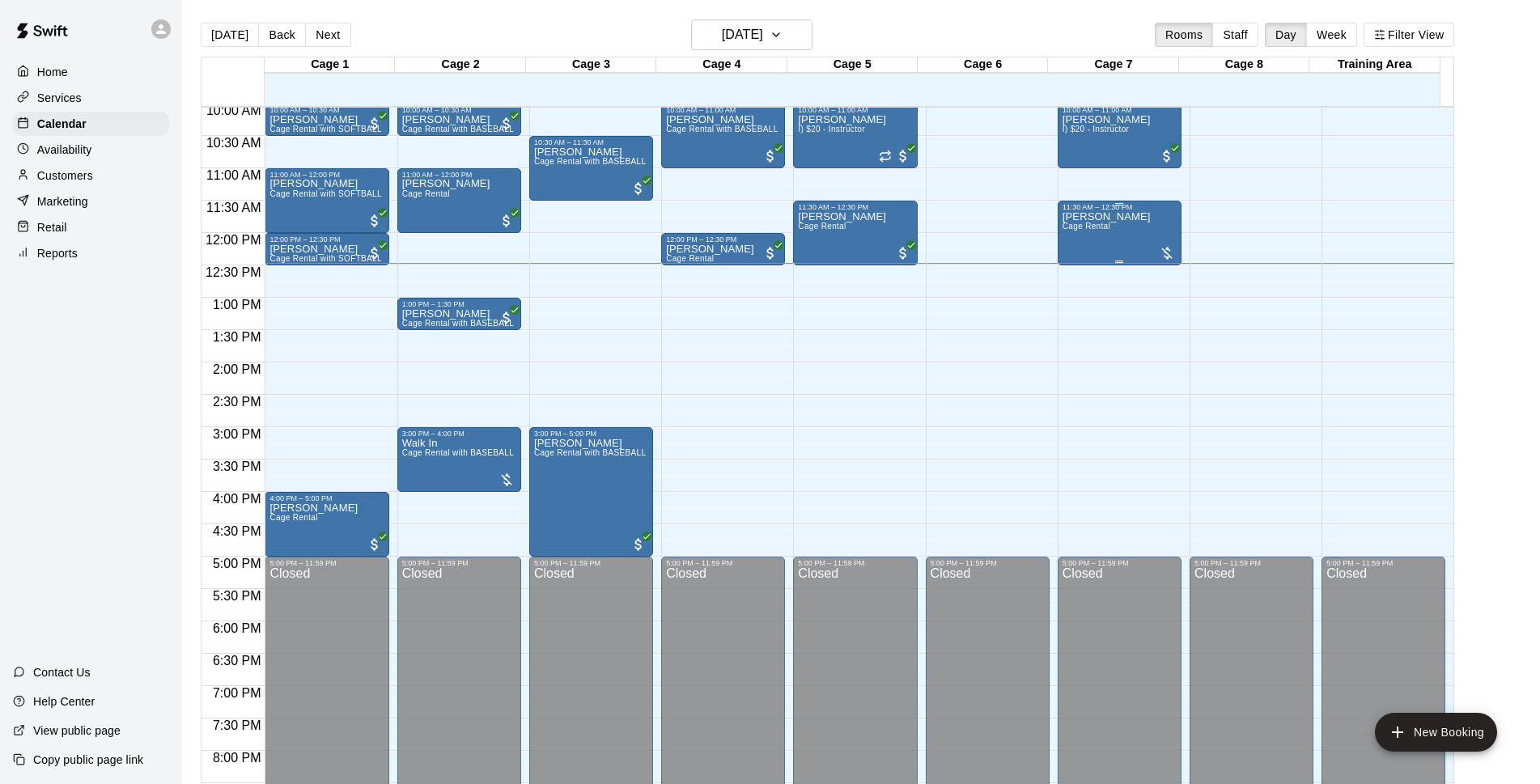
click at [1082, 217] on p "[PERSON_NAME]" at bounding box center [1106, 217] width 88 height 0
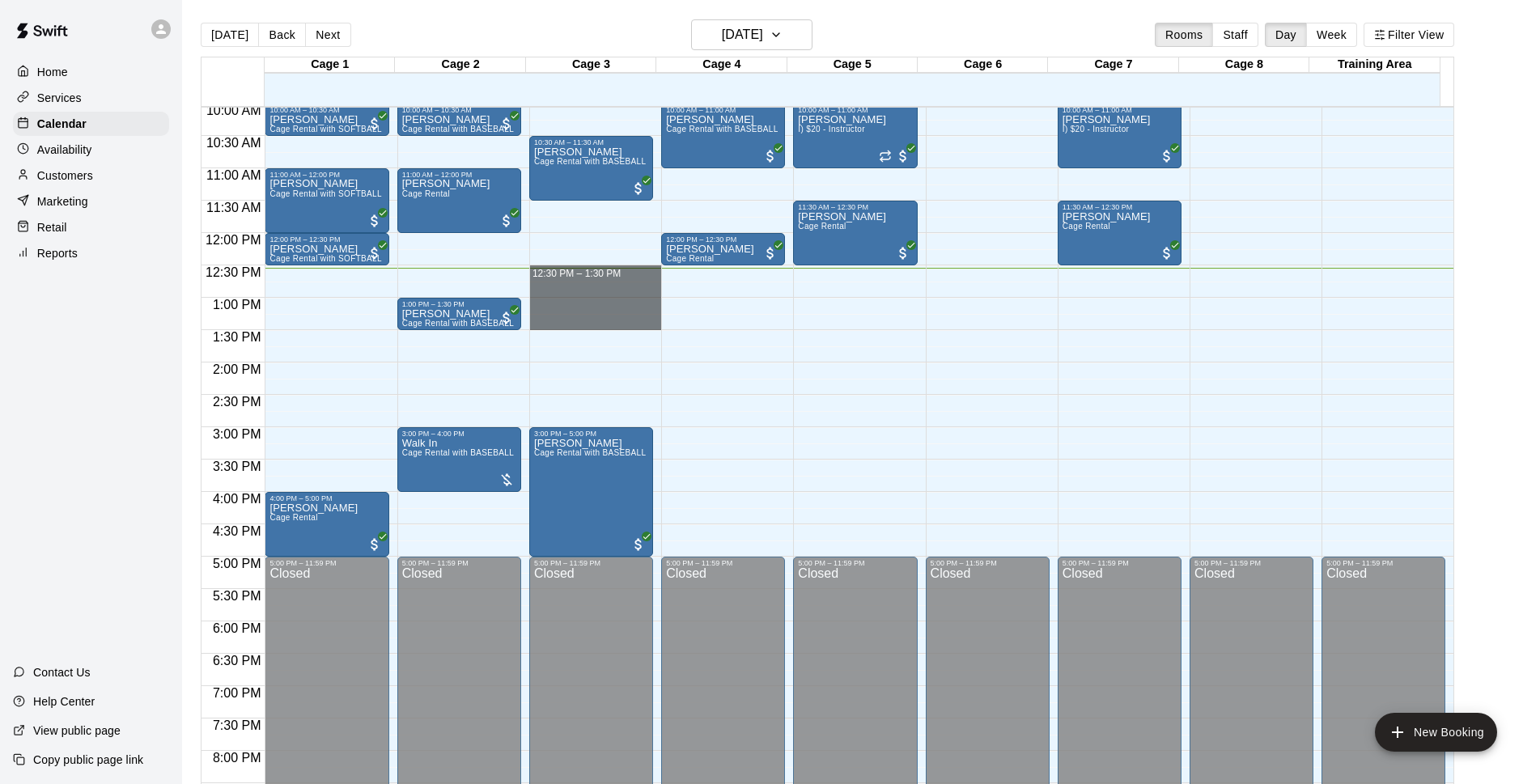
drag, startPoint x: 570, startPoint y: 271, endPoint x: 568, endPoint y: 324, distance: 53.0
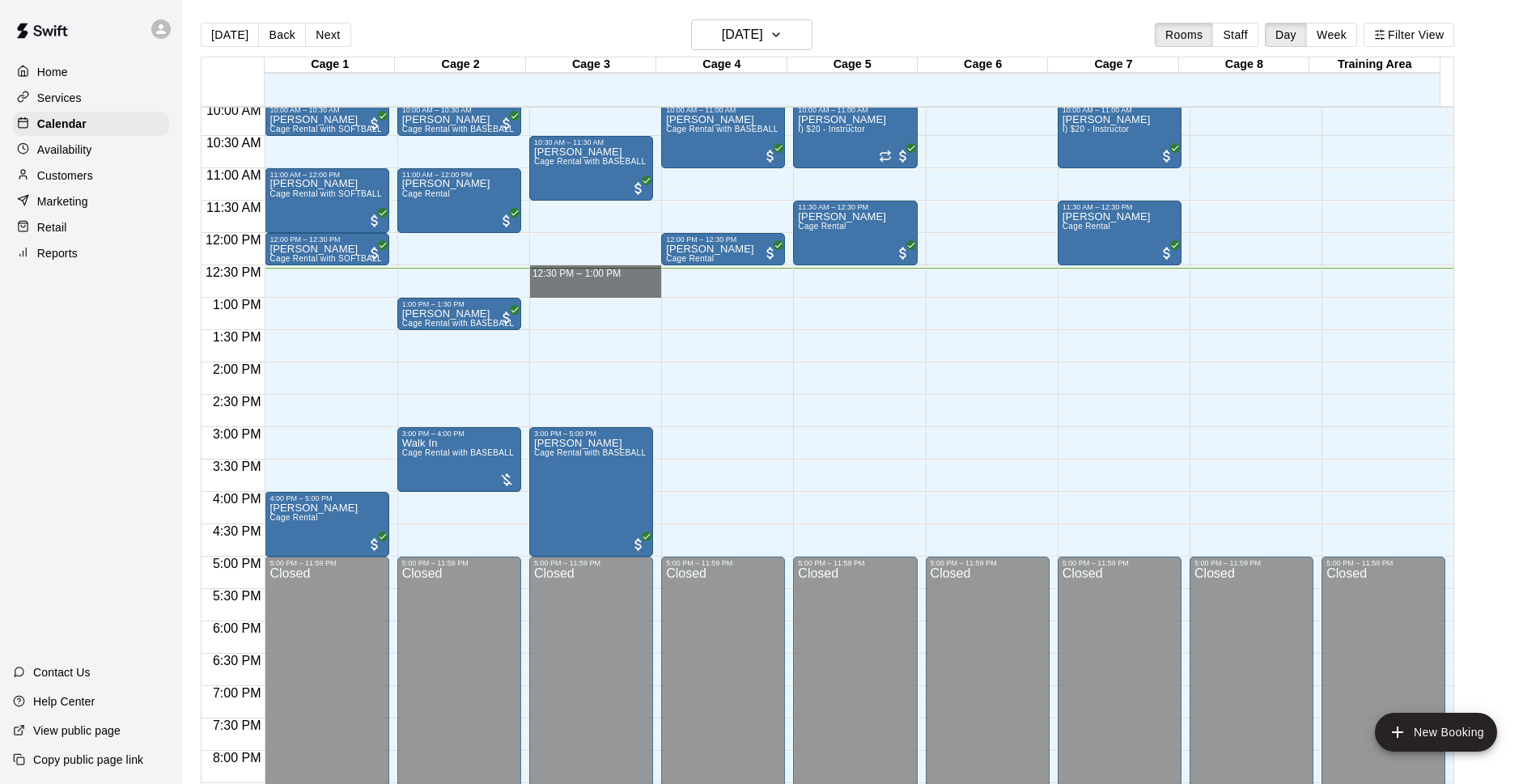
drag, startPoint x: 558, startPoint y: 271, endPoint x: 556, endPoint y: 298, distance: 27.1
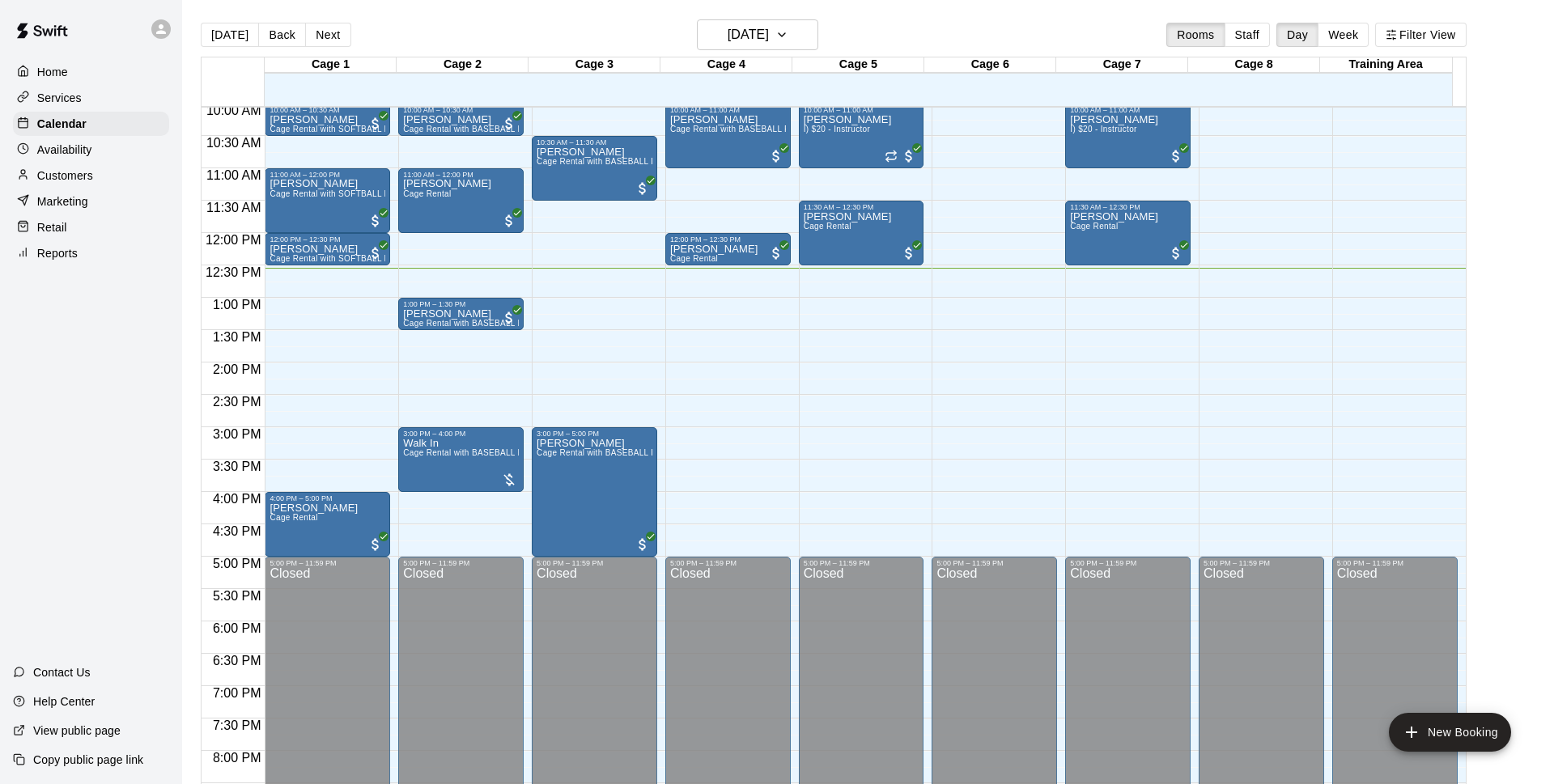
click at [452, 223] on li "Cage Rental with BASEBALL Pitching Machine" at bounding box center [268, 216] width 368 height 14
type input "**********"
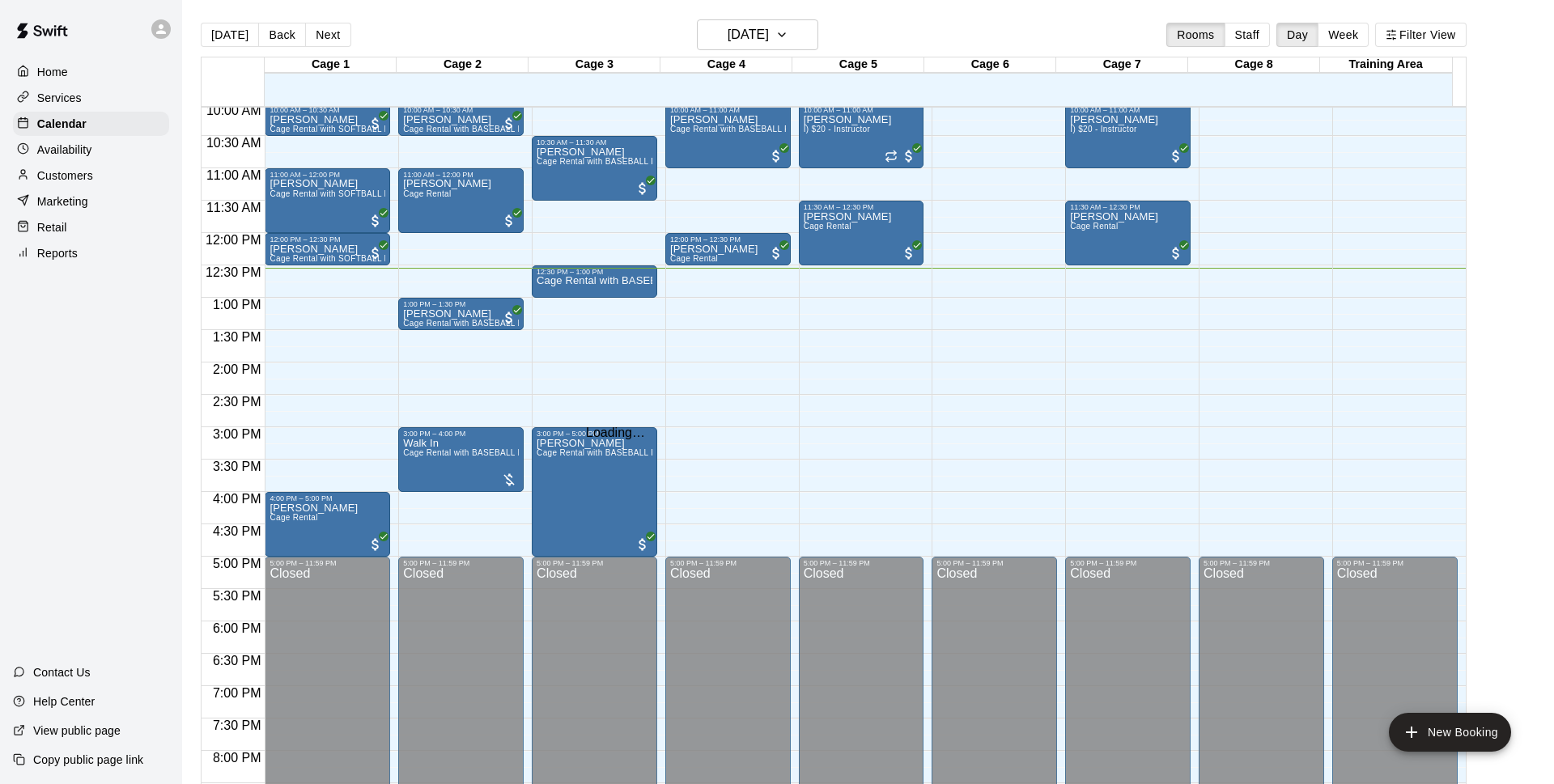
type input "****"
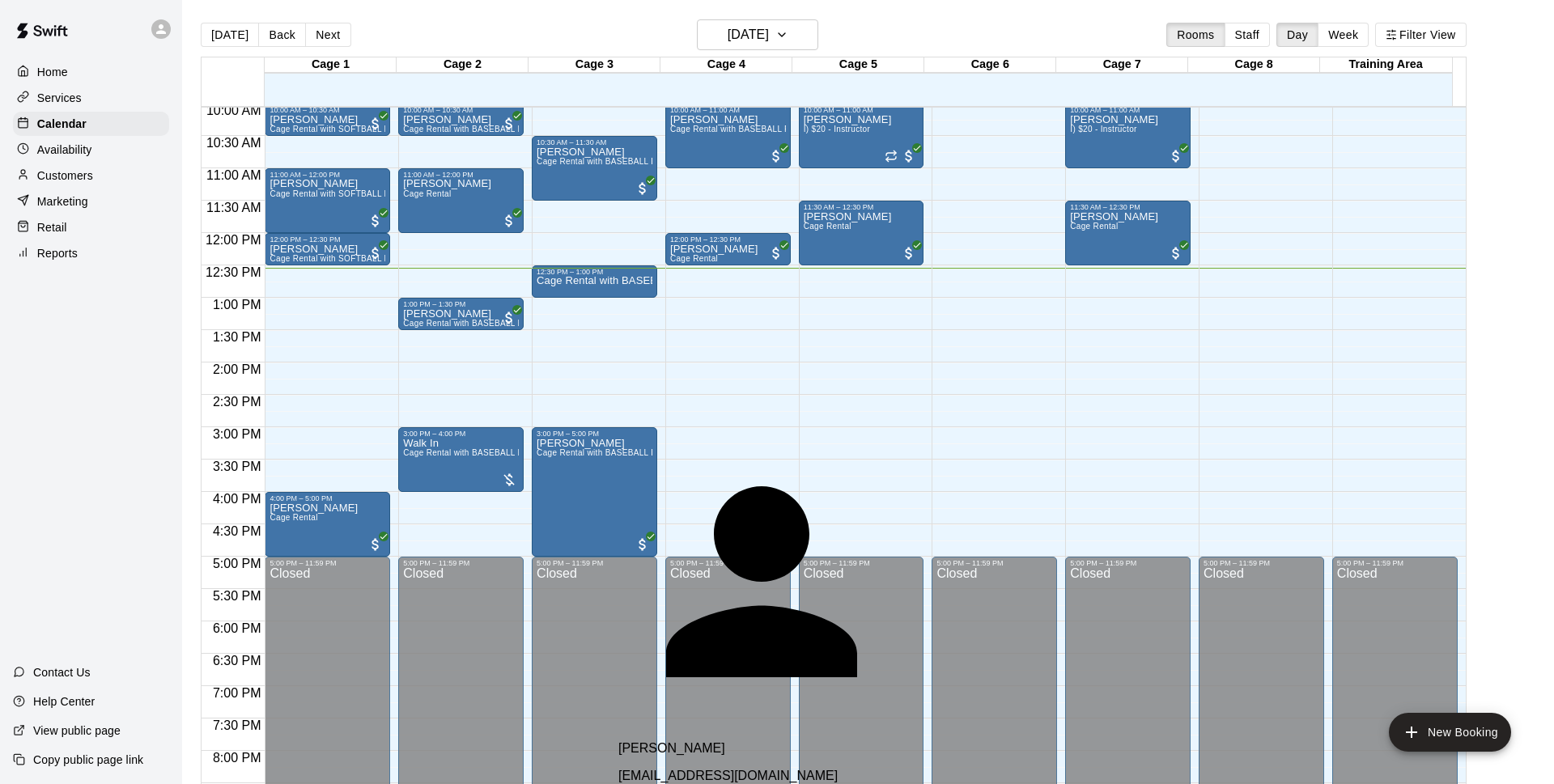
click at [742, 741] on div "[PERSON_NAME] [EMAIL_ADDRESS][DOMAIN_NAME]" at bounding box center [809, 762] width 382 height 42
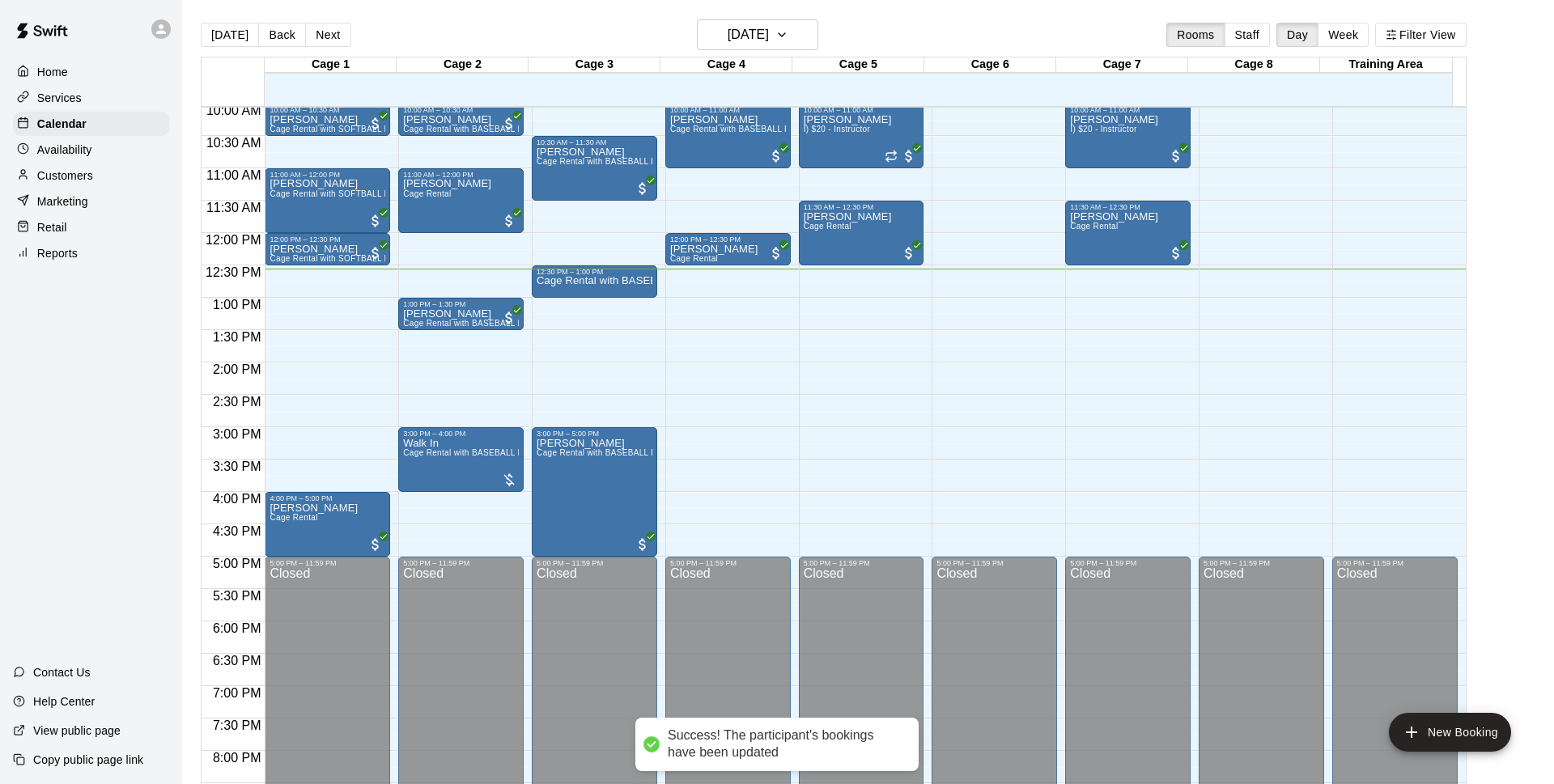
drag, startPoint x: 960, startPoint y: 588, endPoint x: 1039, endPoint y: 769, distance: 197.5
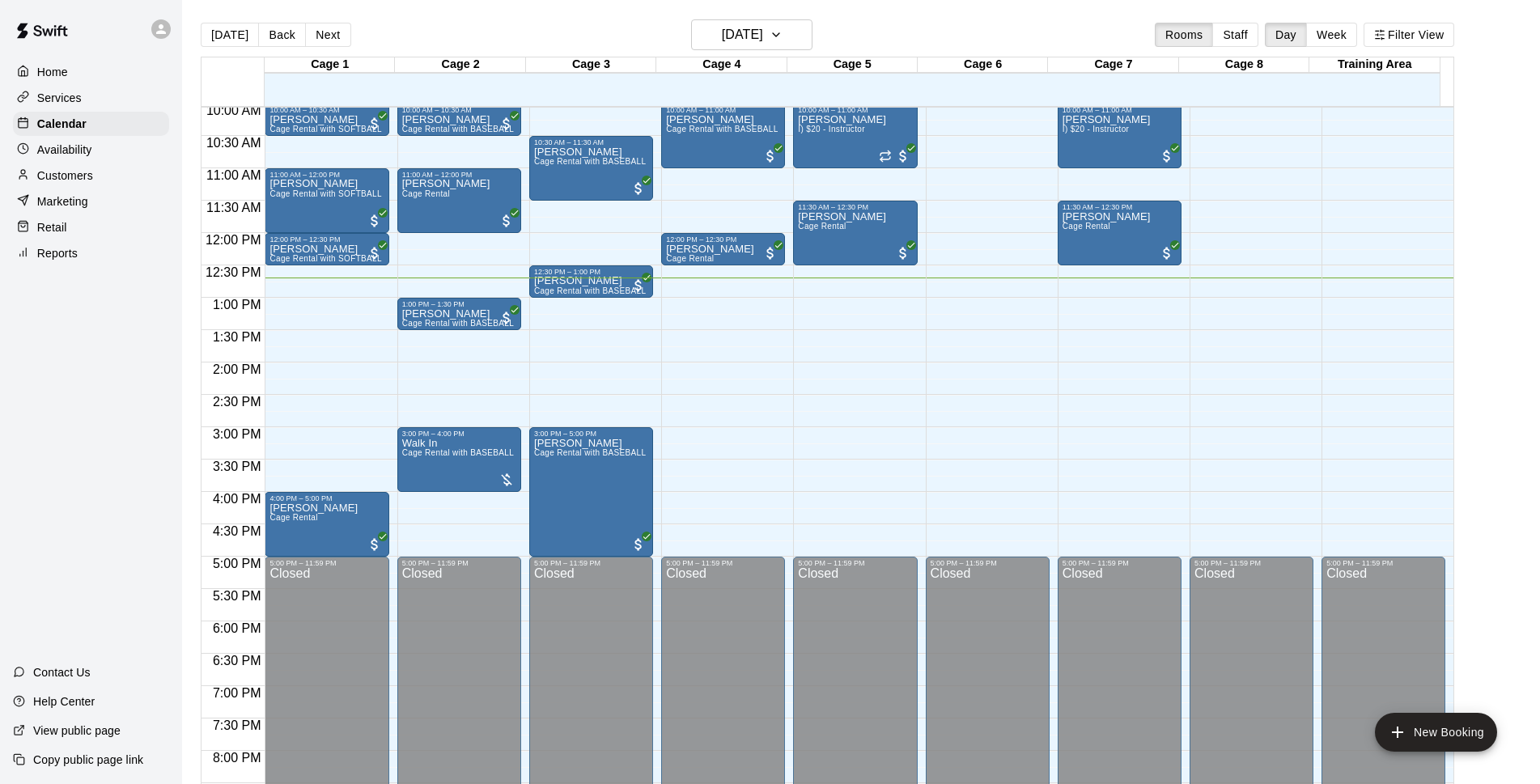
click at [697, 302] on div "12:00 AM – 10:00 AM Closed 10:00 AM – 11:00 AM [PERSON_NAME] Rental with BASEBA…" at bounding box center [723, 233] width 124 height 1554
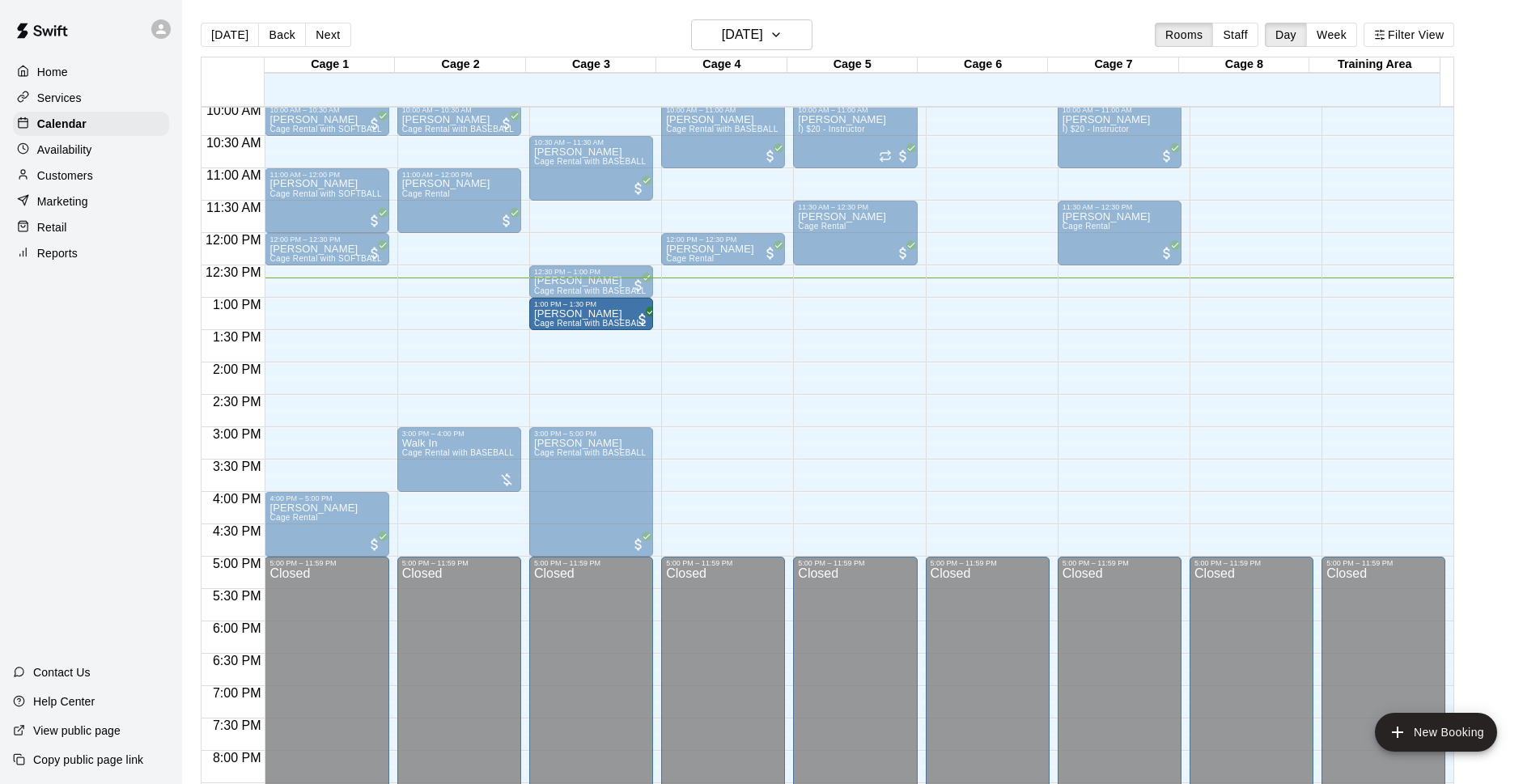
drag, startPoint x: 471, startPoint y: 317, endPoint x: 543, endPoint y: 319, distance: 72.0
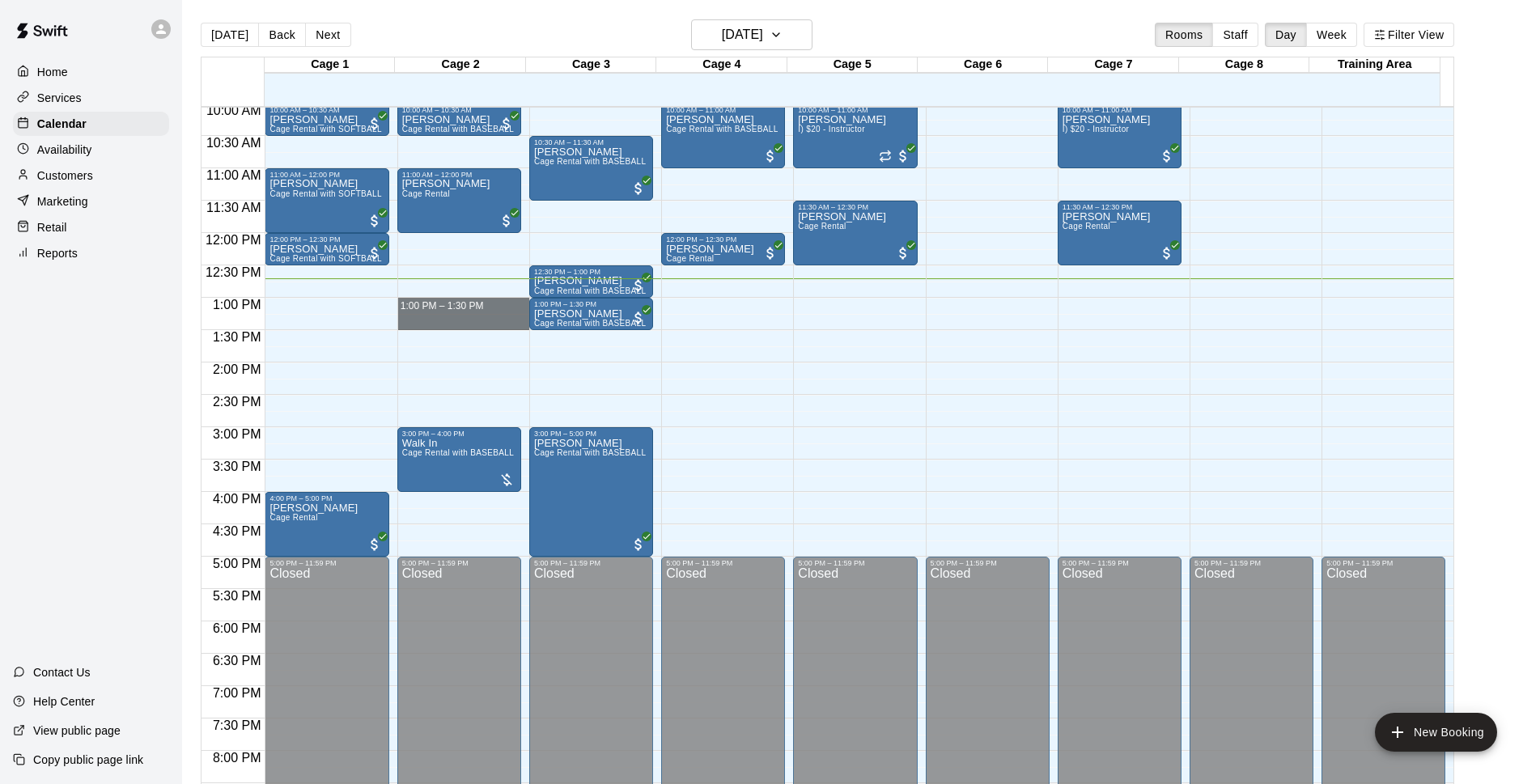
drag, startPoint x: 429, startPoint y: 302, endPoint x: 428, endPoint y: 320, distance: 18.0
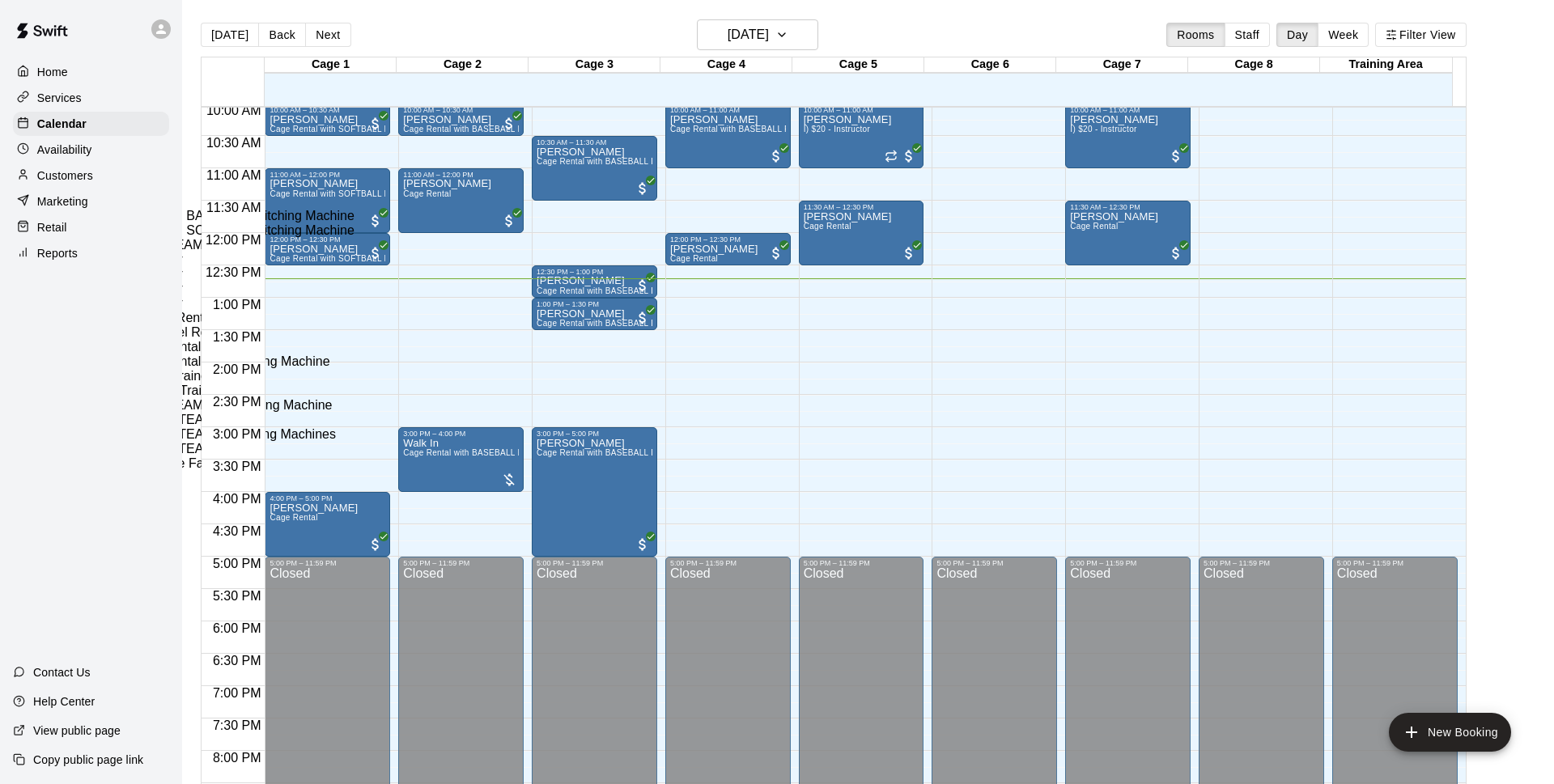
click at [452, 223] on li "Cage Rental with BASEBALL Pitching Machine" at bounding box center [268, 216] width 368 height 14
type input "**********"
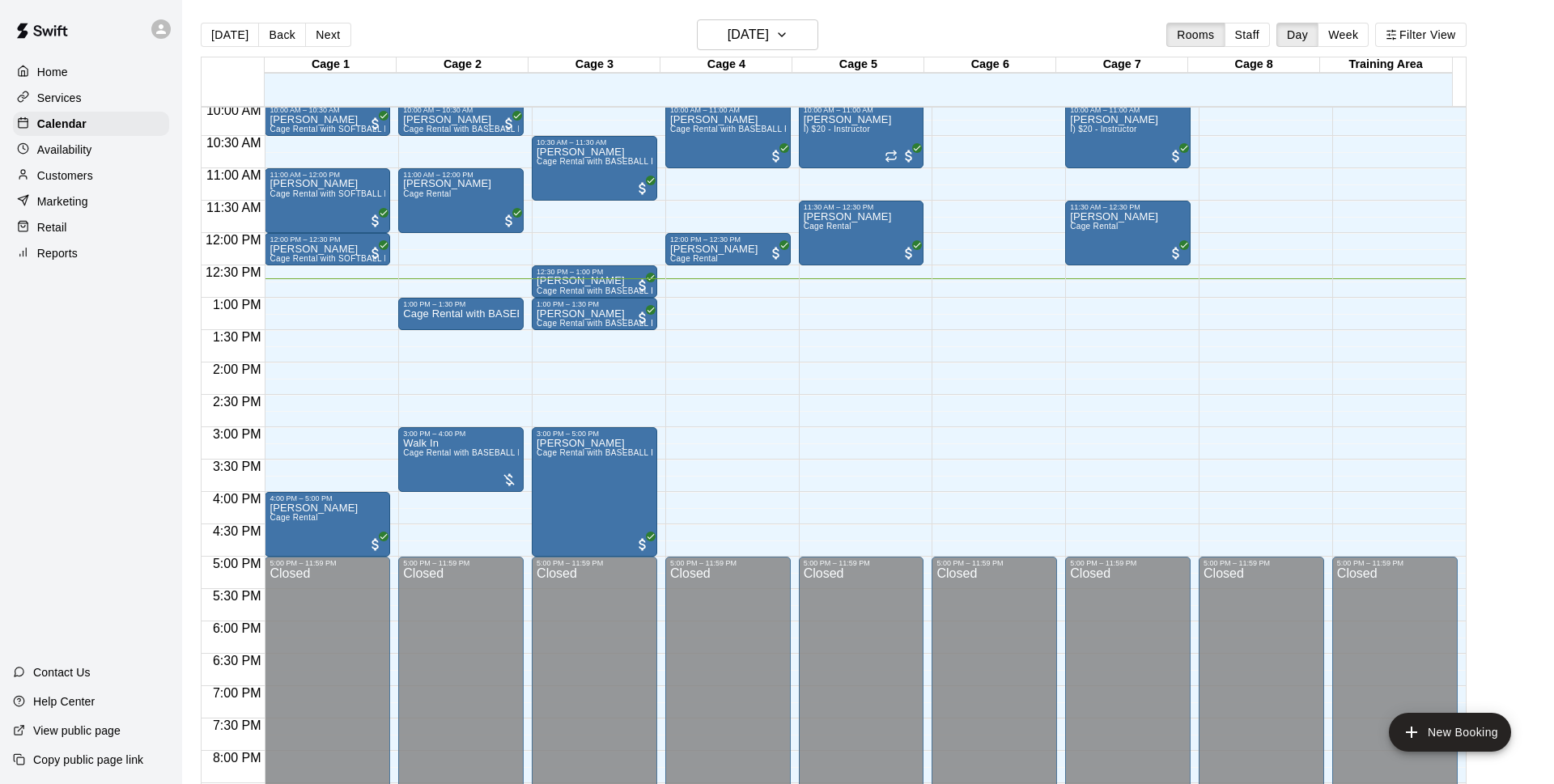
type input "*******"
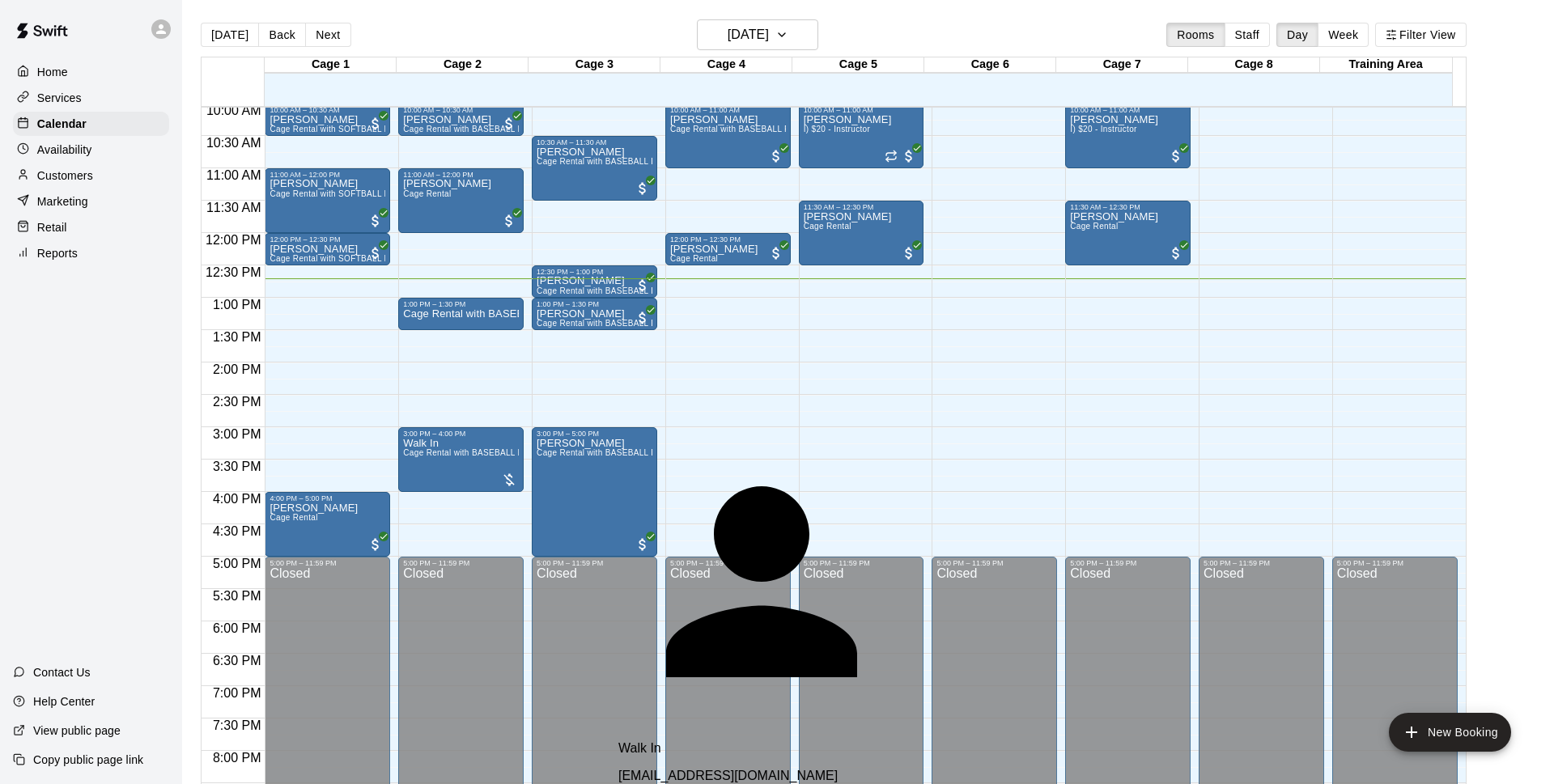
click at [721, 741] on div "Walk In [EMAIL_ADDRESS][DOMAIN_NAME]" at bounding box center [809, 762] width 382 height 42
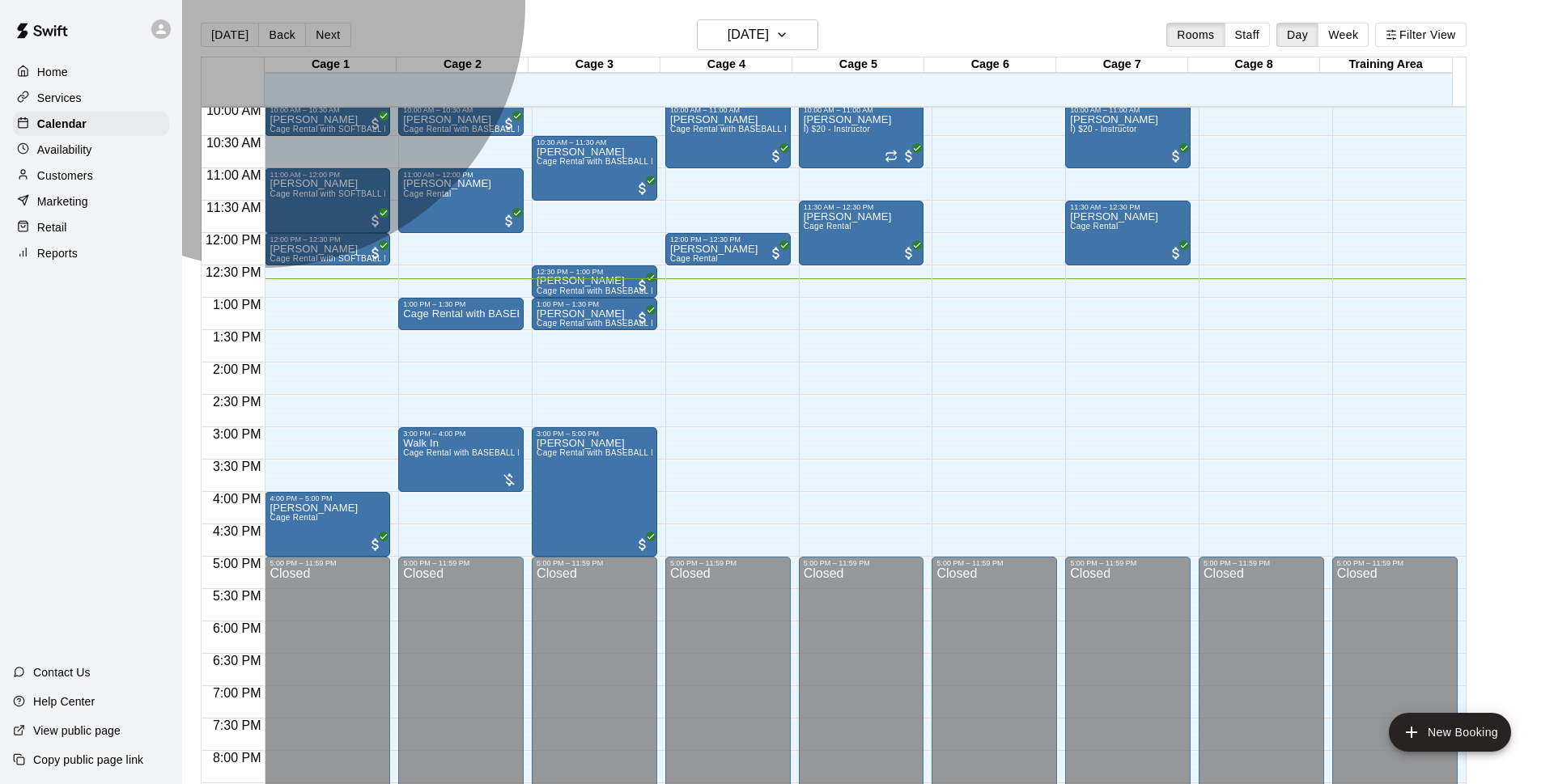
drag, startPoint x: 815, startPoint y: 346, endPoint x: 827, endPoint y: 354, distance: 14.4
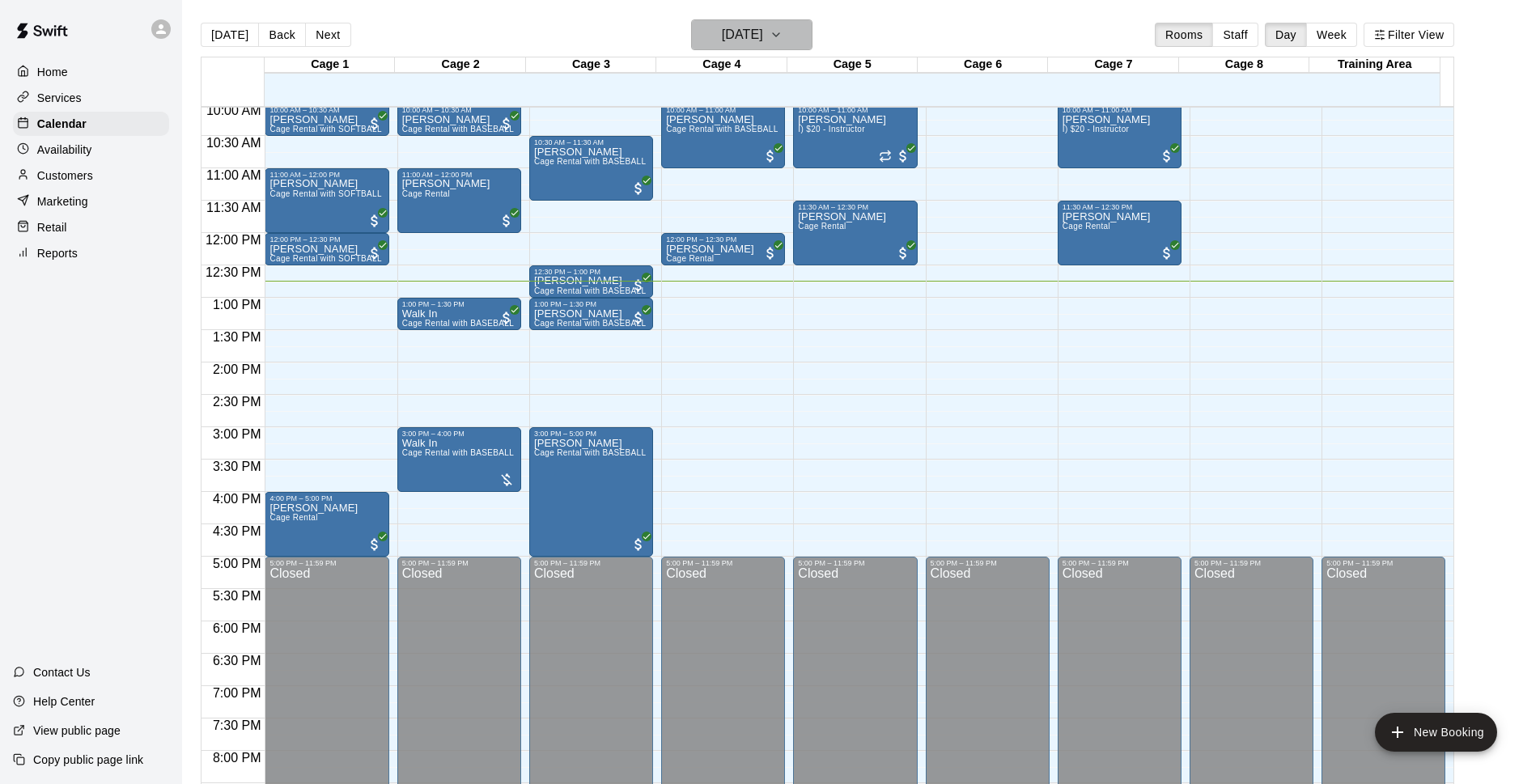
click at [722, 30] on h6 "[DATE]" at bounding box center [742, 35] width 42 height 23
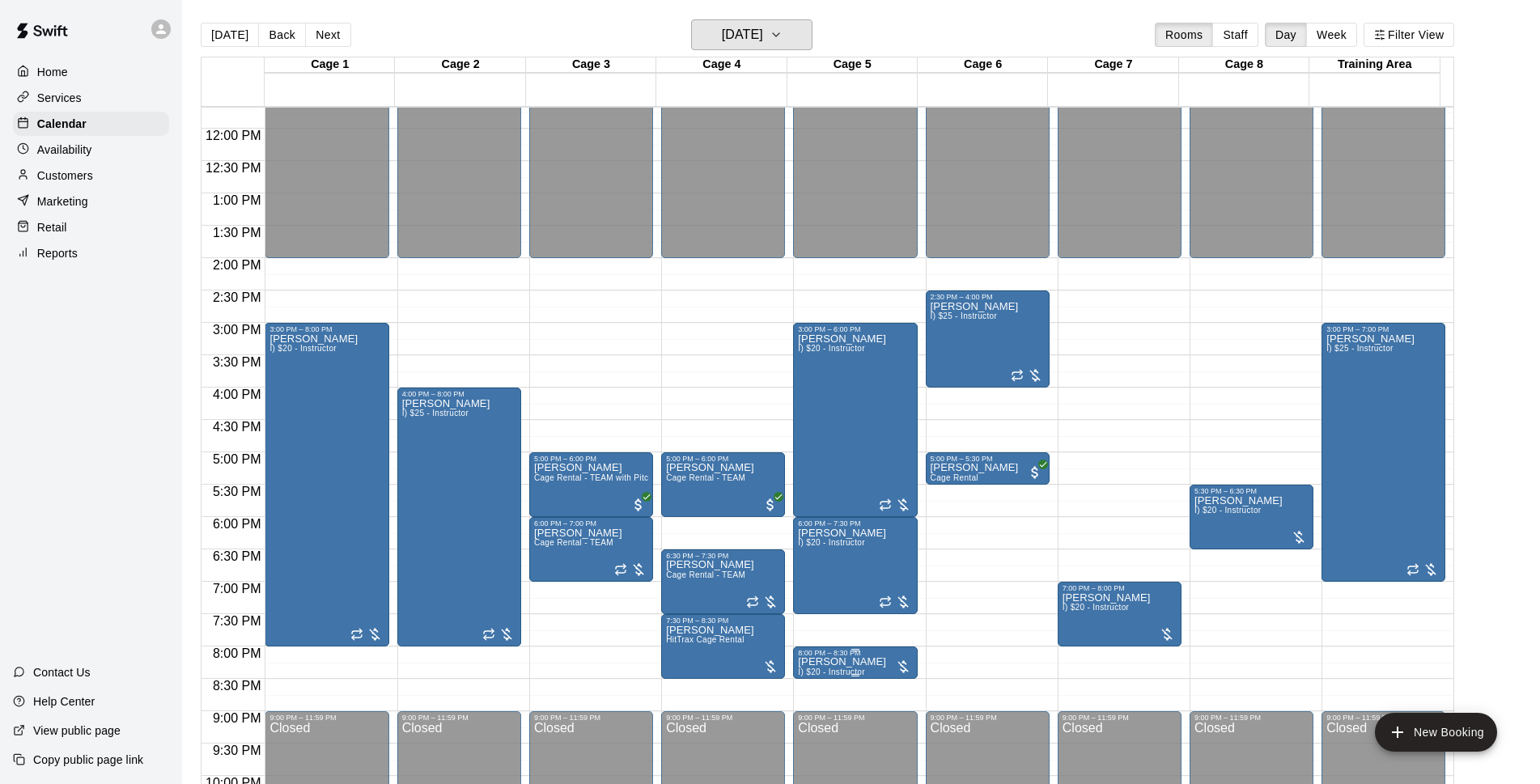
scroll to position [860, 0]
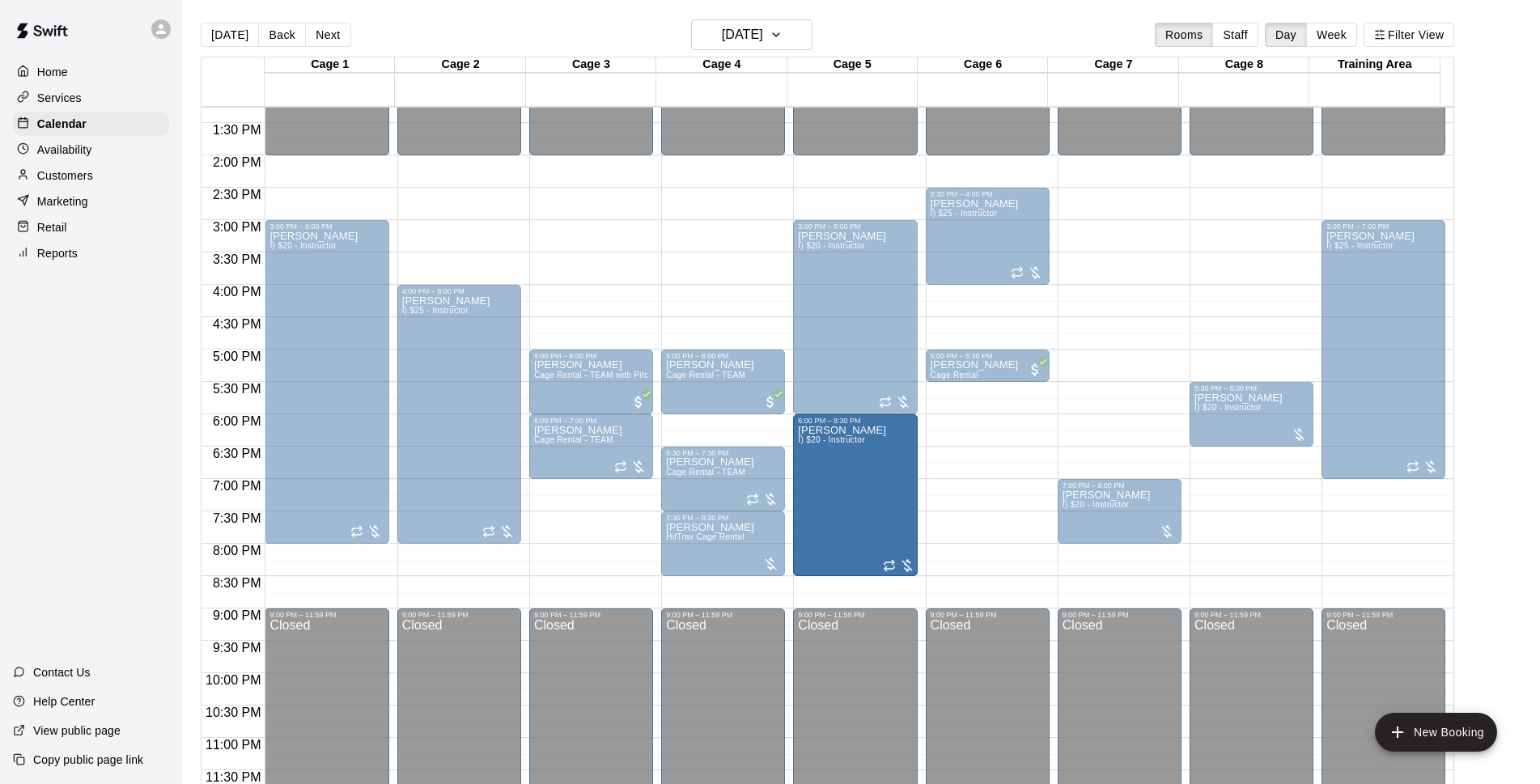
drag, startPoint x: 843, startPoint y: 562, endPoint x: 843, endPoint y: 577, distance: 15.0
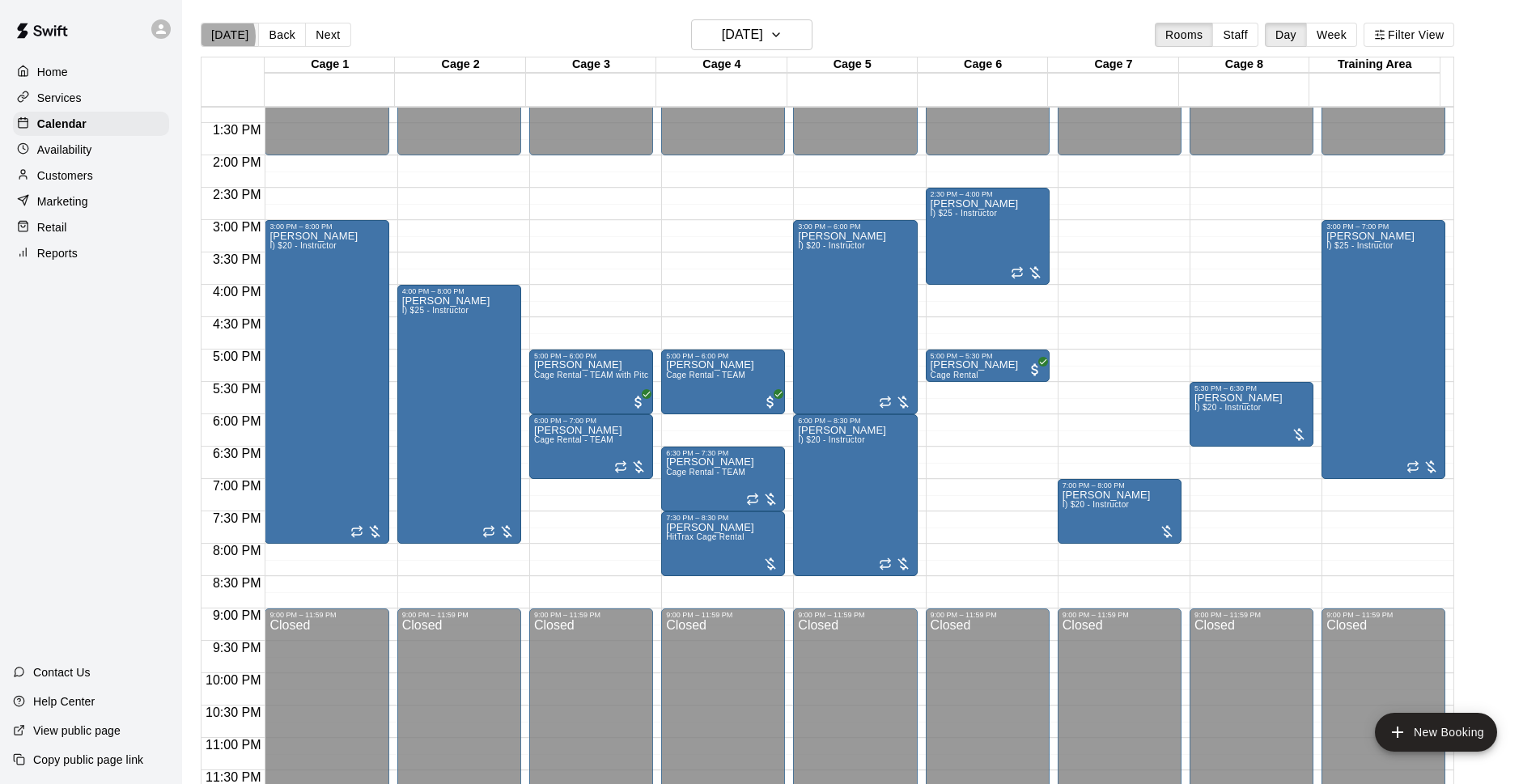
click at [215, 36] on button "[DATE]" at bounding box center [230, 35] width 59 height 24
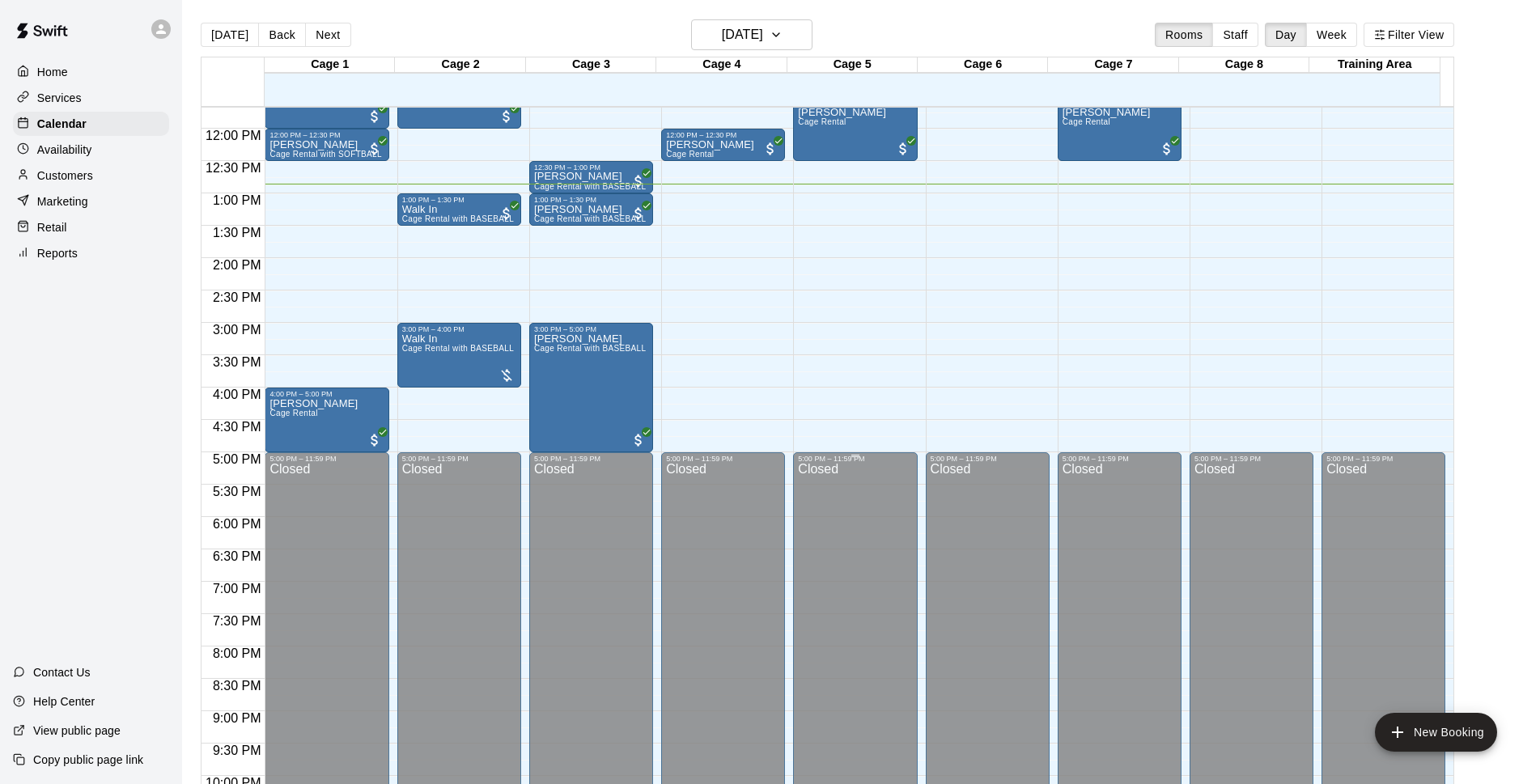
scroll to position [651, 0]
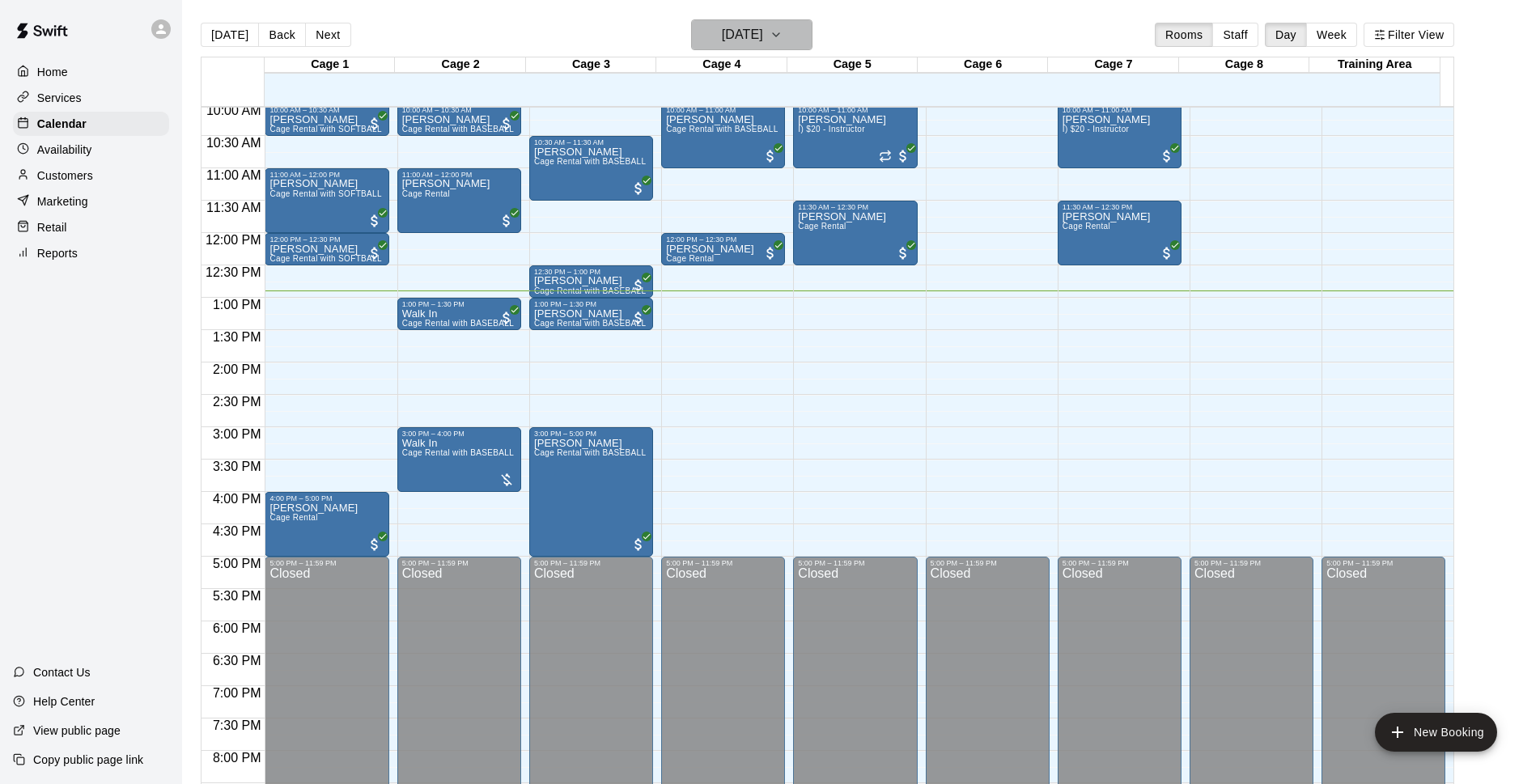
click at [749, 28] on h6 "[DATE]" at bounding box center [742, 35] width 42 height 23
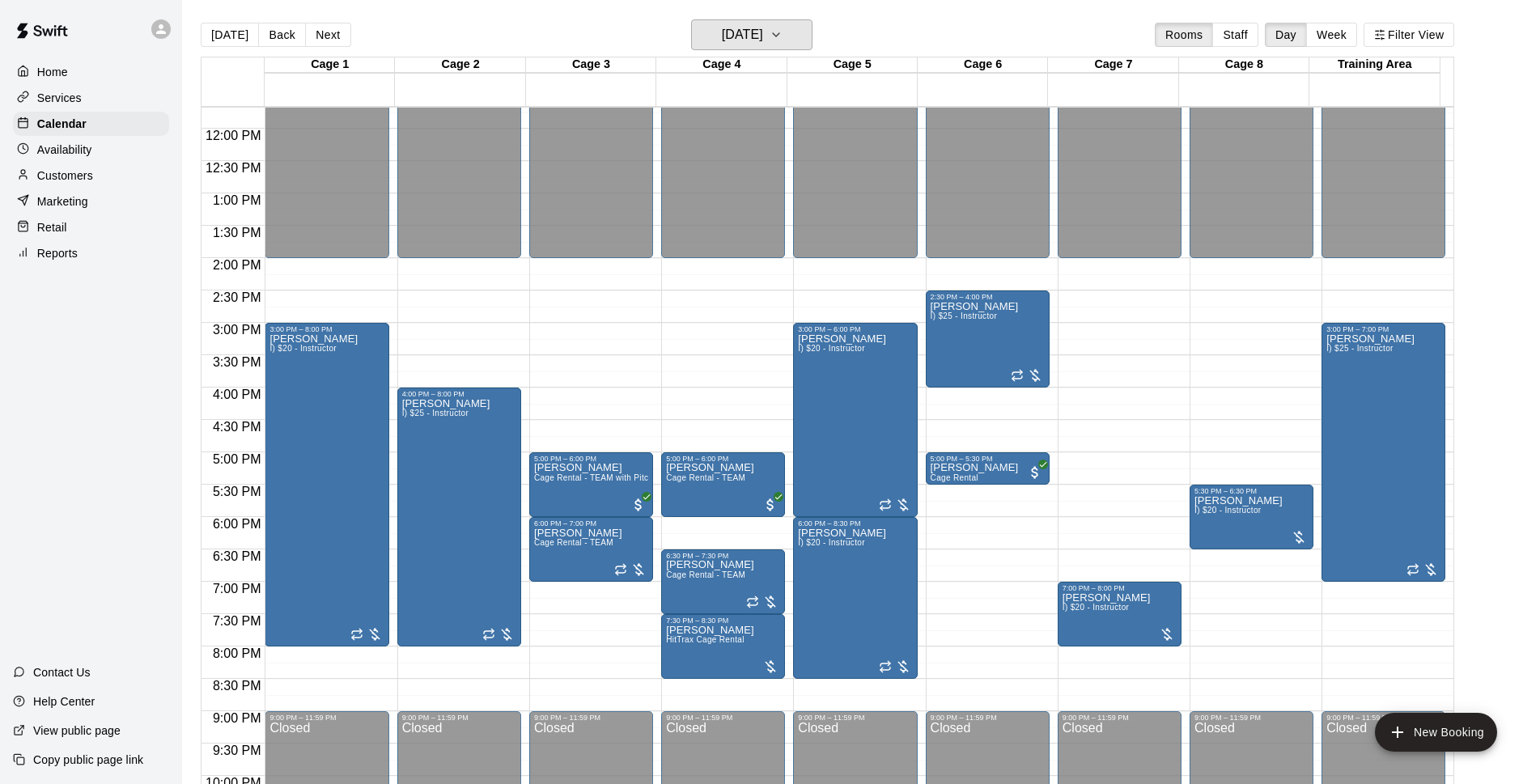
scroll to position [860, 0]
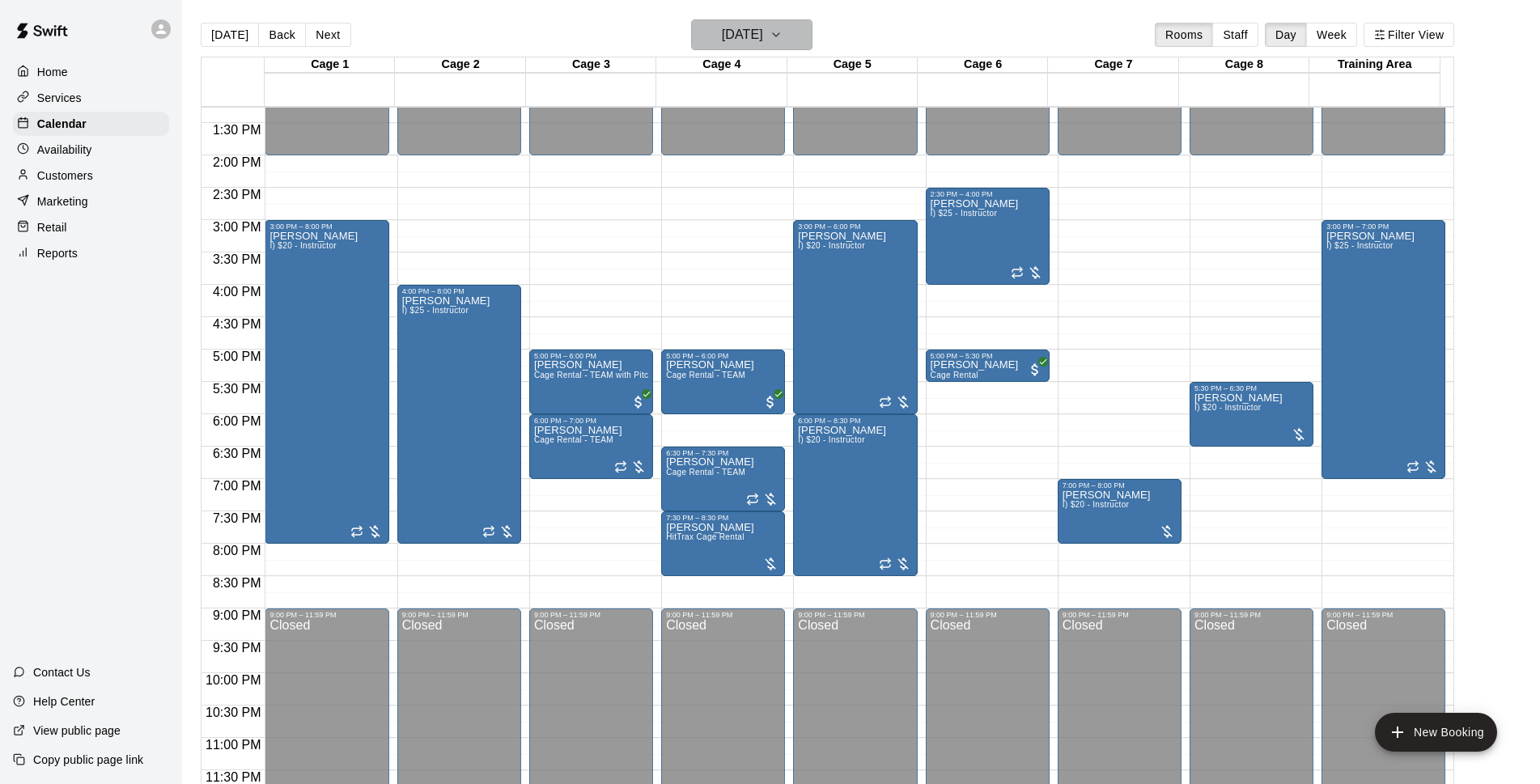
click at [763, 39] on h6 "[DATE]" at bounding box center [742, 35] width 42 height 23
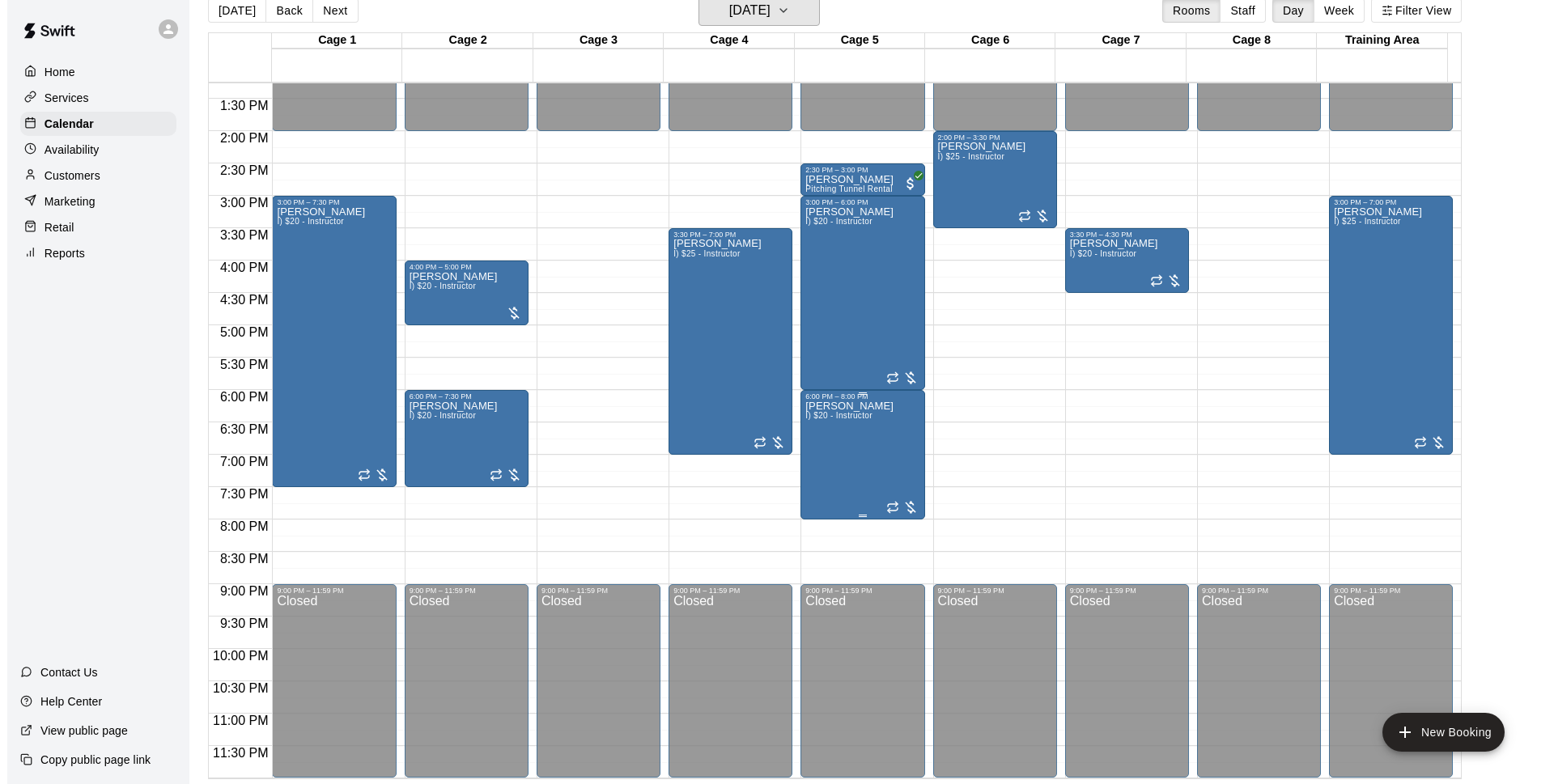
scroll to position [26, 0]
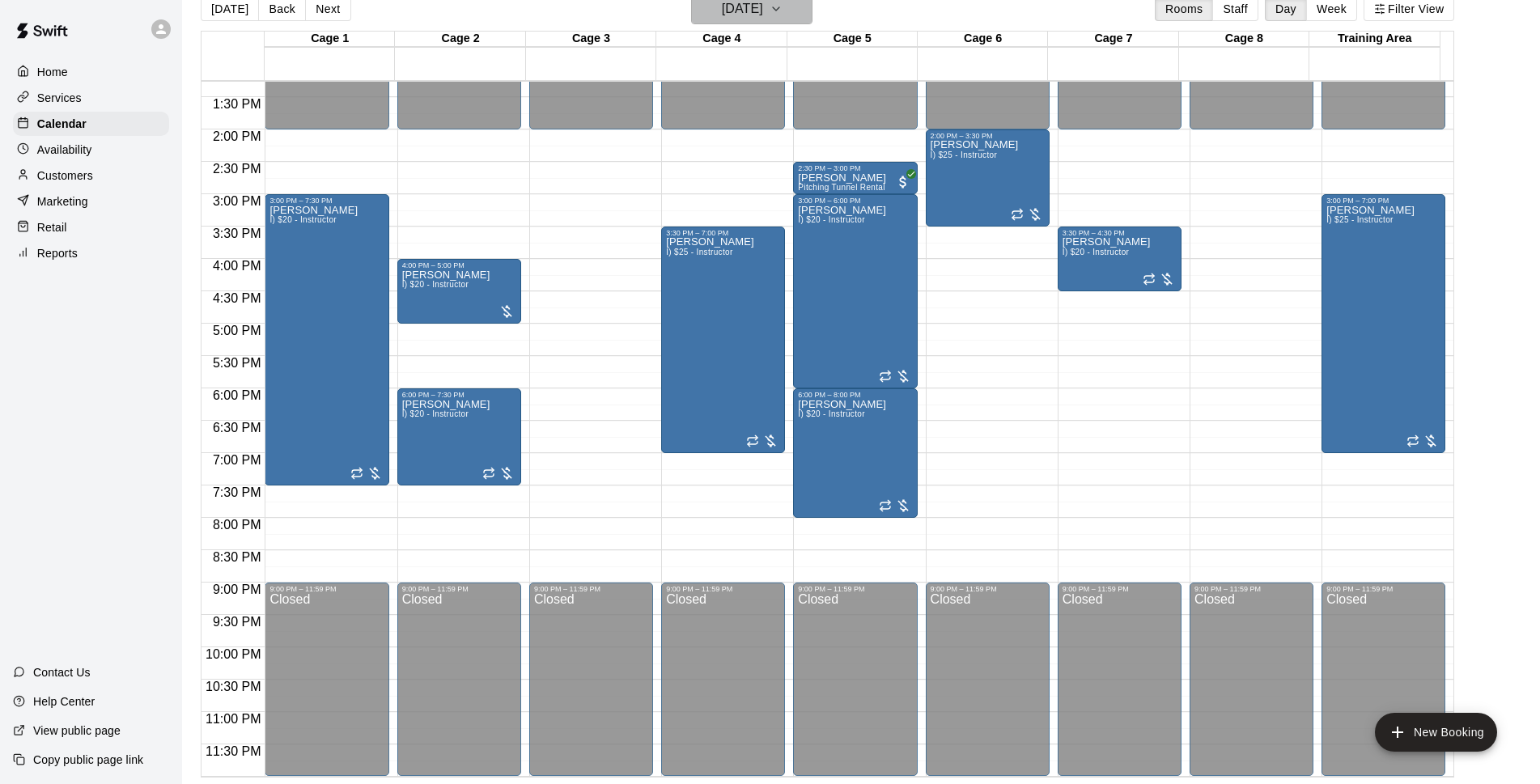
click at [750, 10] on h6 "[DATE]" at bounding box center [742, 9] width 42 height 23
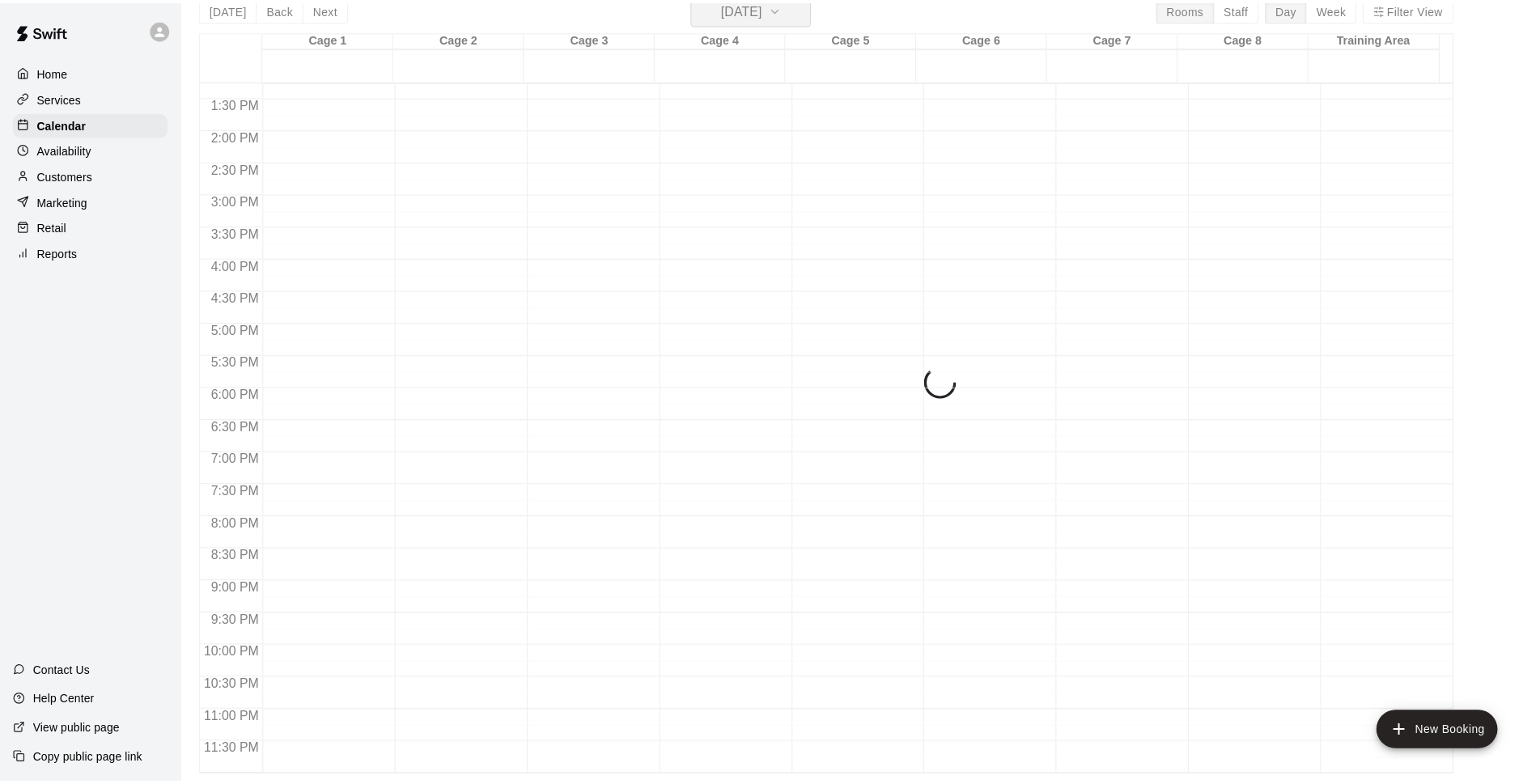
scroll to position [20, 0]
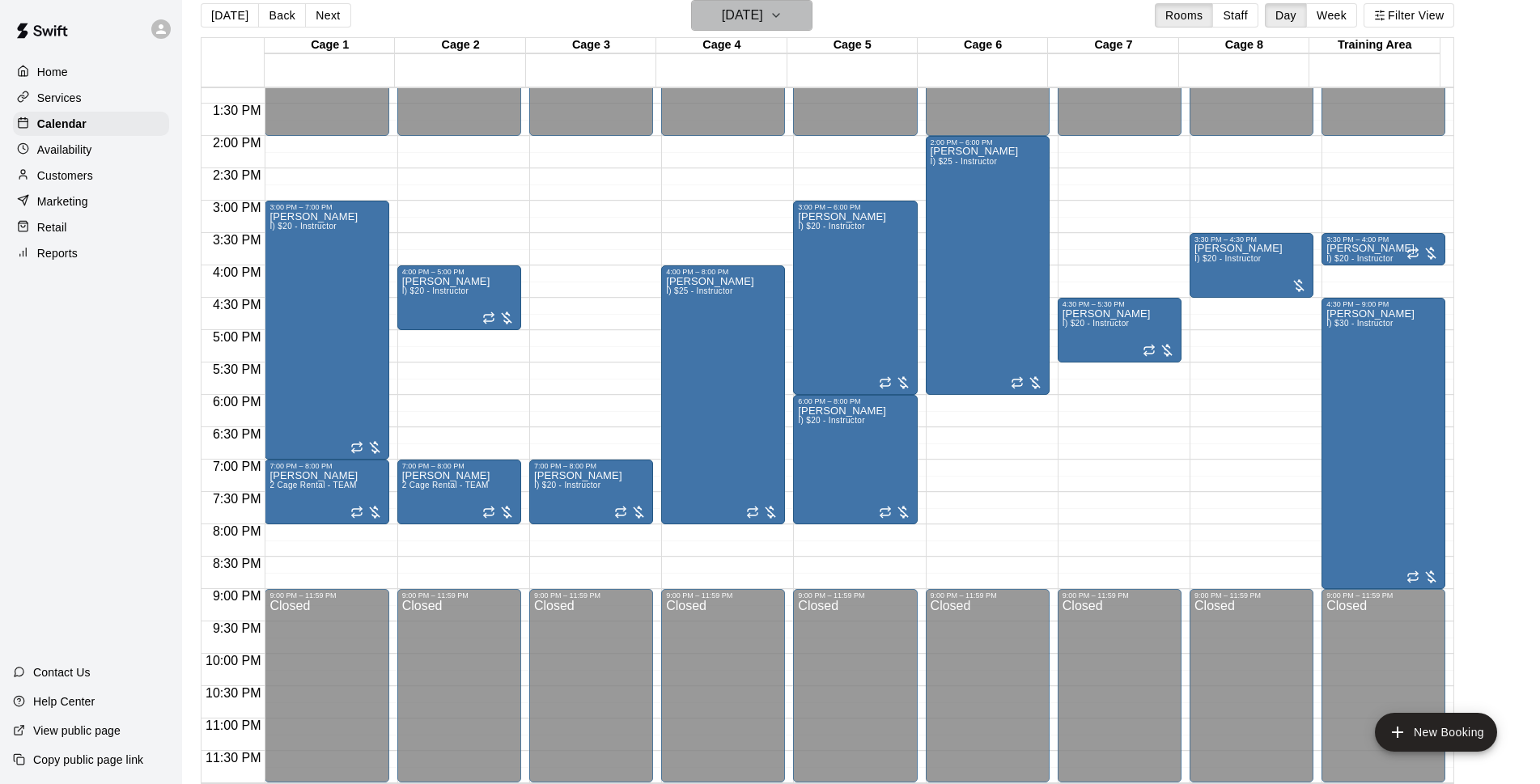
click at [735, 14] on h6 "[DATE]" at bounding box center [742, 16] width 42 height 23
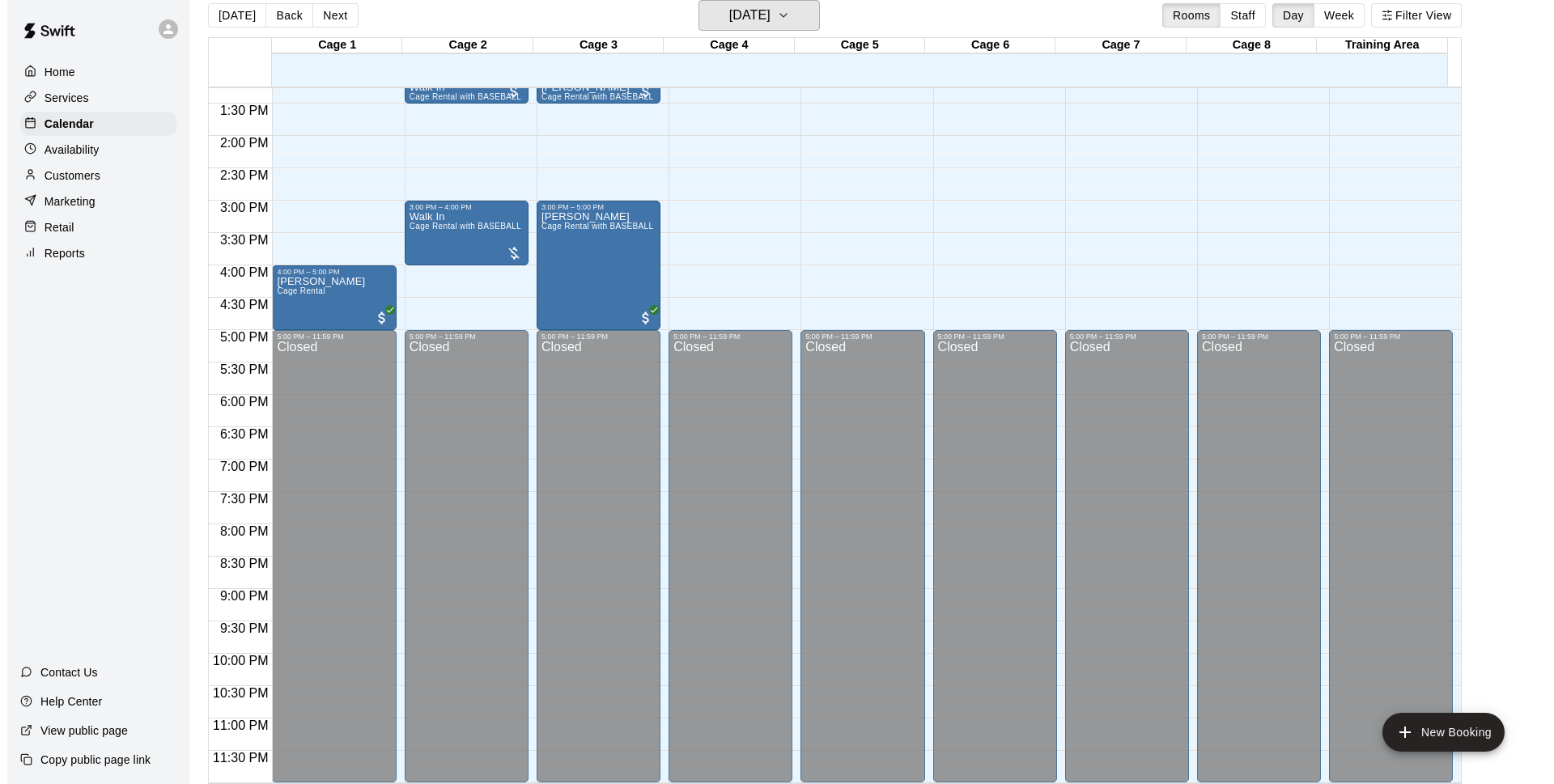
scroll to position [756, 0]
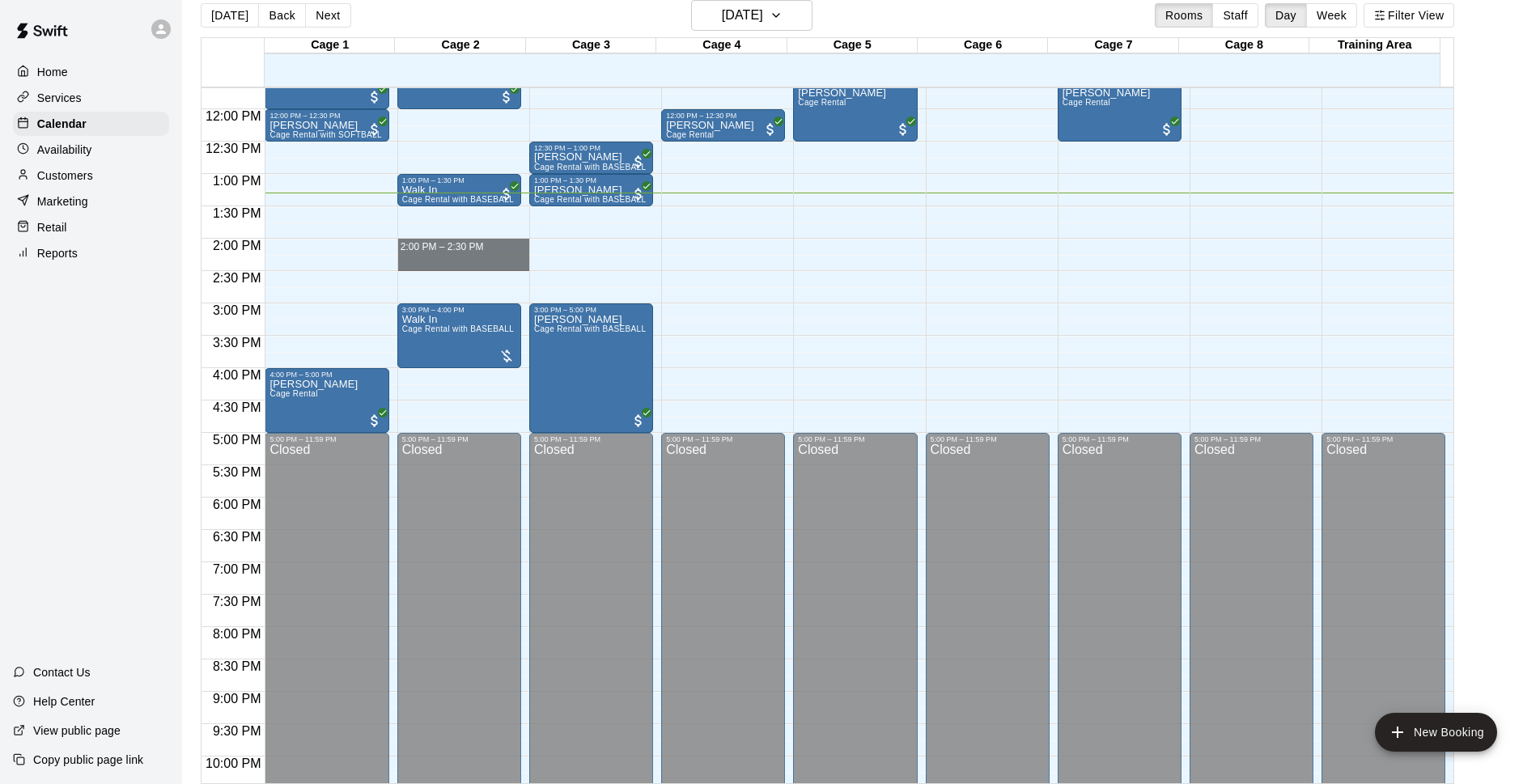
drag, startPoint x: 467, startPoint y: 243, endPoint x: 470, endPoint y: 264, distance: 21.2
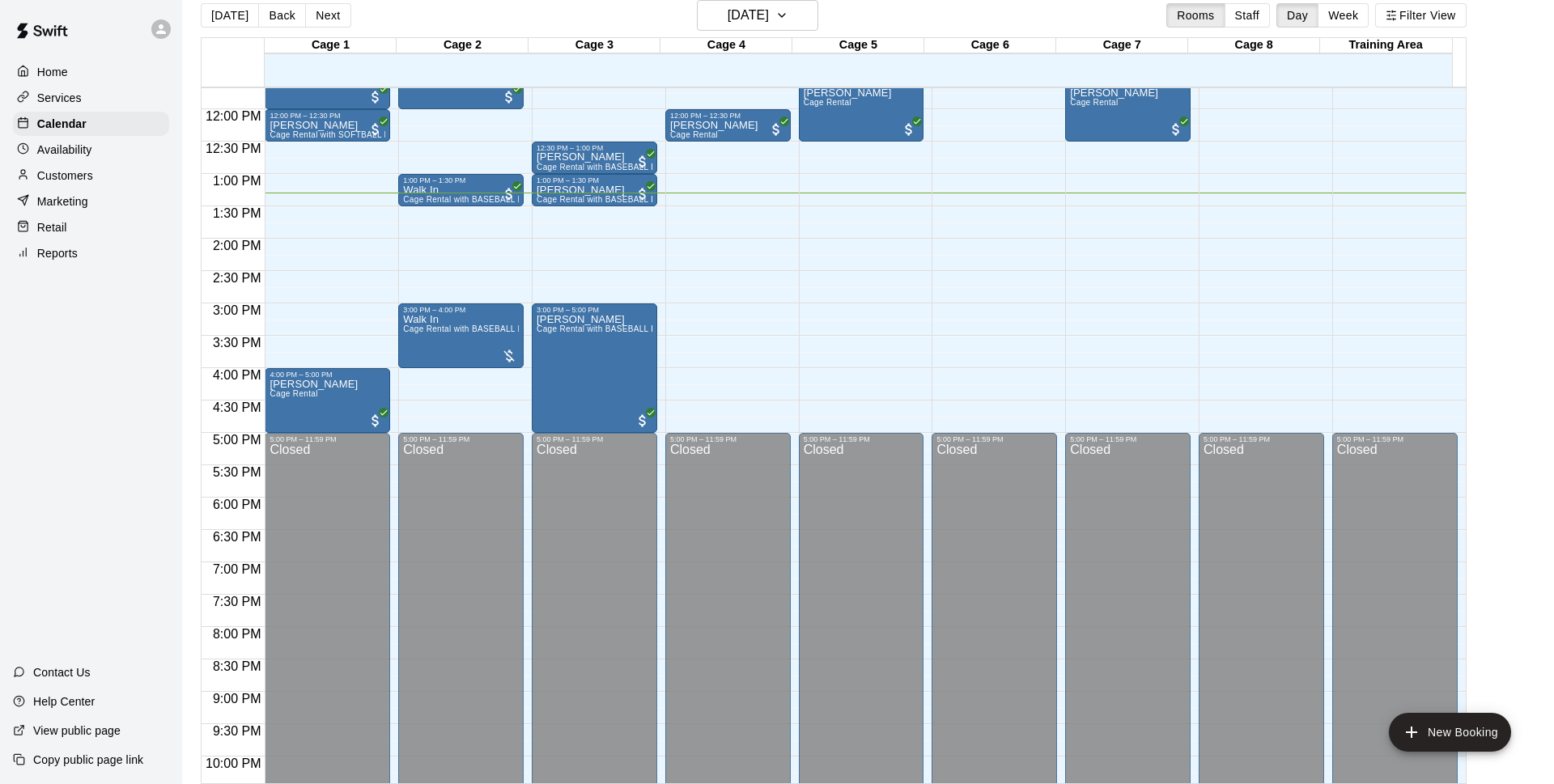
click at [452, 204] on li "Cage Rental with BASEBALL Pitching Machine" at bounding box center [268, 196] width 368 height 14
type input "**********"
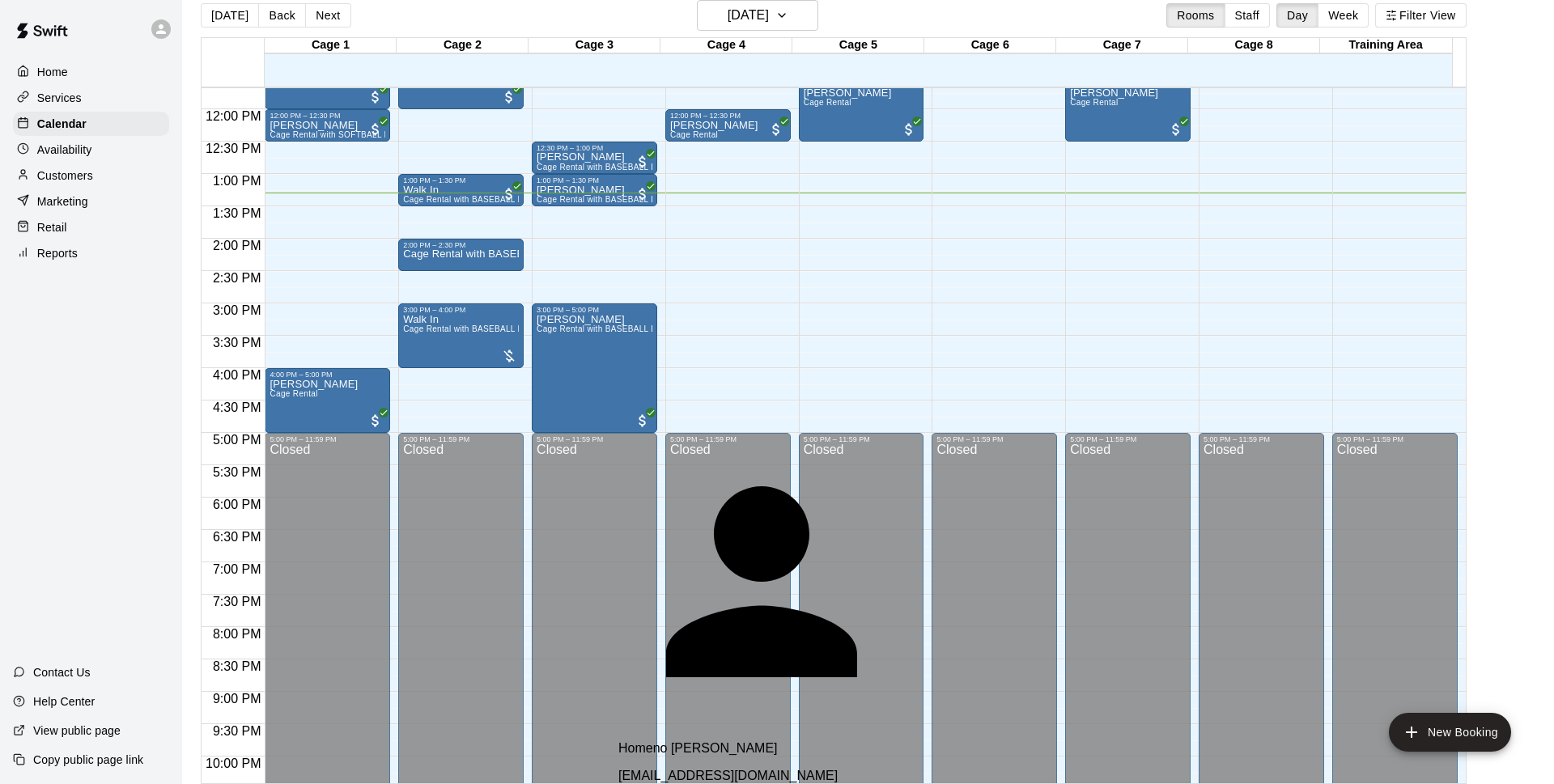
type input "*"
